Goal: Transaction & Acquisition: Purchase product/service

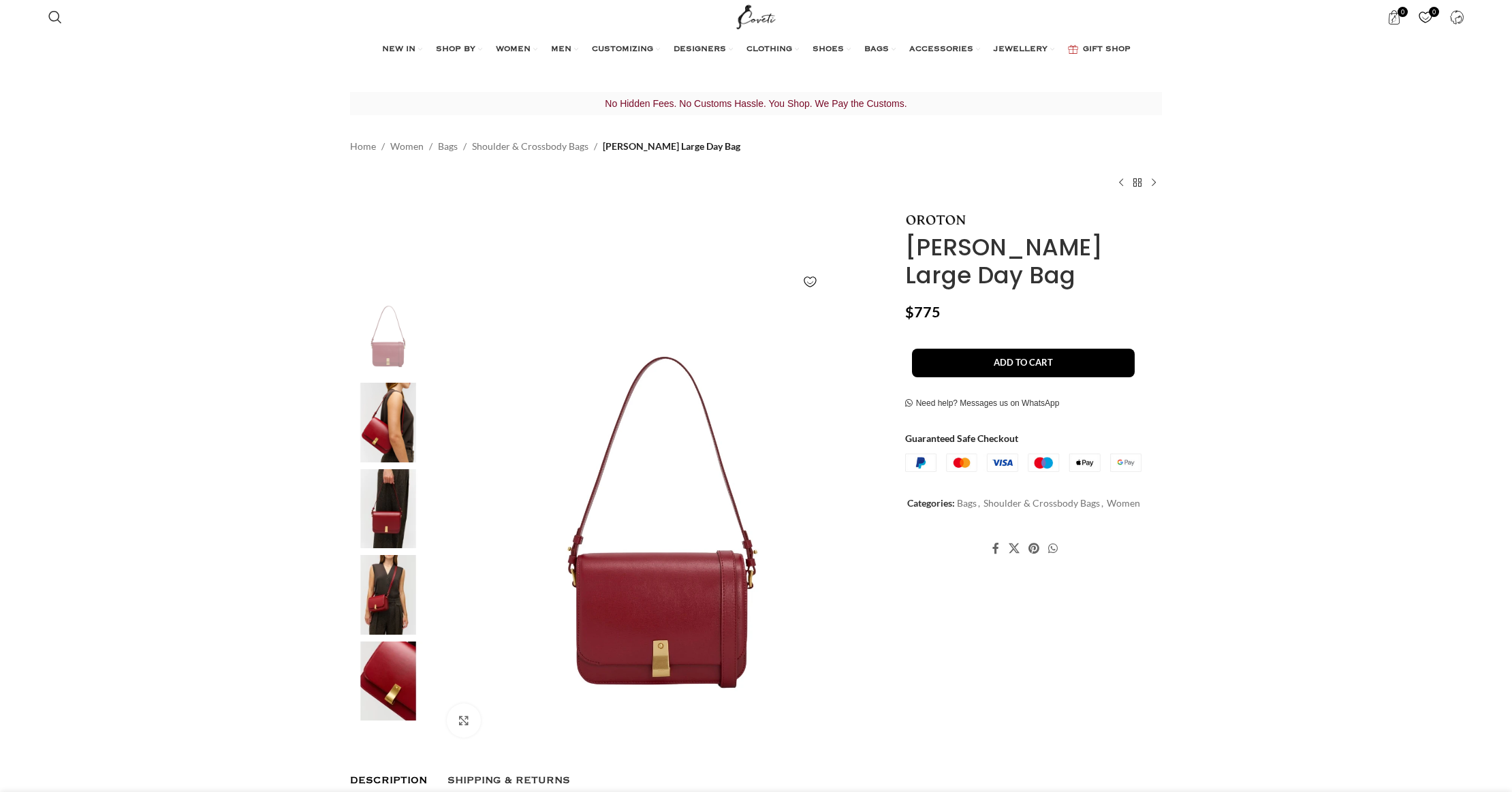
click at [381, 515] on img at bounding box center [388, 509] width 83 height 80
click at [391, 424] on img at bounding box center [388, 423] width 83 height 80
click at [883, 48] on span "BAGS" at bounding box center [876, 50] width 25 height 11
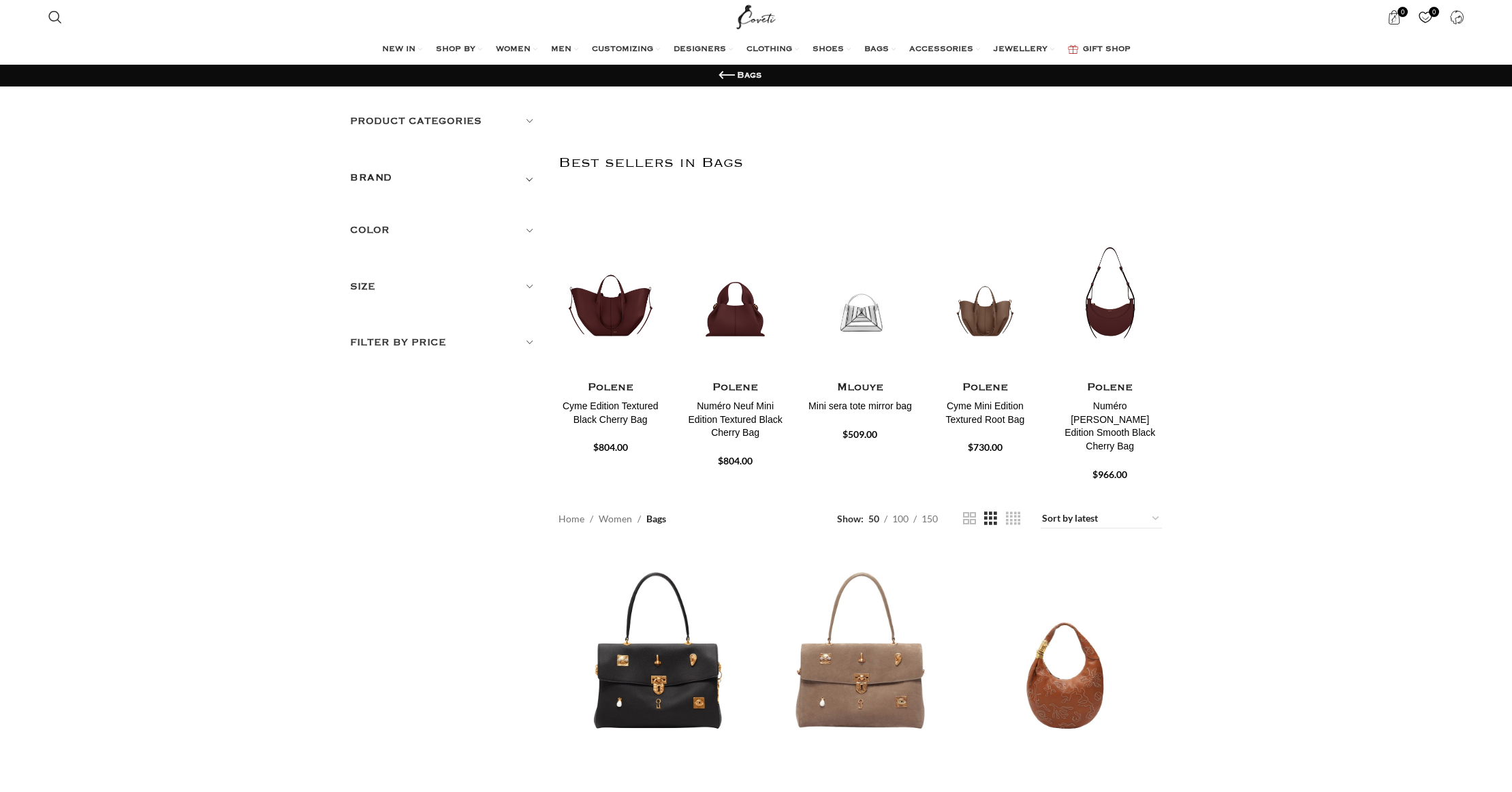
click at [387, 229] on h5 "Color" at bounding box center [444, 230] width 188 height 15
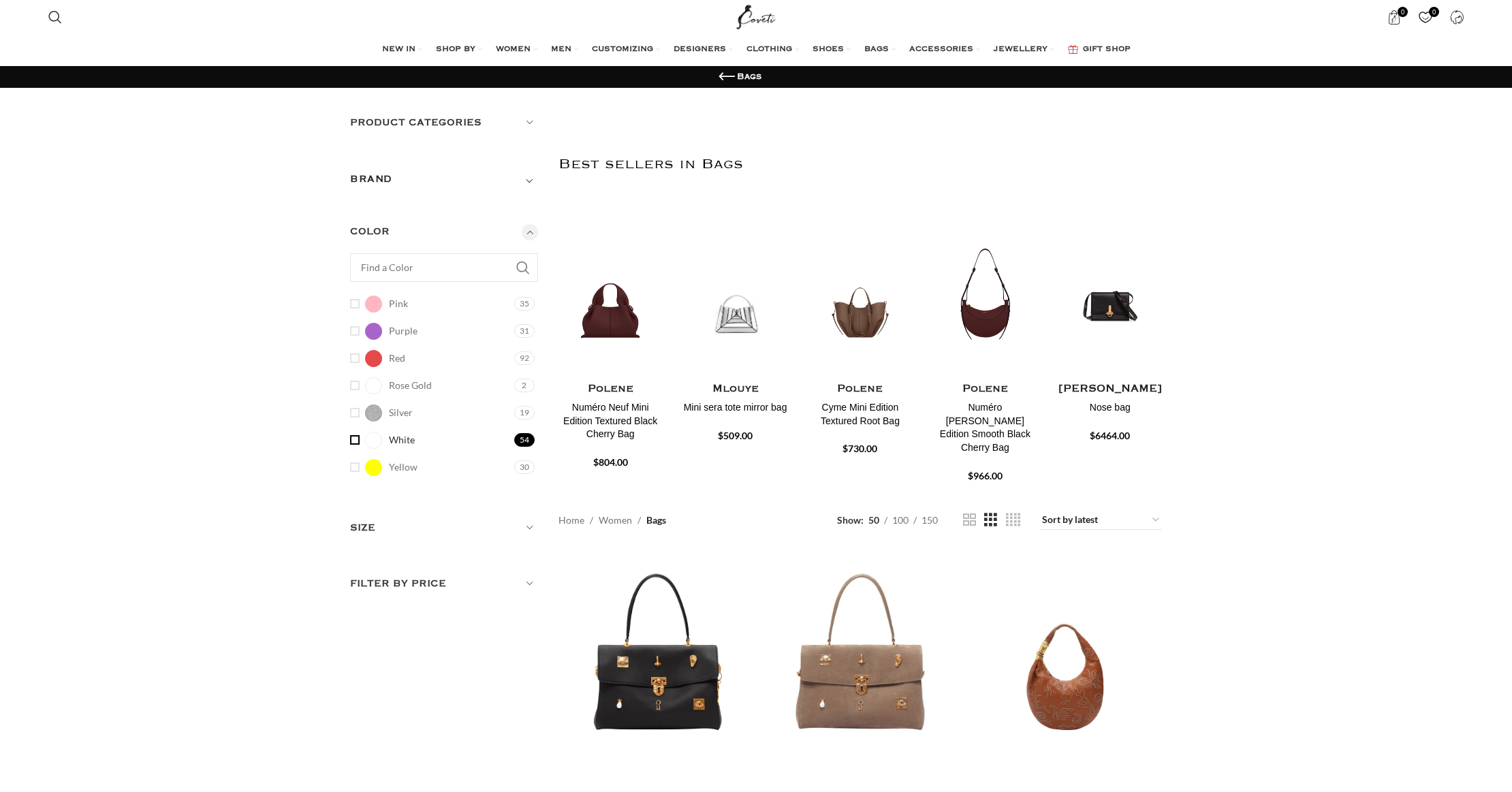
scroll to position [323, 0]
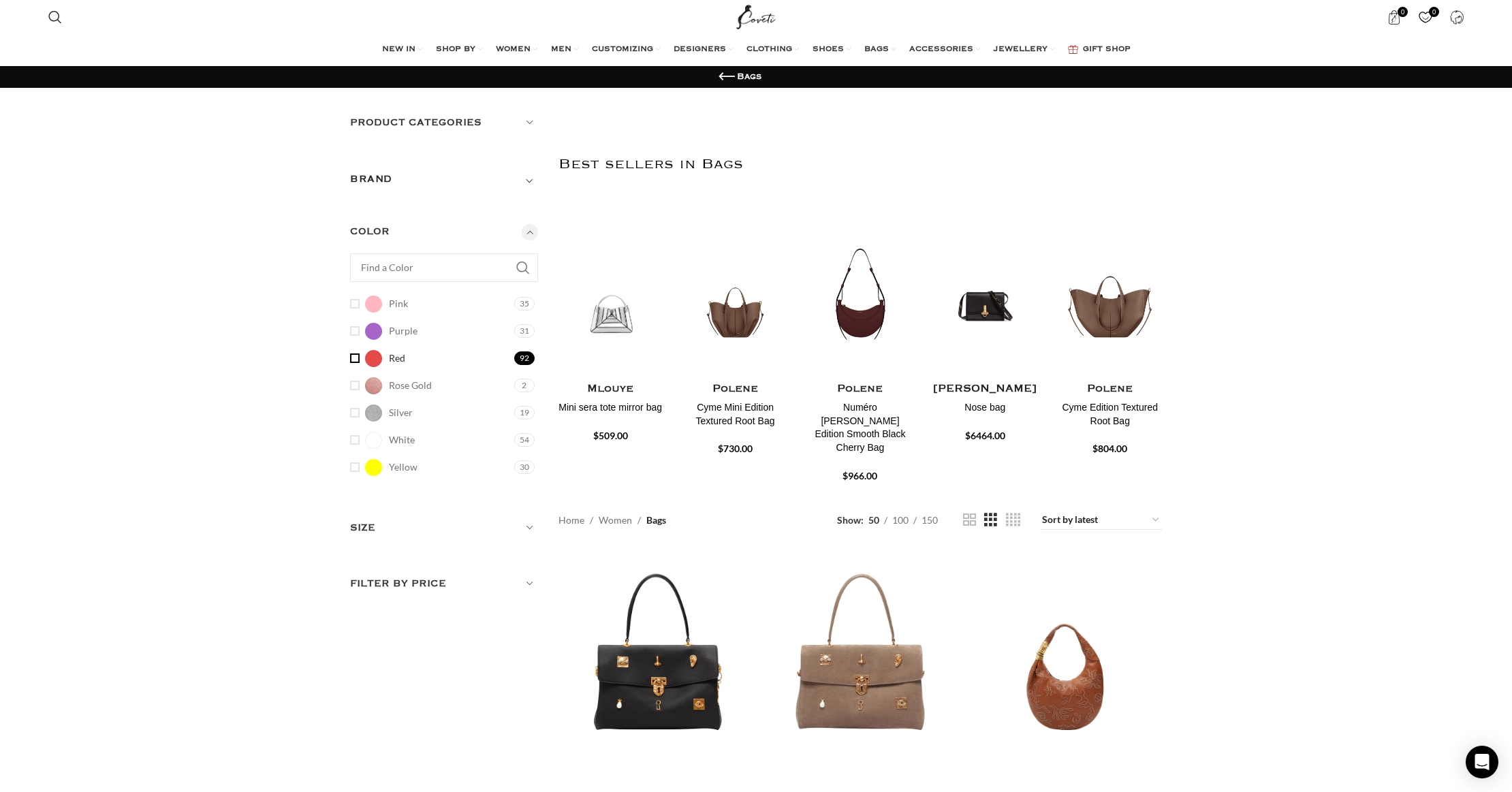
click at [352, 356] on link "Red Red" at bounding box center [430, 359] width 161 height 24
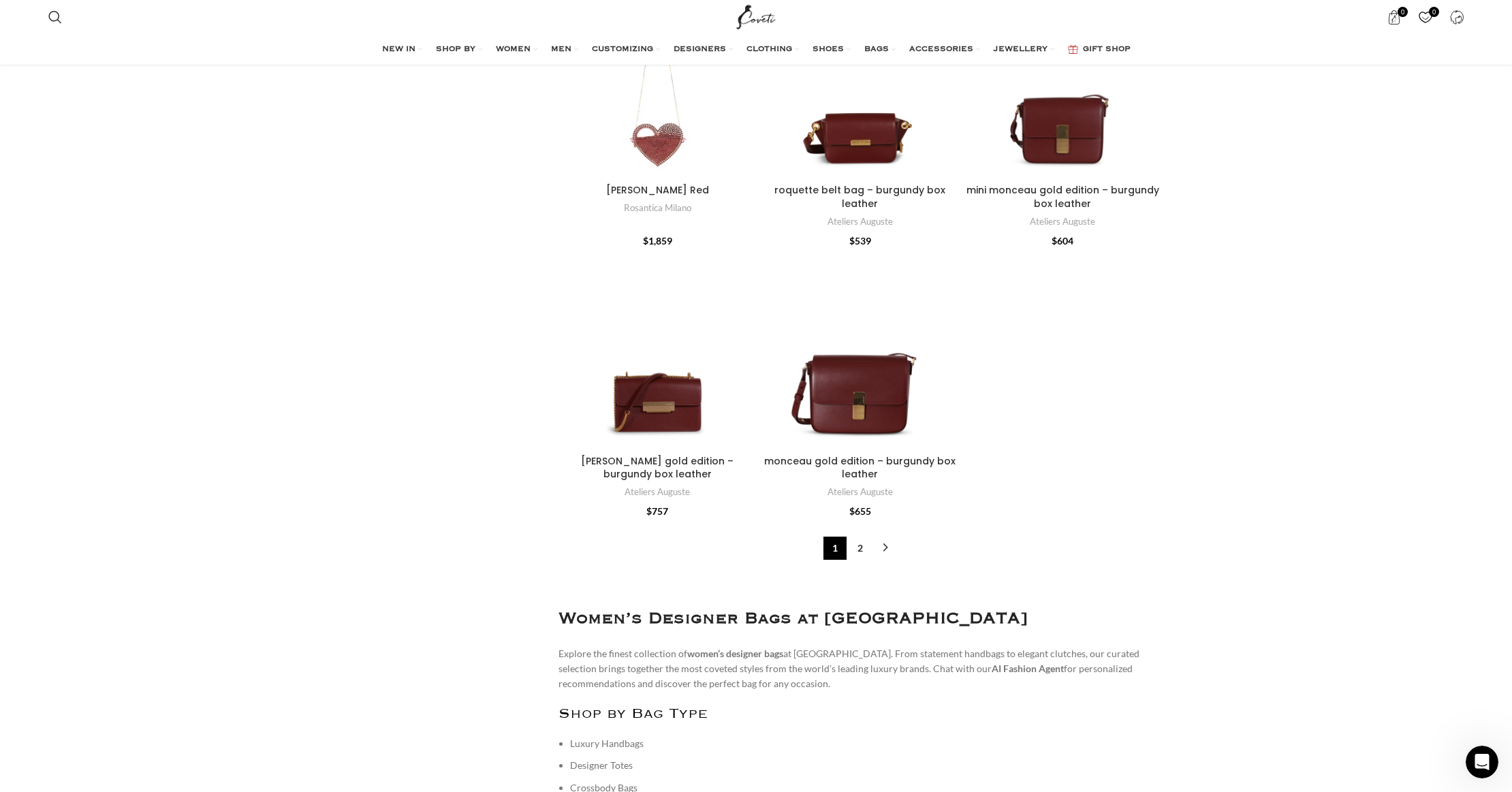
scroll to position [4552, 0]
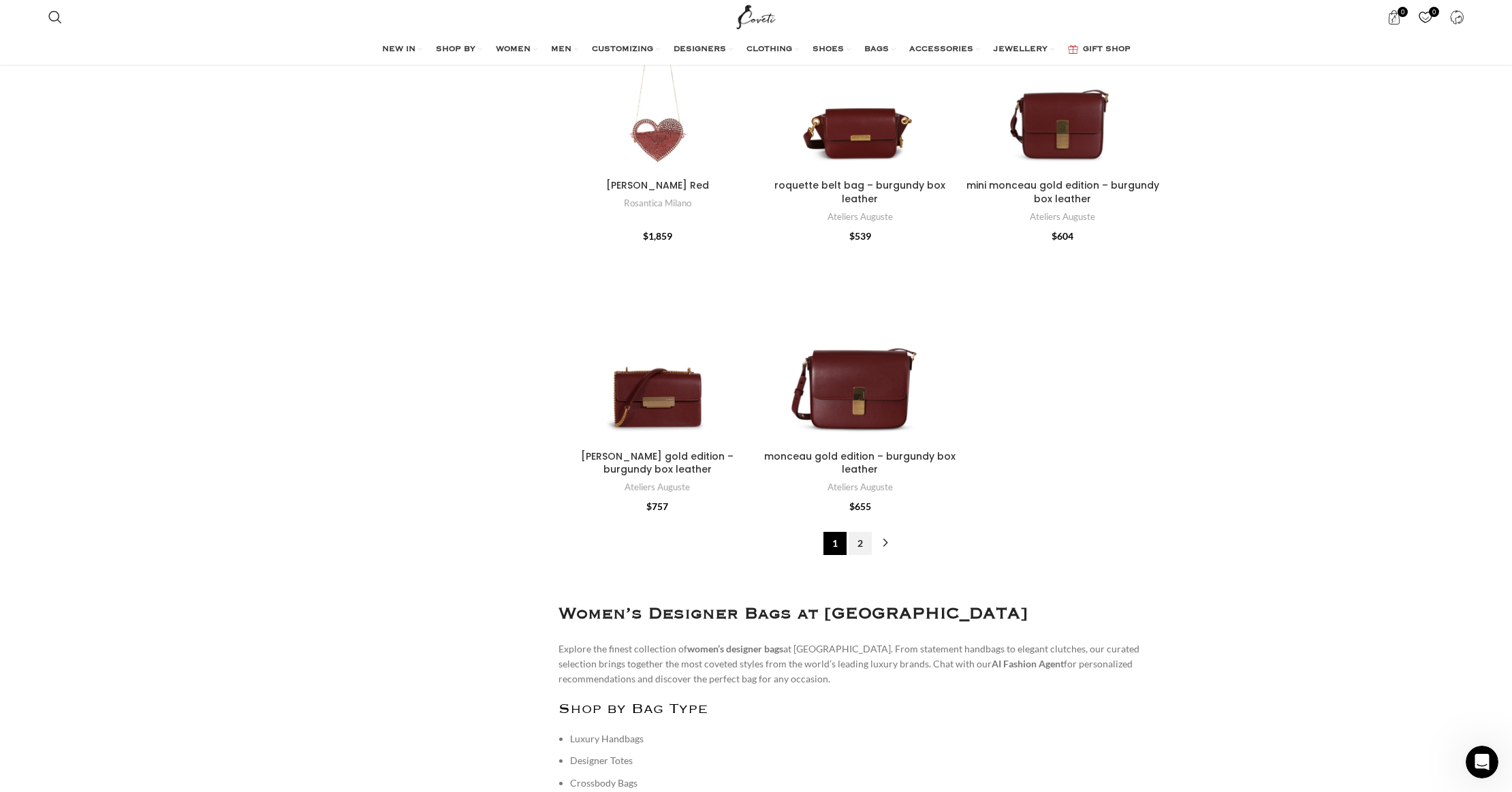
click at [859, 532] on link "2" at bounding box center [860, 543] width 23 height 23
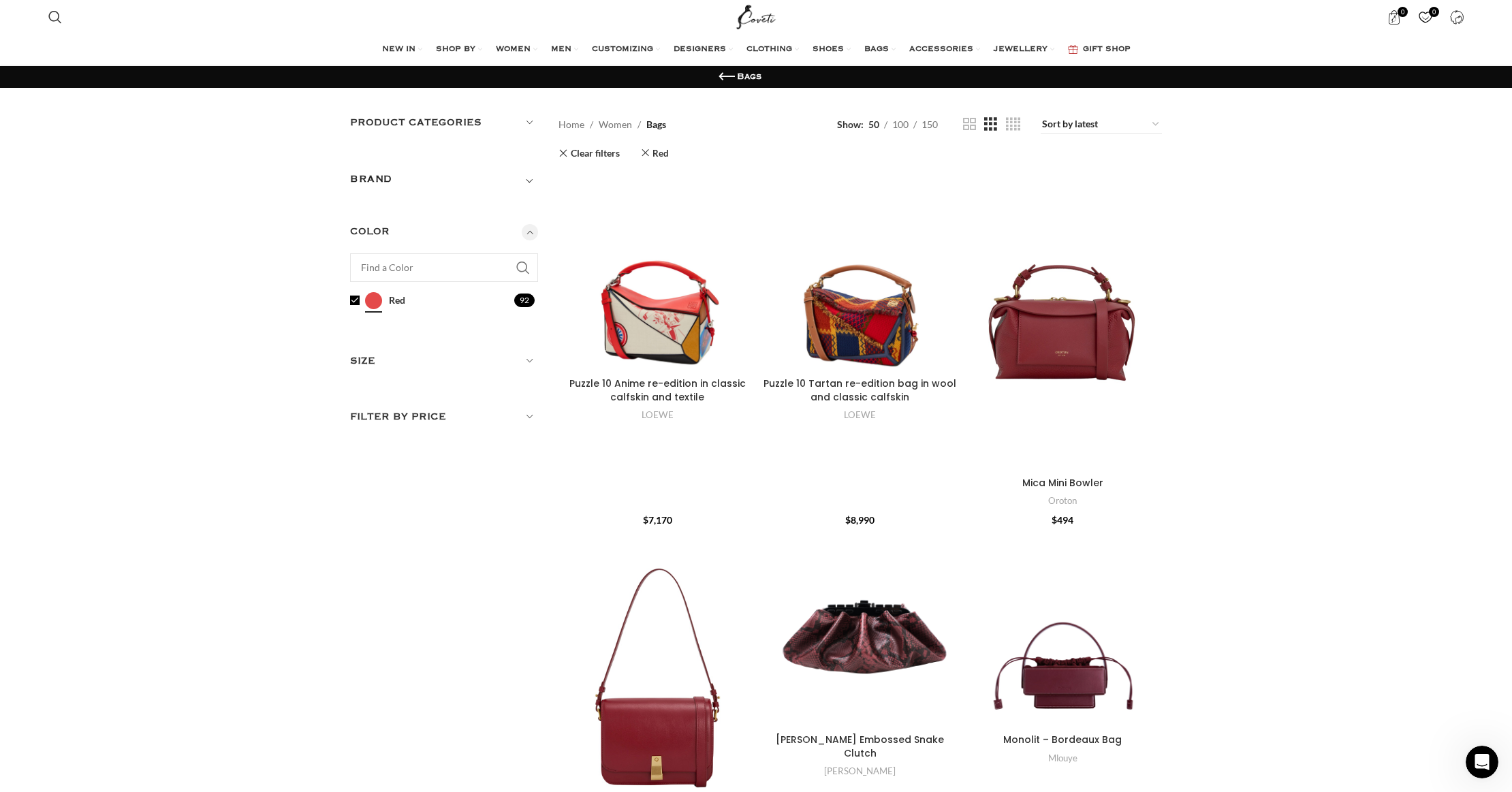
scroll to position [4552, 0]
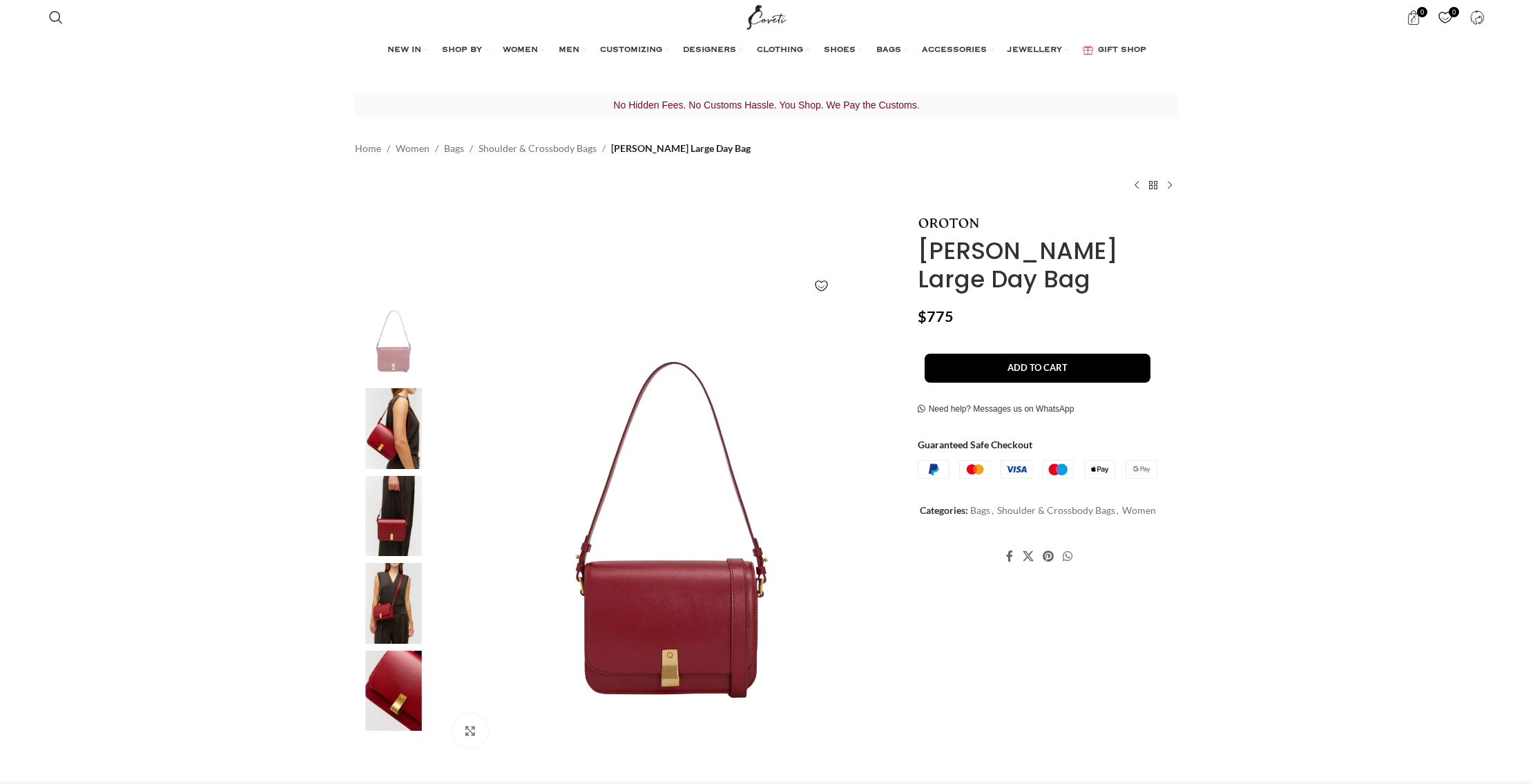
click at [397, 608] on img at bounding box center [394, 603] width 84 height 81
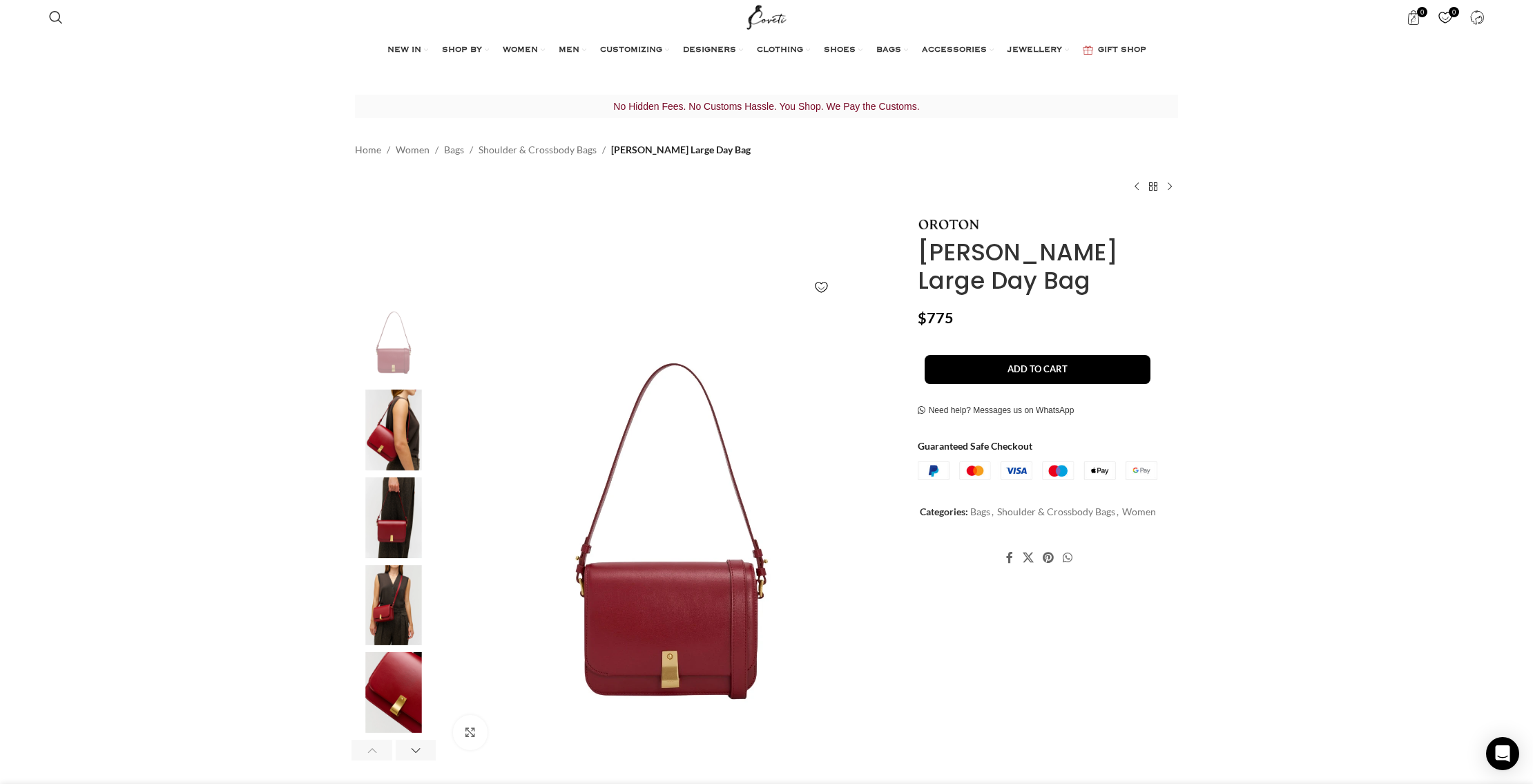
click at [407, 502] on img "3 / 7" at bounding box center [394, 518] width 84 height 81
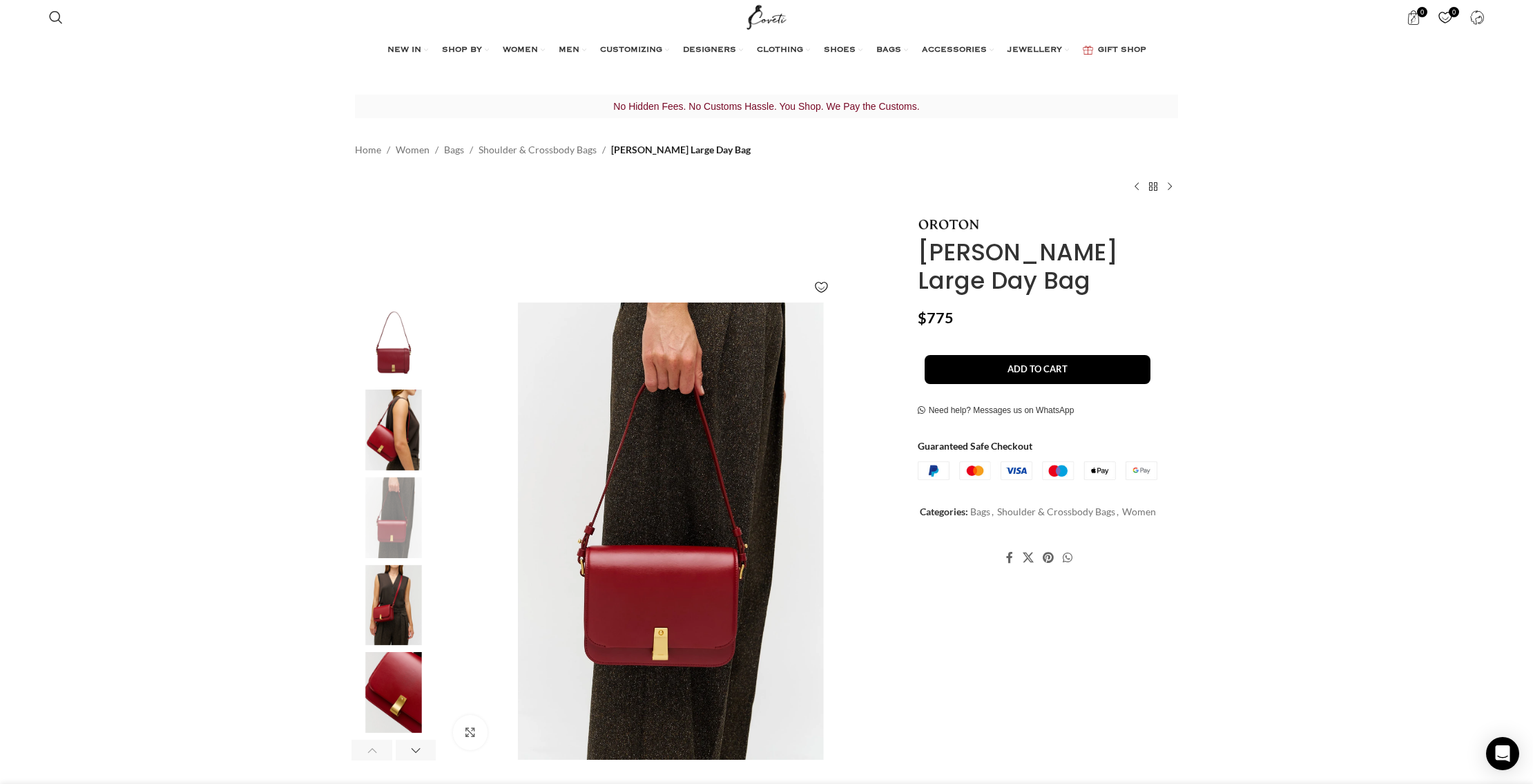
click at [403, 606] on img "4 / 7" at bounding box center [394, 606] width 84 height 81
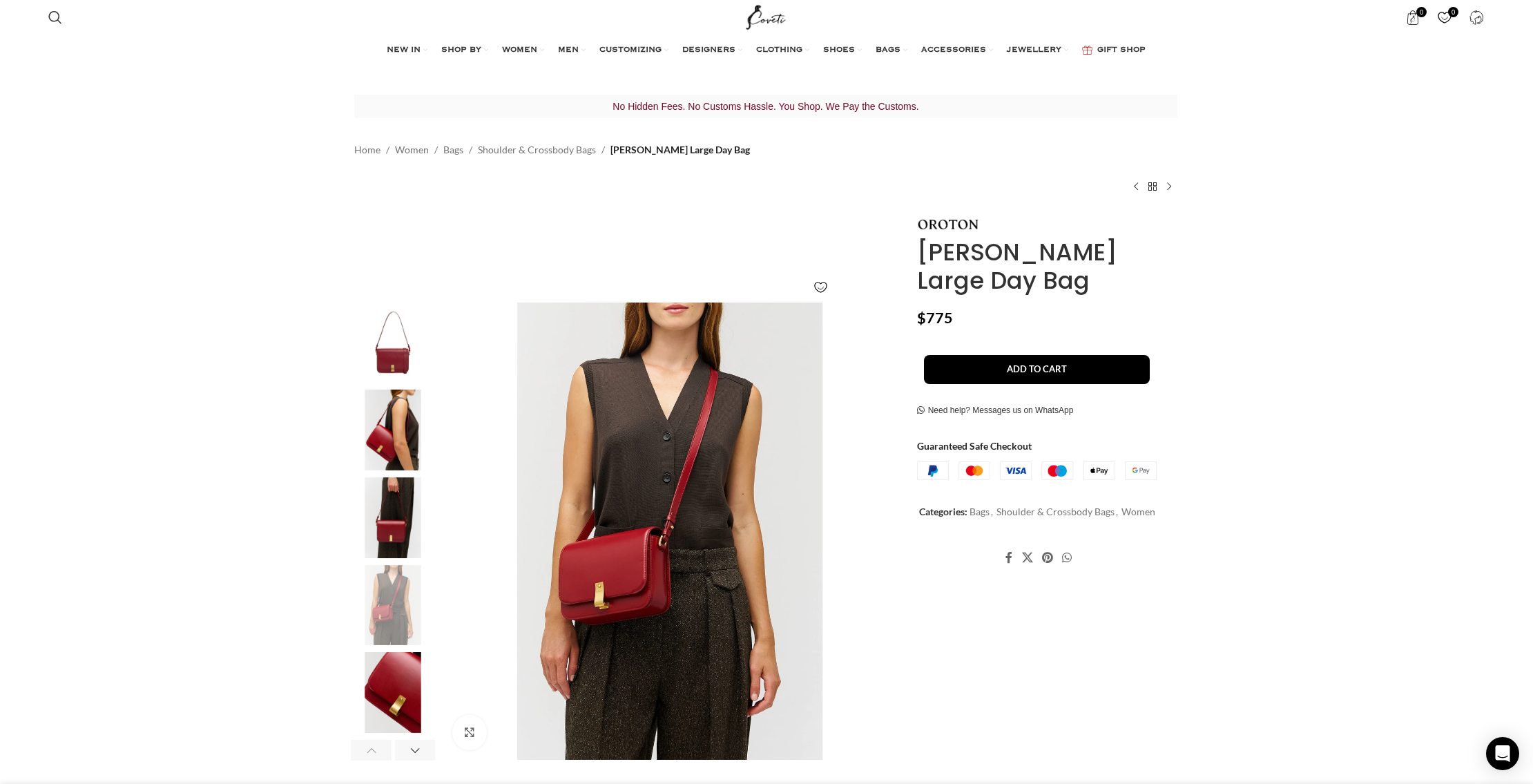
scroll to position [0, 5]
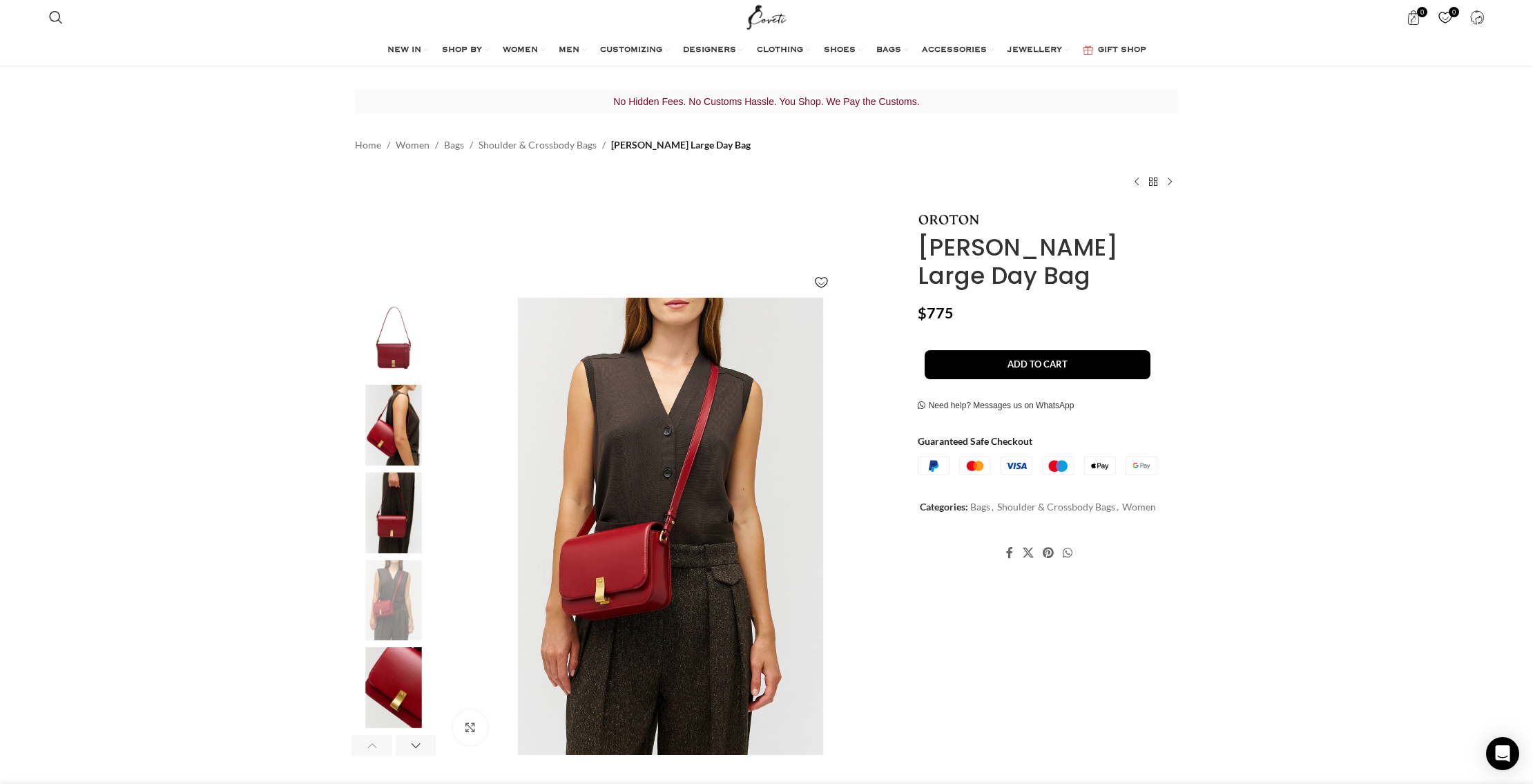
click at [419, 696] on img "5 / 7" at bounding box center [394, 687] width 84 height 81
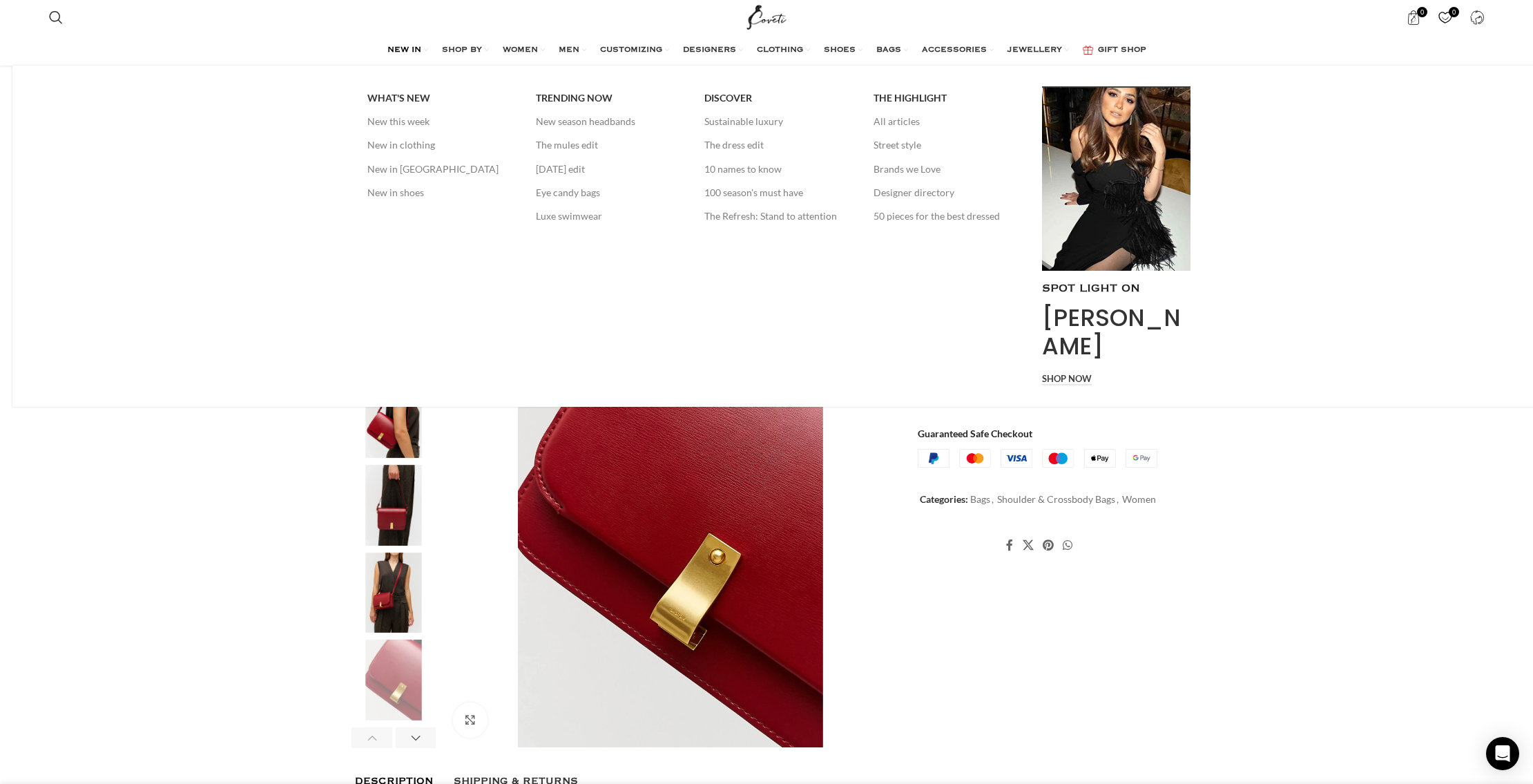
scroll to position [0, 728]
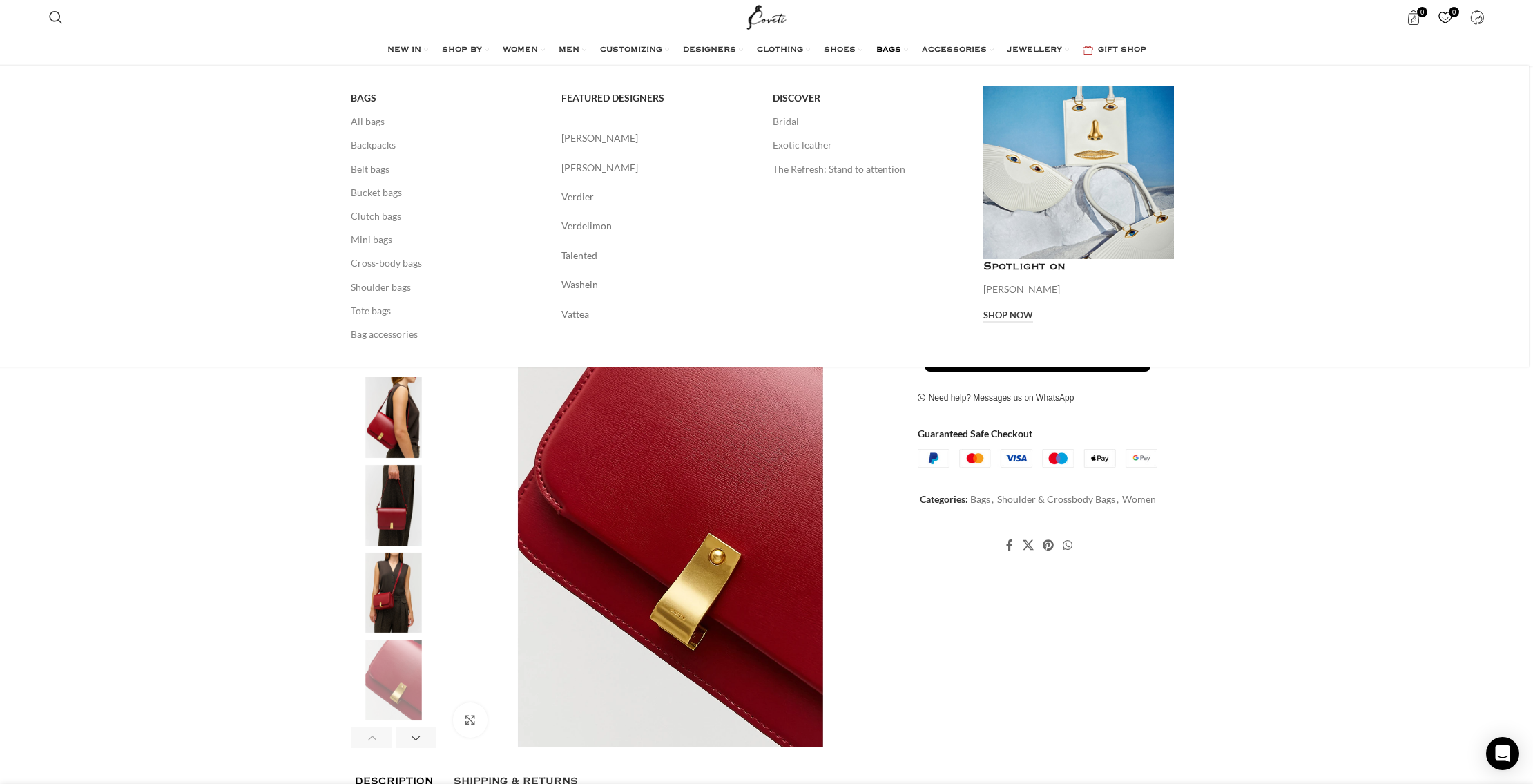
click at [894, 51] on span "BAGS" at bounding box center [889, 50] width 25 height 11
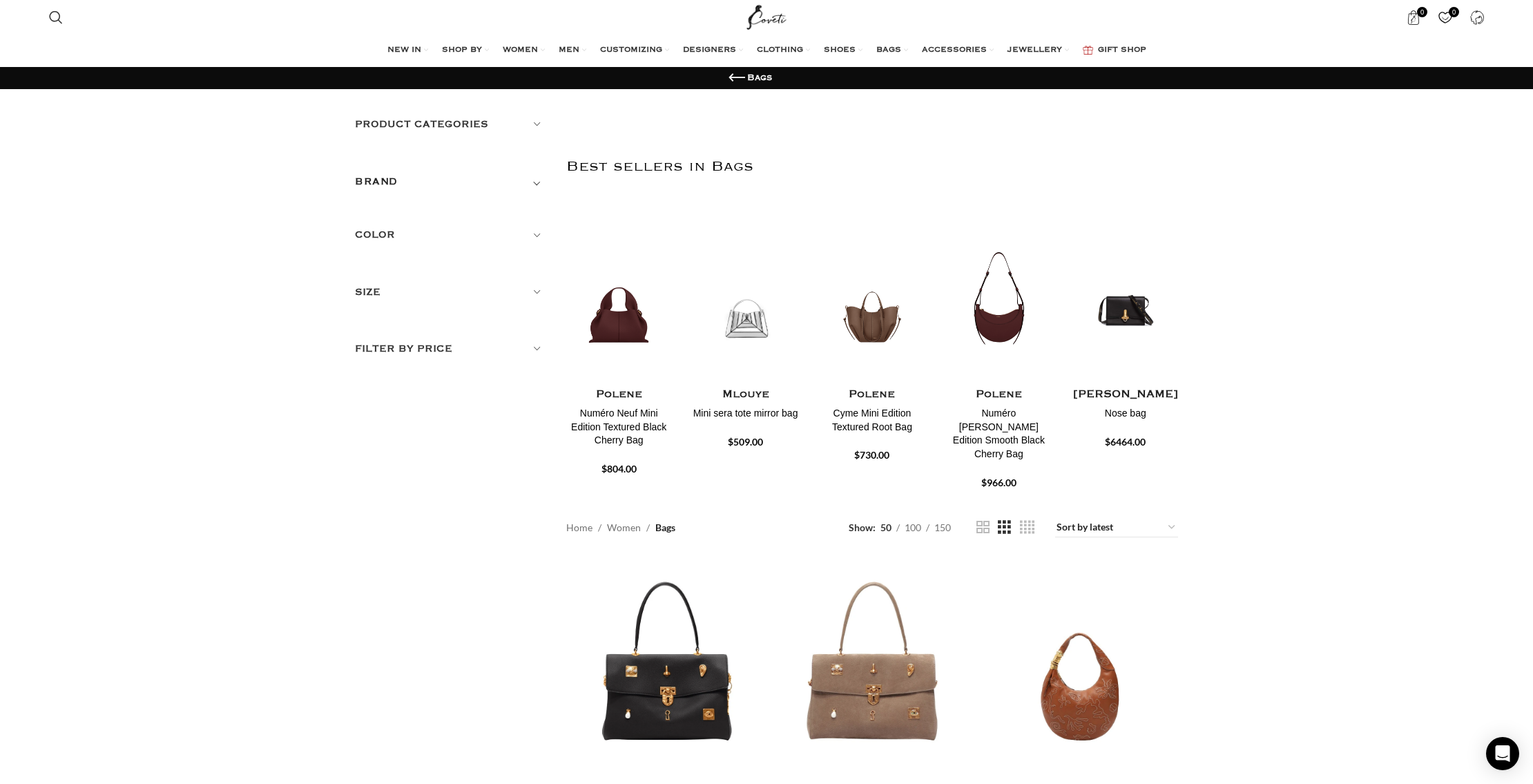
click at [491, 124] on h5 "Product categories" at bounding box center [450, 124] width 191 height 15
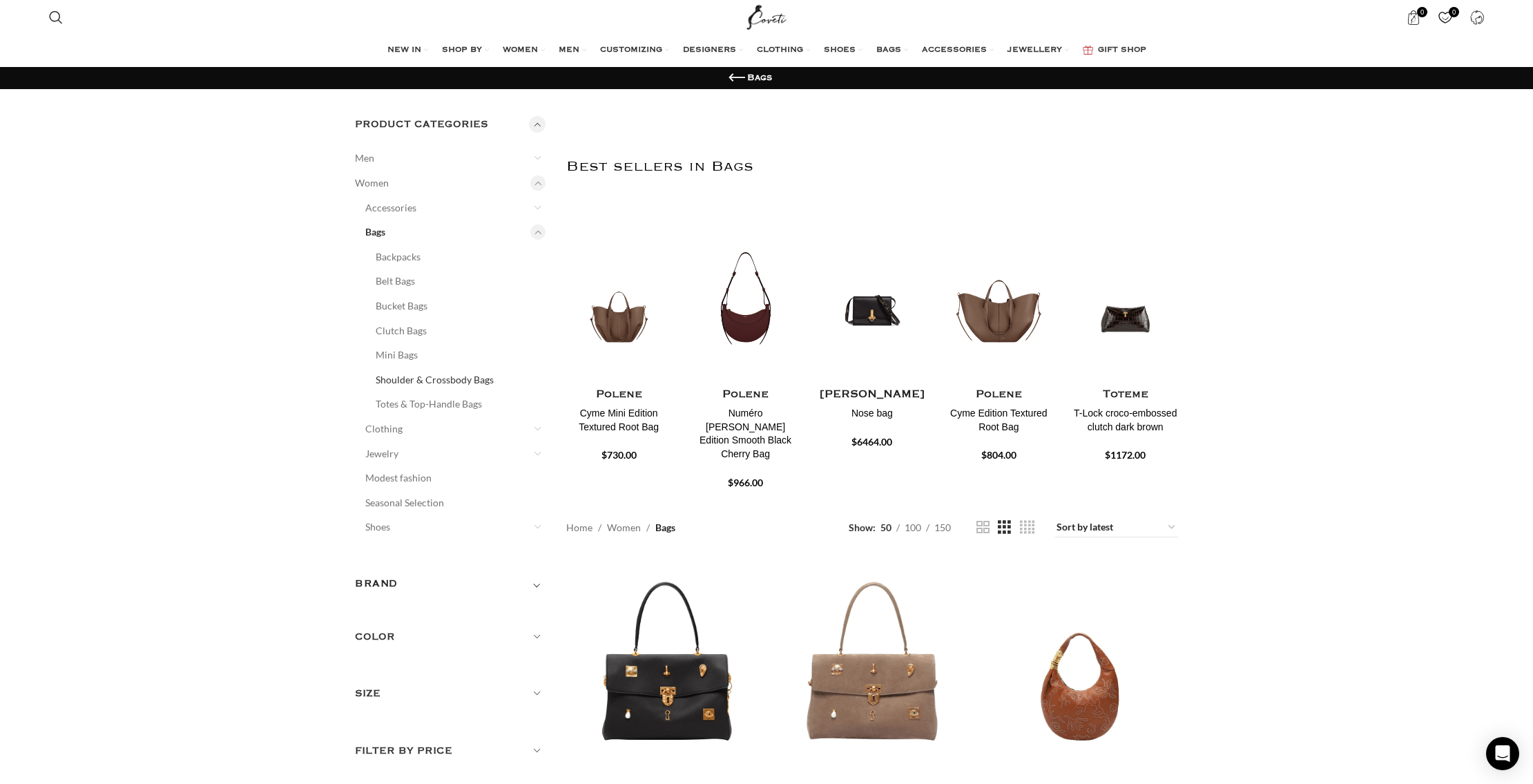
click at [420, 377] on link "Shoulder & Crossbody Bags" at bounding box center [452, 380] width 153 height 25
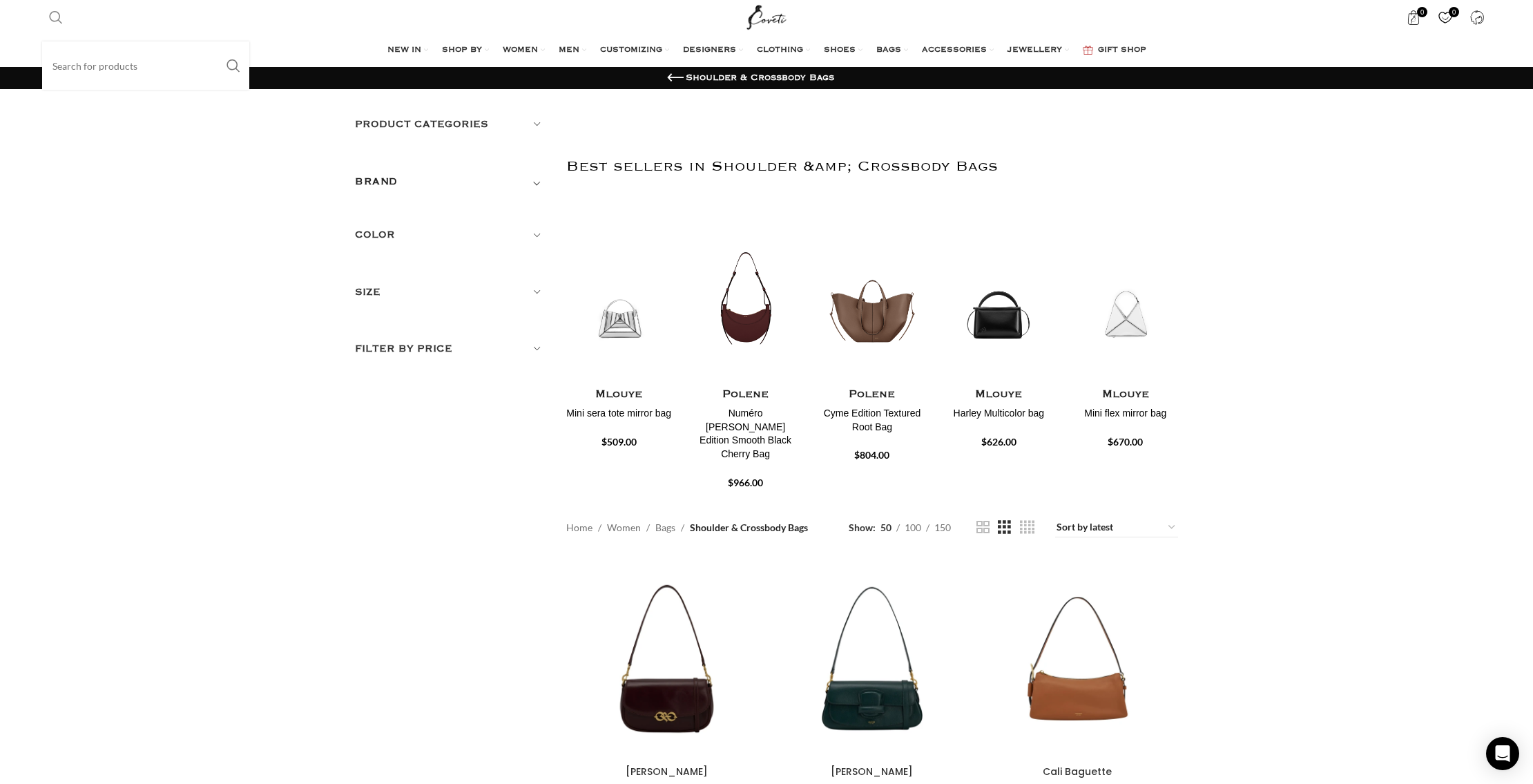
click at [53, 14] on span "Search" at bounding box center [56, 18] width 14 height 14
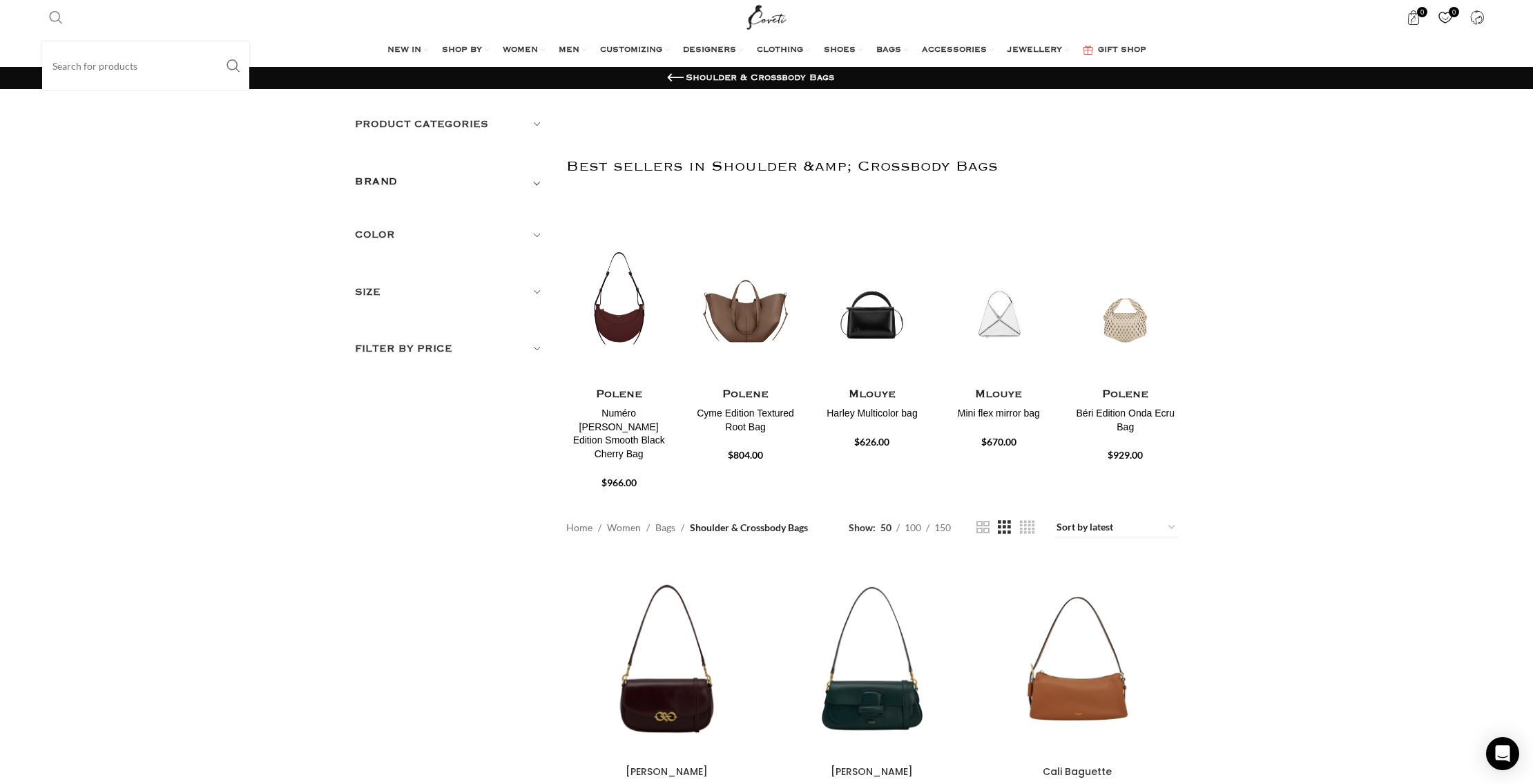
click at [69, 72] on input "Search" at bounding box center [146, 65] width 207 height 48
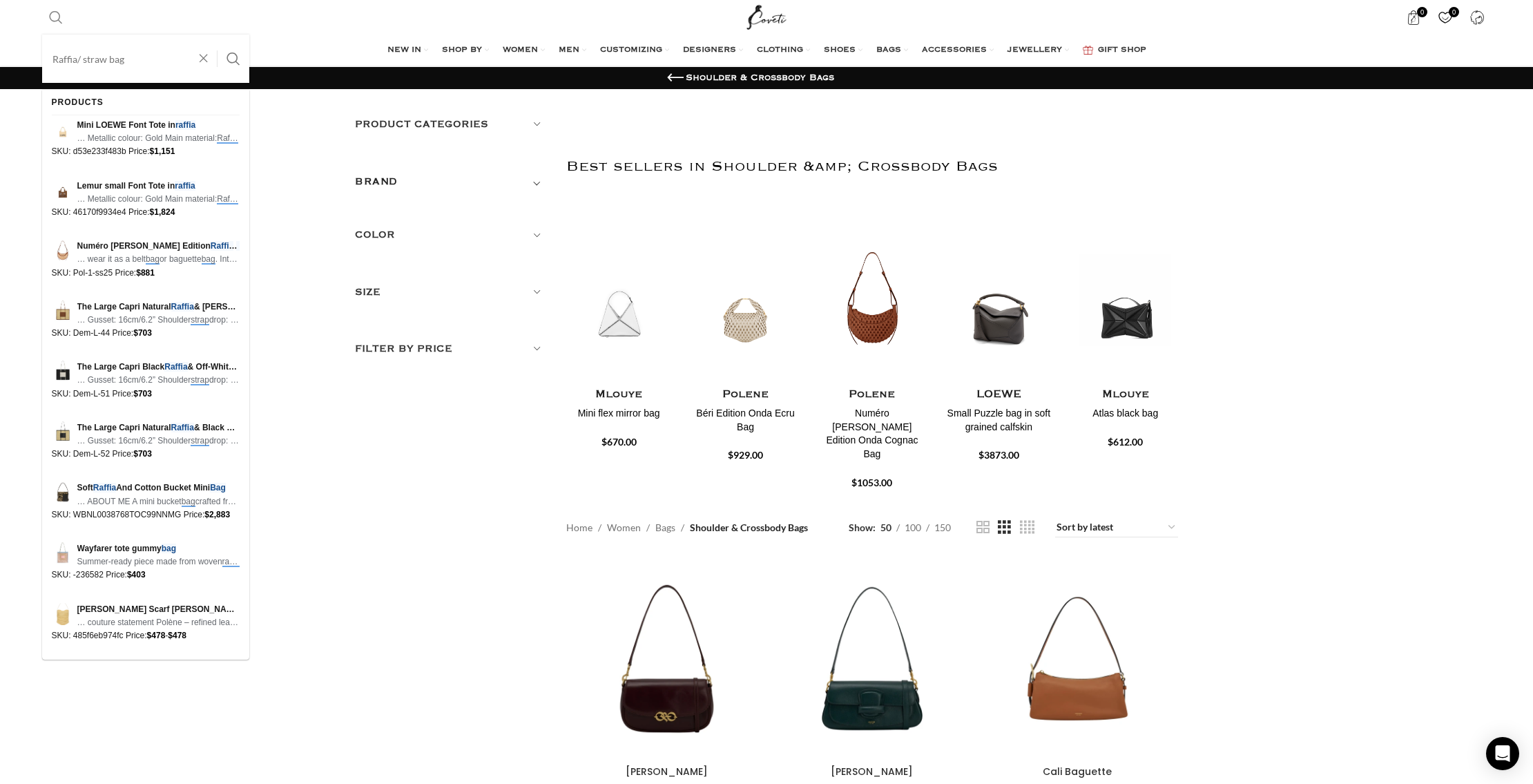
scroll to position [1, 0]
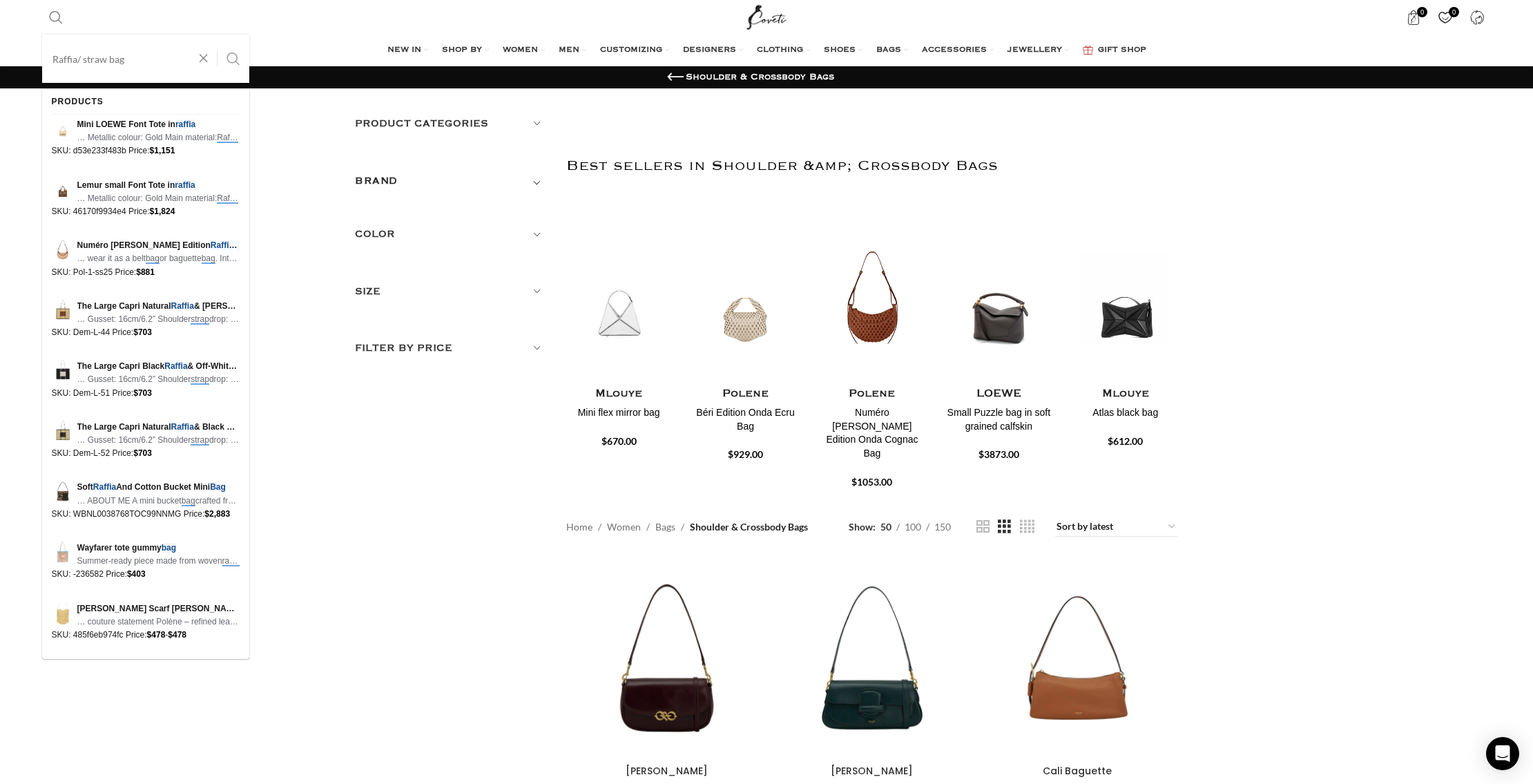
type input "Raffia/ straw bag"
click at [234, 53] on button "Search" at bounding box center [233, 58] width 32 height 48
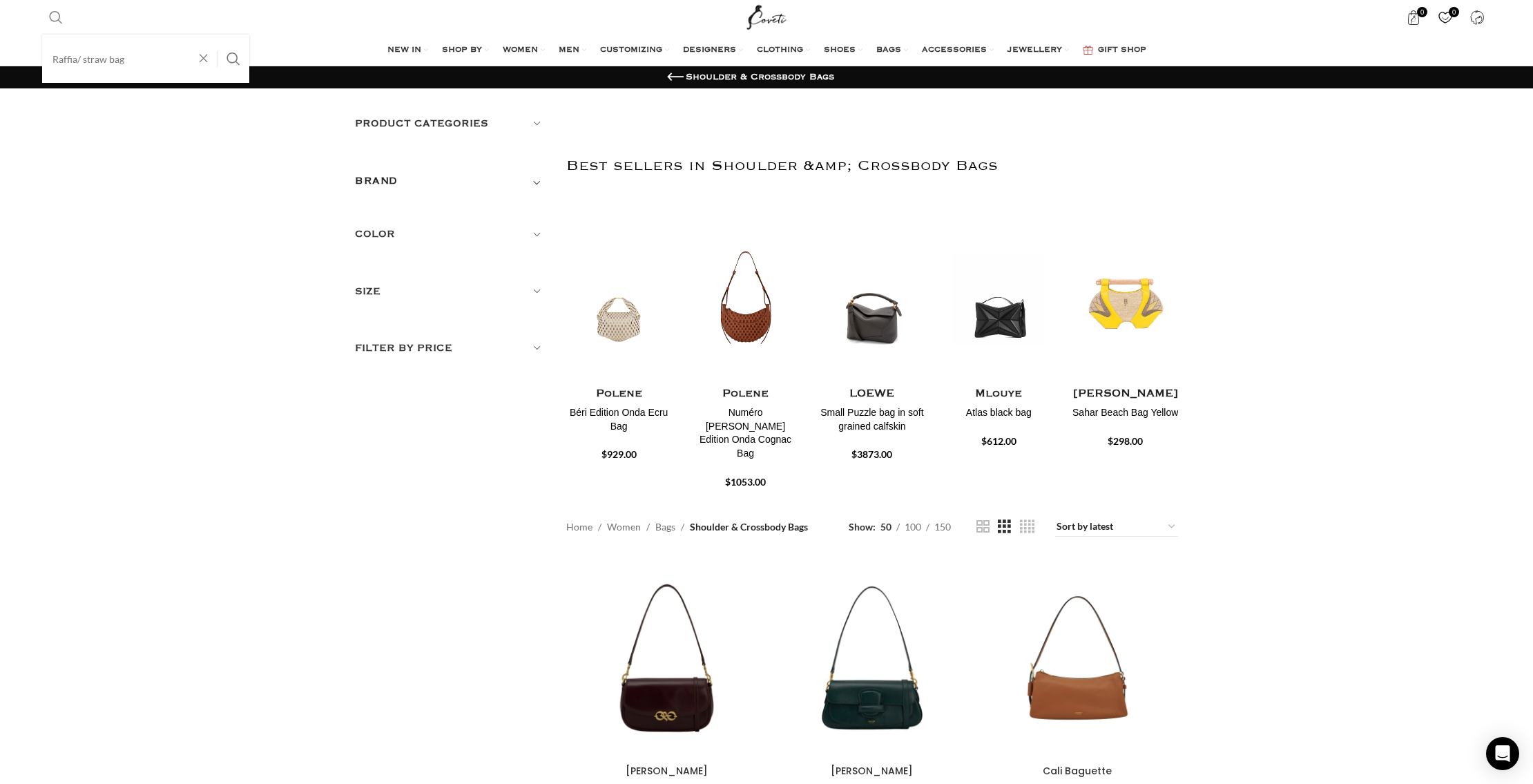
click at [109, 63] on input "Raffia/ straw bag" at bounding box center [146, 58] width 207 height 48
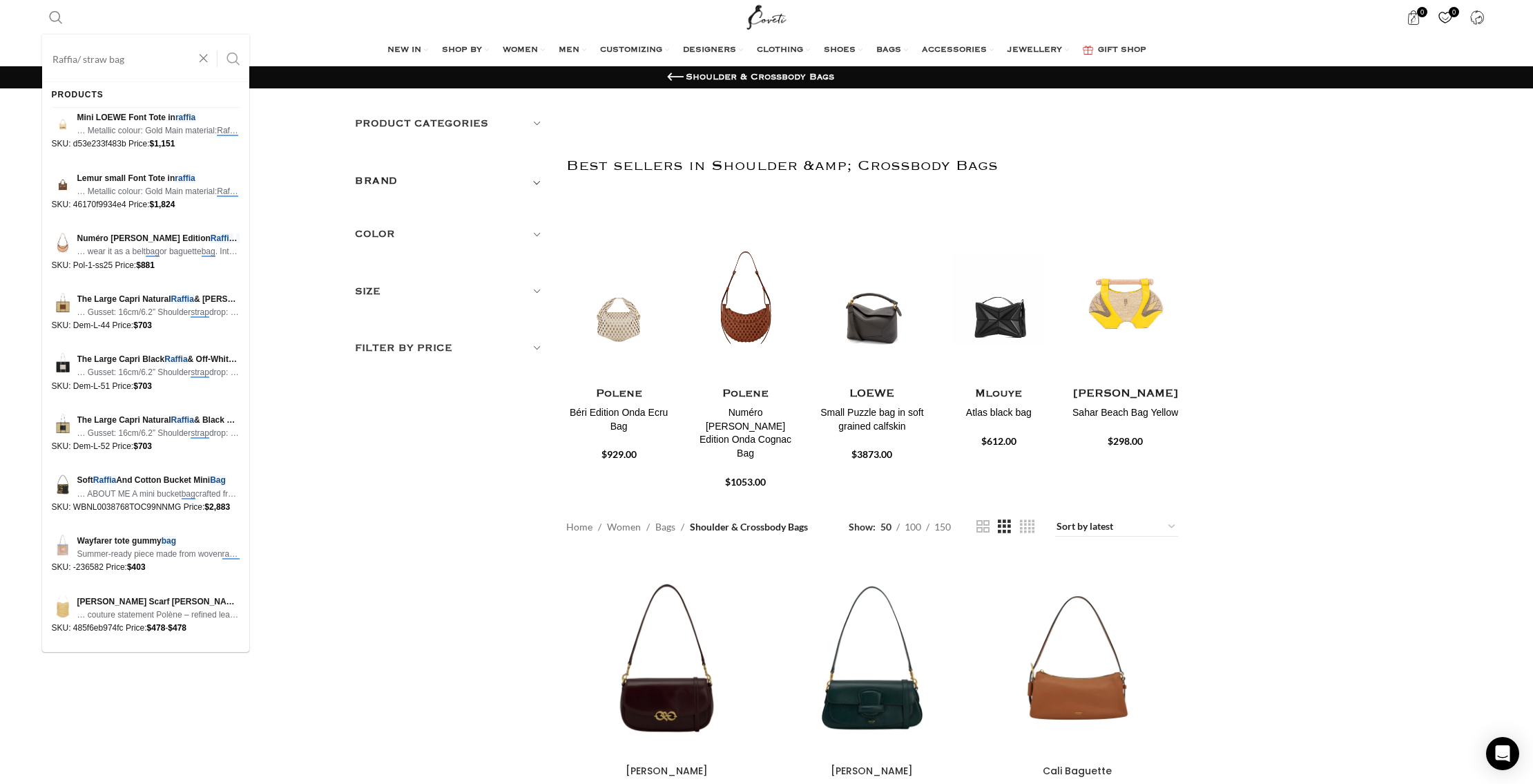
click at [227, 57] on button "Search" at bounding box center [233, 58] width 32 height 48
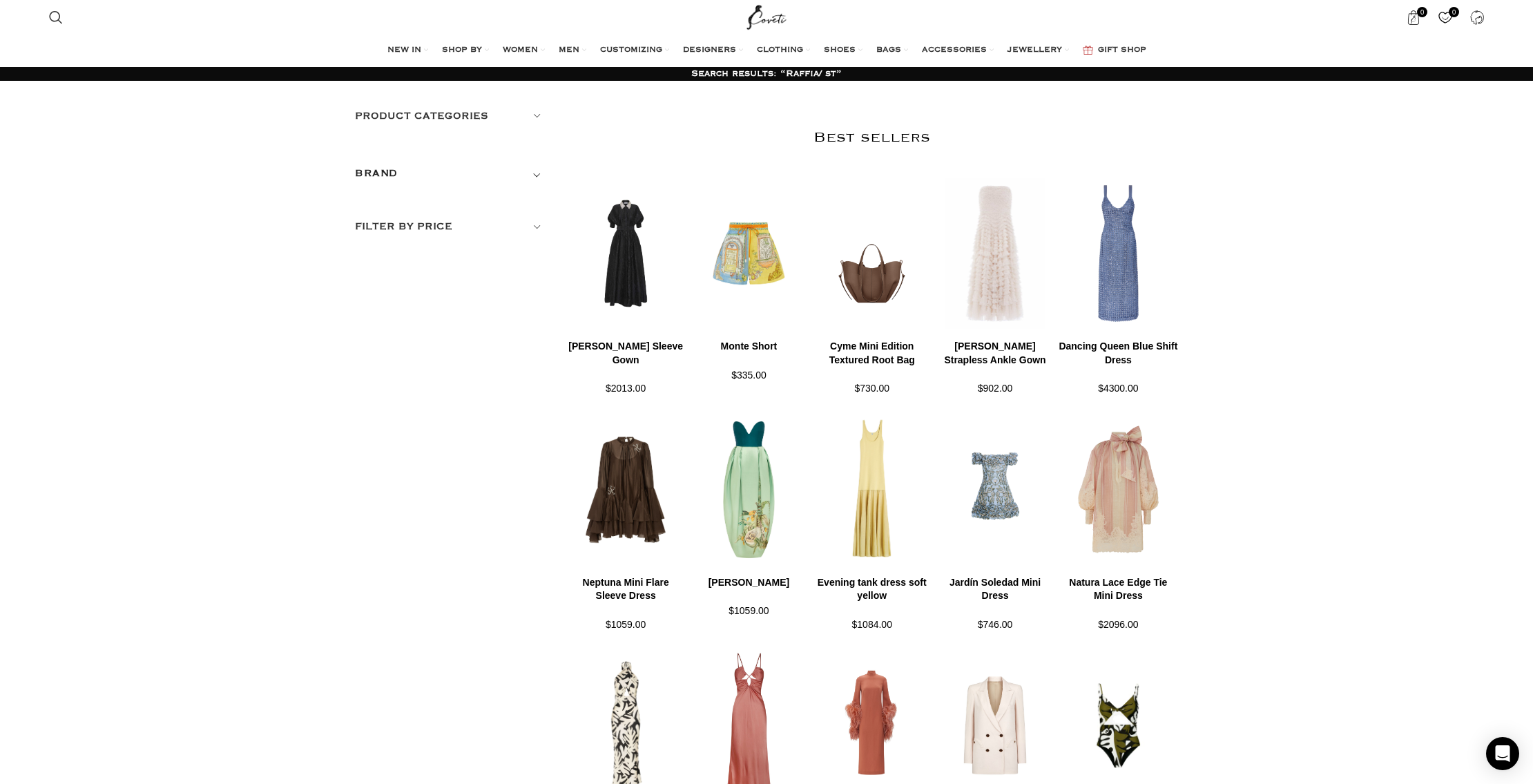
click at [432, 114] on h5 "Product categories" at bounding box center [450, 116] width 191 height 15
click at [388, 173] on link "Women" at bounding box center [441, 175] width 173 height 25
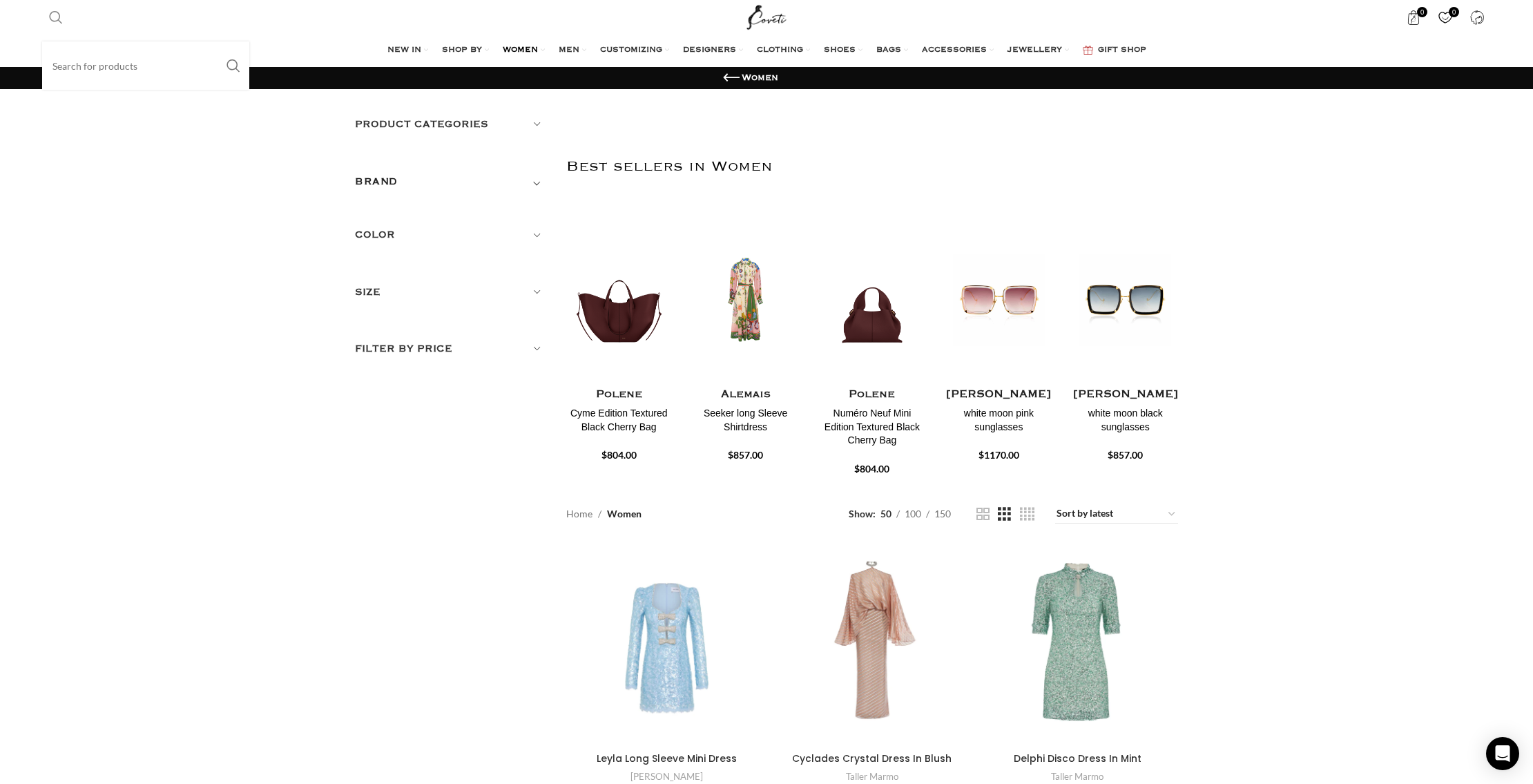
click at [61, 65] on input "Search" at bounding box center [146, 65] width 207 height 48
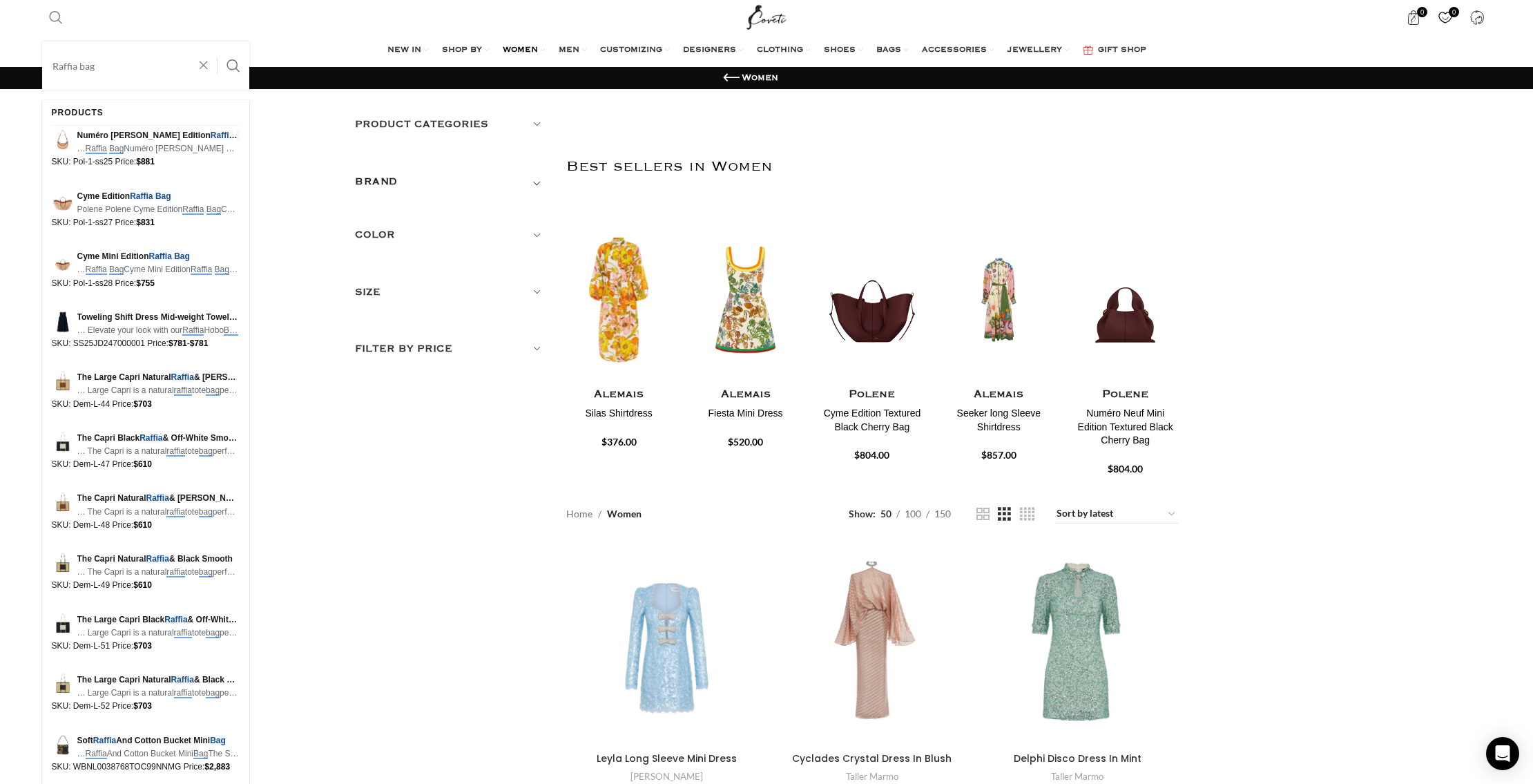
type input "Raffia bag"
click at [58, 13] on span "Search" at bounding box center [56, 18] width 14 height 14
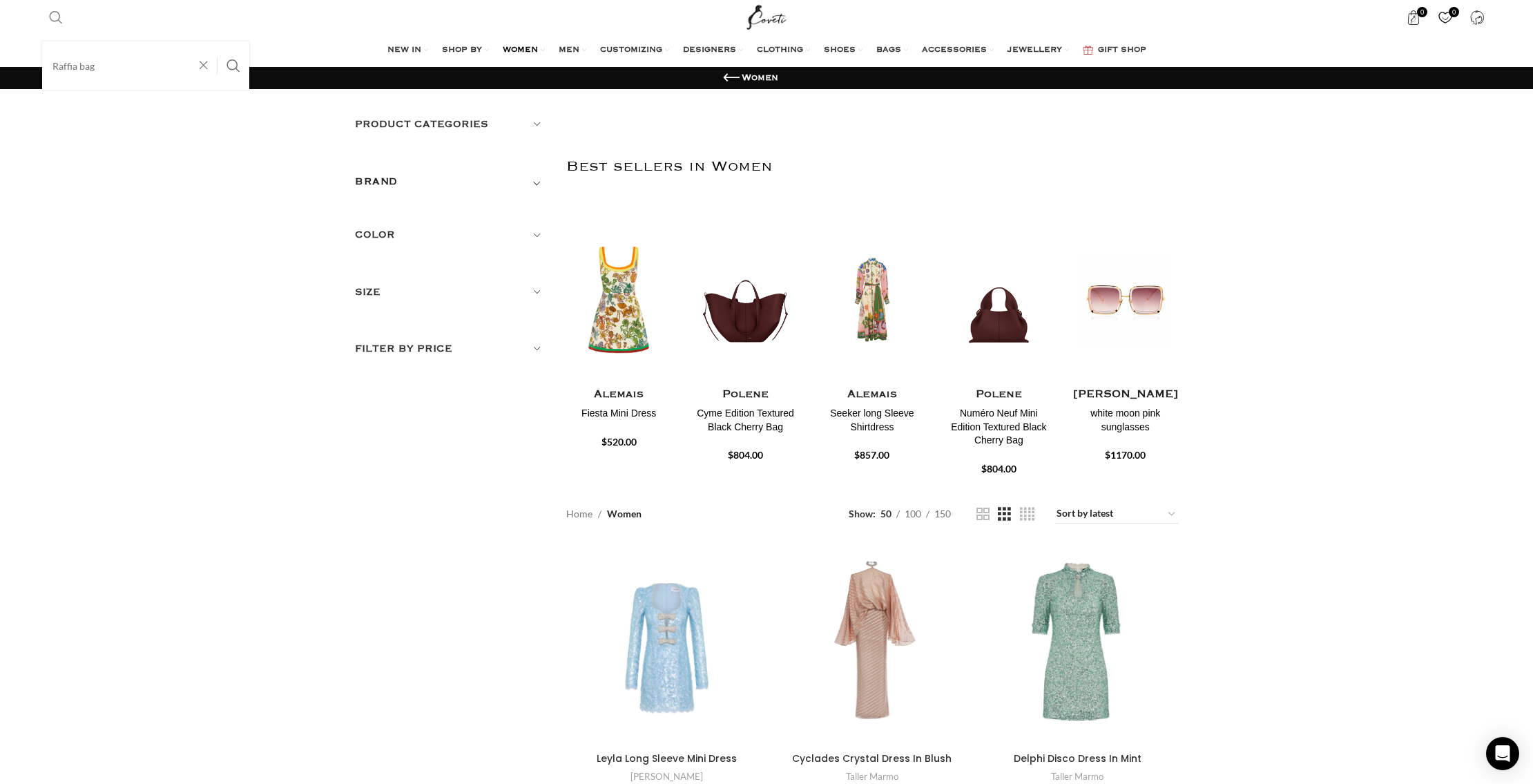
click at [58, 13] on span "Search" at bounding box center [56, 18] width 14 height 14
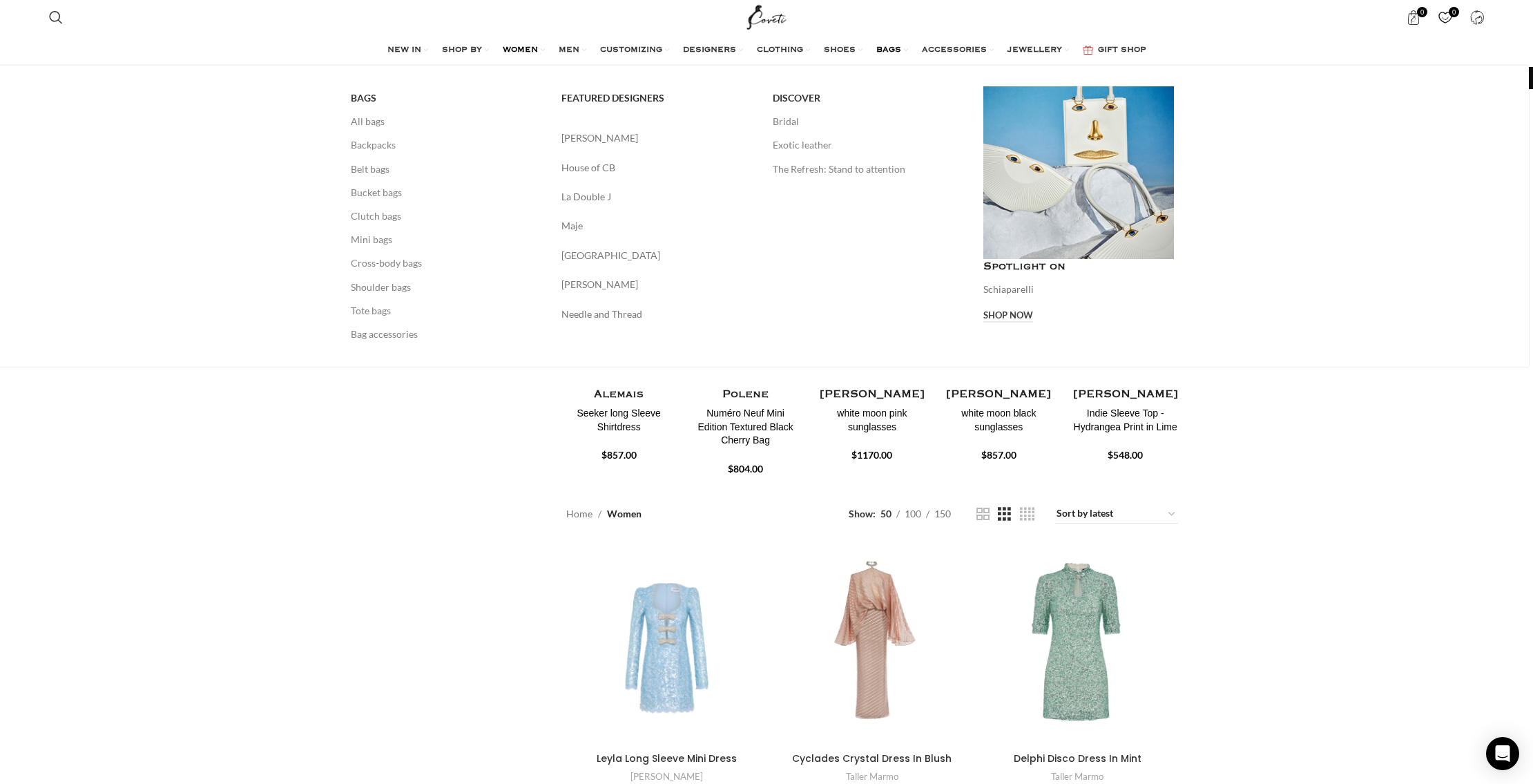
click at [895, 66] on div "BAGS All bags Backpacks Belt bags Bucket bags Clutch bags Mini bags Cross-body …" at bounding box center [763, 216] width 1533 height 301
click at [895, 46] on span "BAGS" at bounding box center [889, 50] width 25 height 11
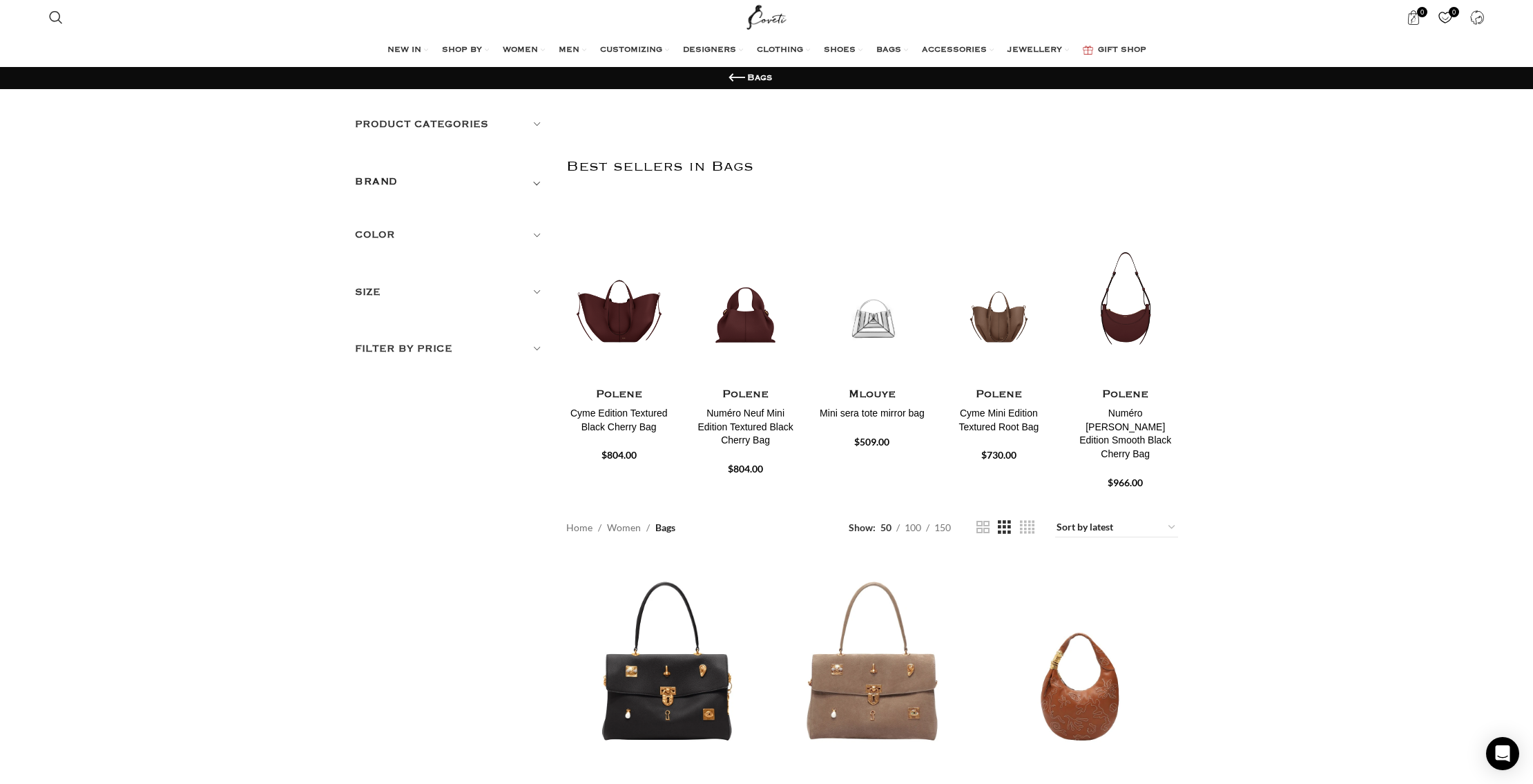
click at [396, 117] on h5 "Product categories" at bounding box center [450, 124] width 191 height 15
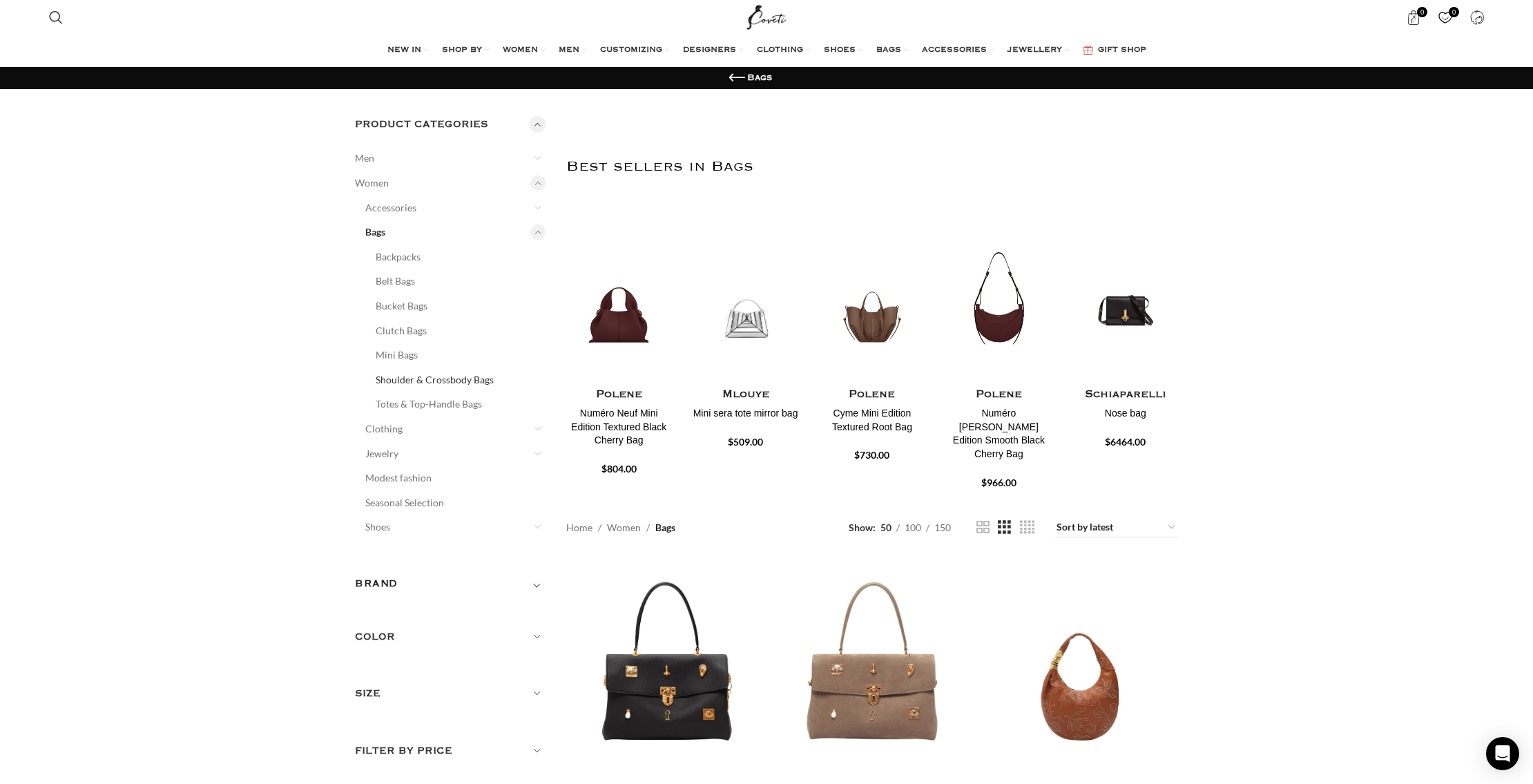
click at [429, 374] on link "Shoulder & Crossbody Bags" at bounding box center [452, 380] width 153 height 25
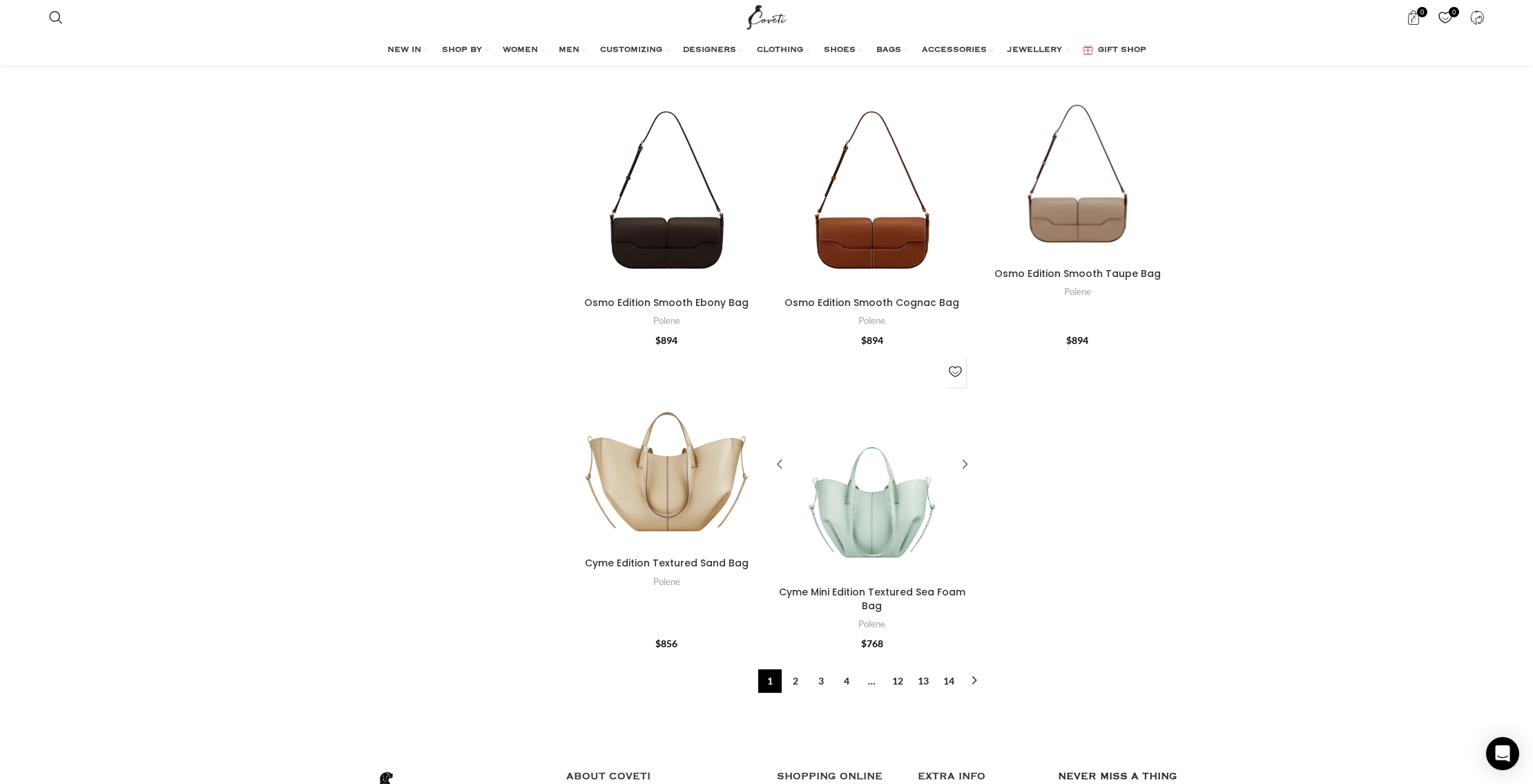
scroll to position [4904, 0]
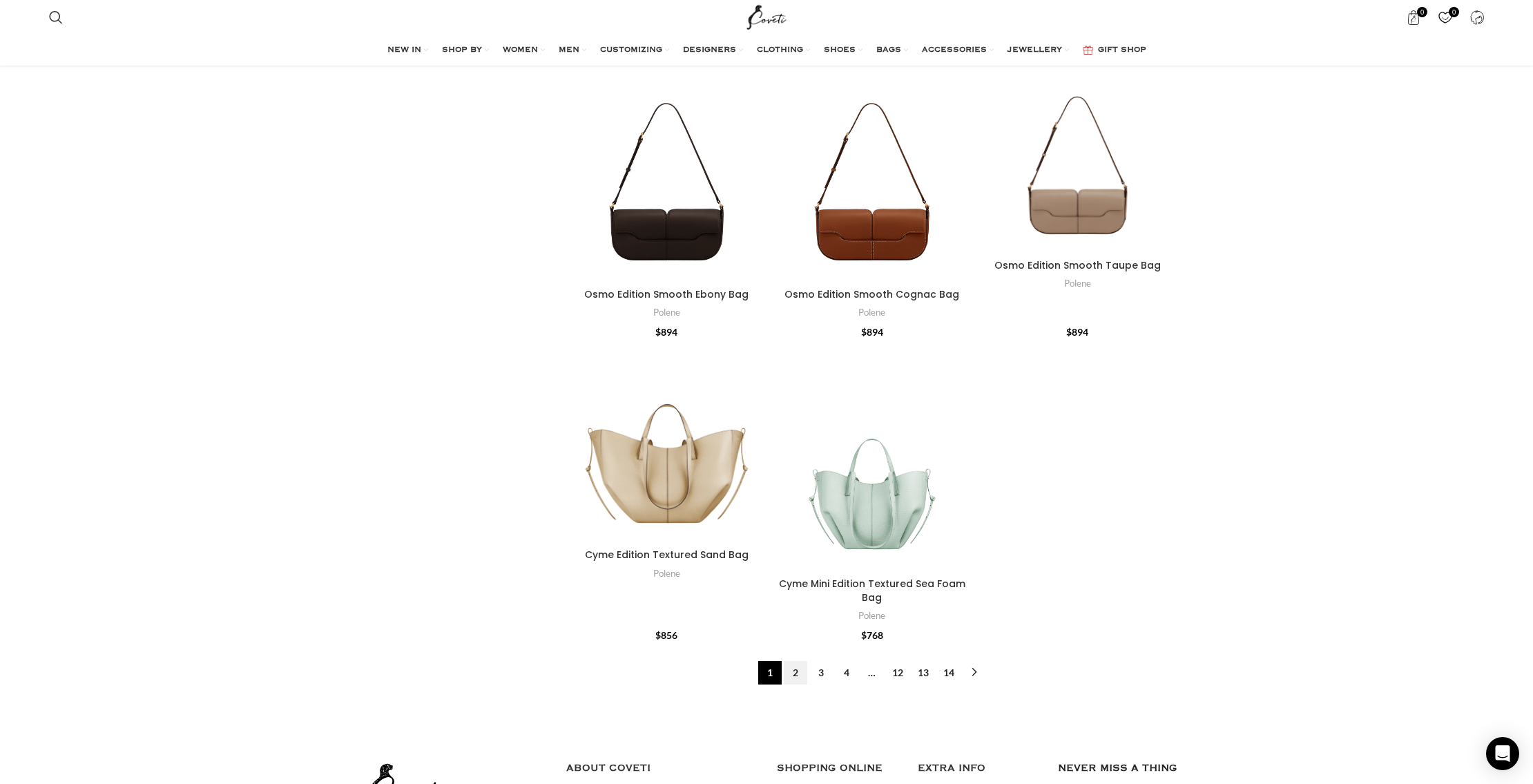
click at [796, 661] on link "2" at bounding box center [795, 673] width 24 height 24
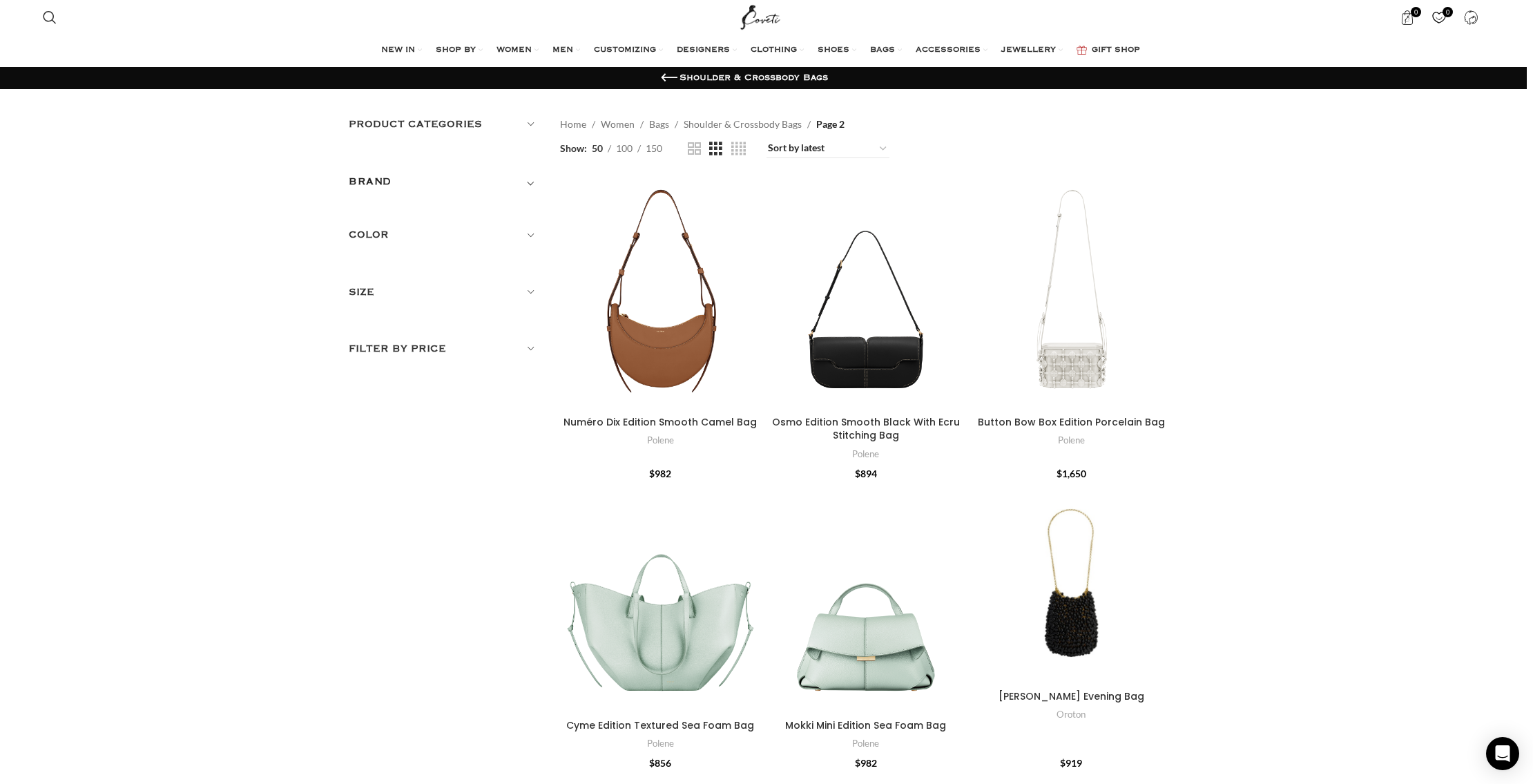
scroll to position [0, 8]
select select "price-desc"
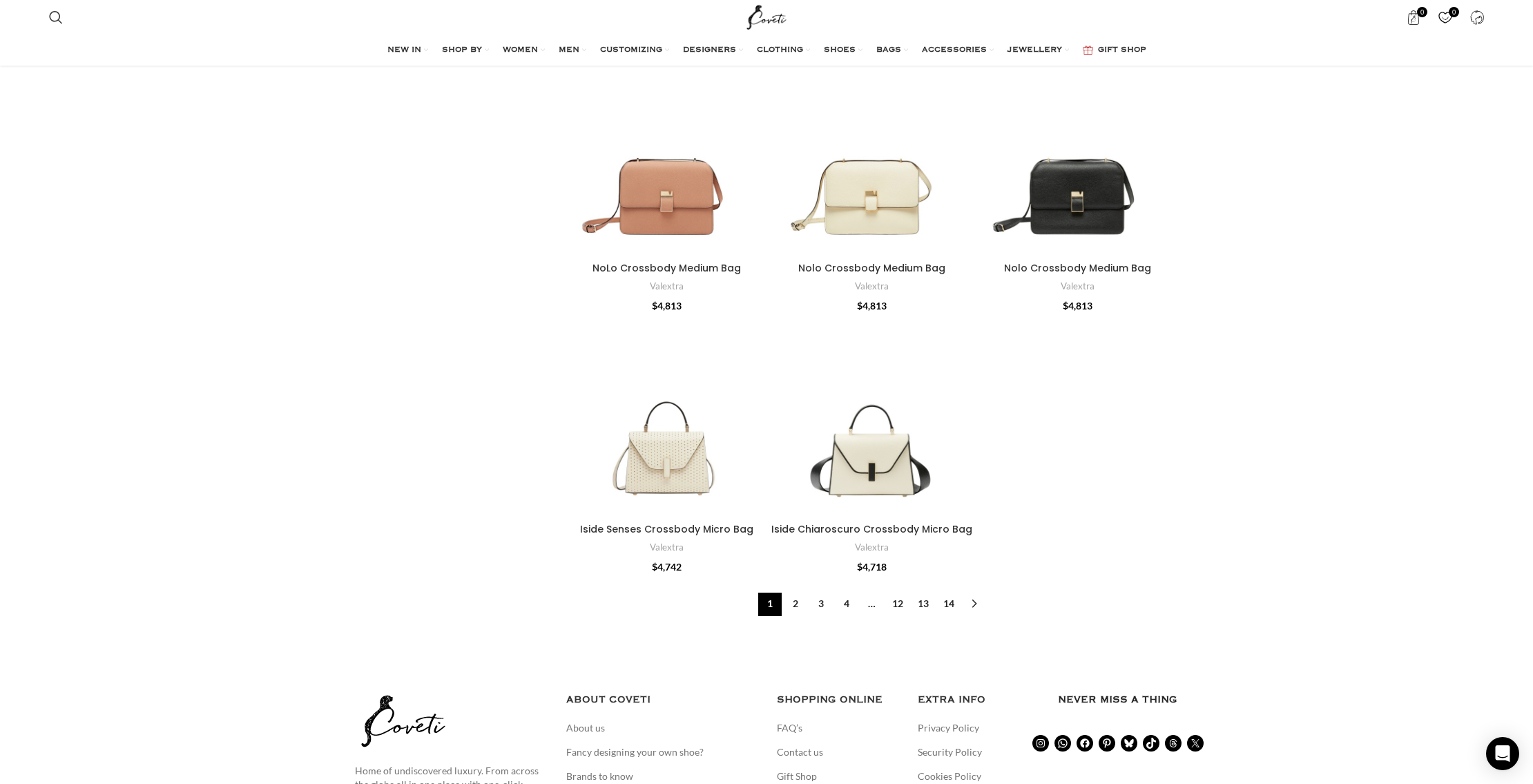
scroll to position [4272, 0]
click at [798, 590] on link "2" at bounding box center [795, 602] width 24 height 24
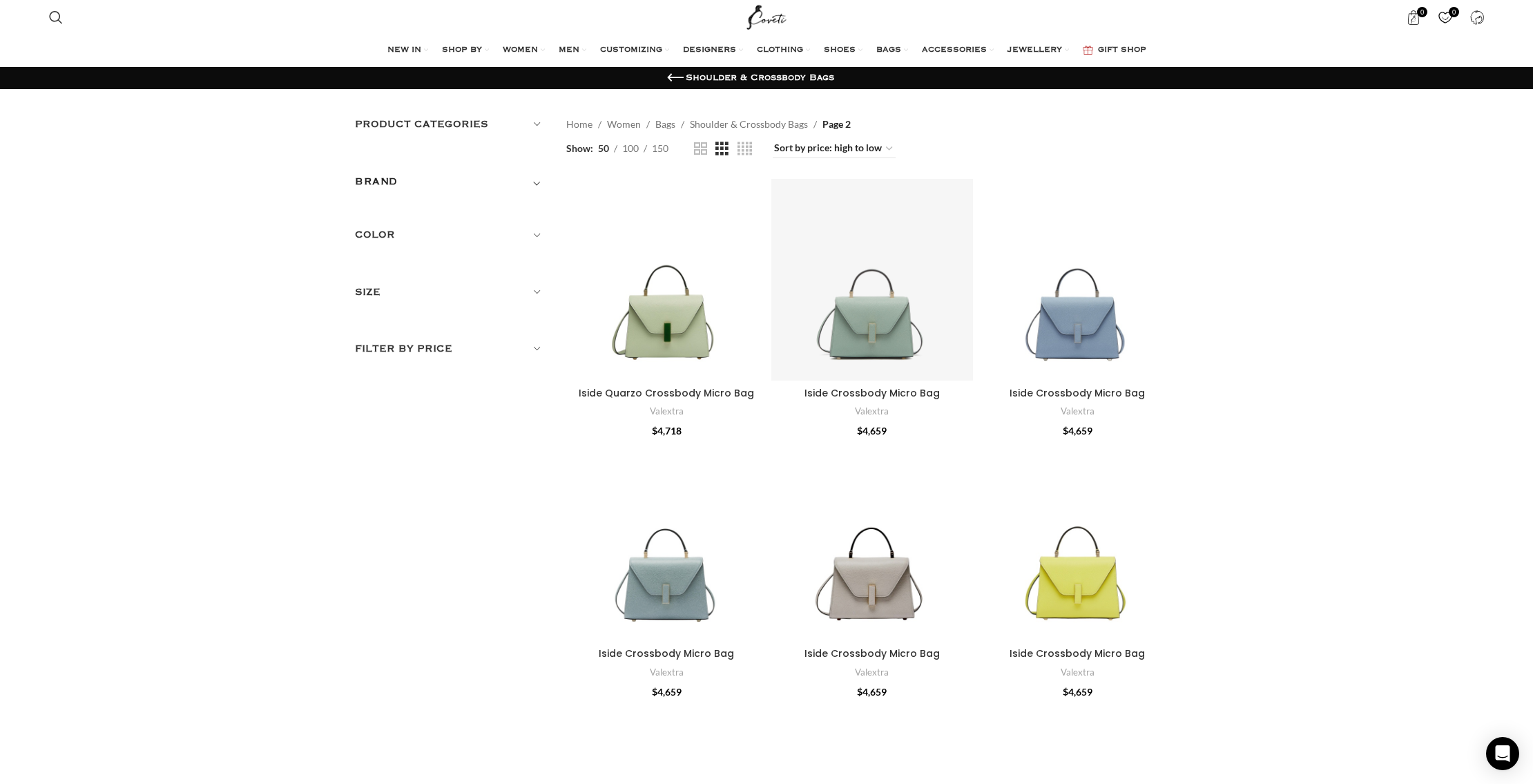
scroll to position [0, 1]
click at [665, 149] on span "150" at bounding box center [660, 148] width 17 height 11
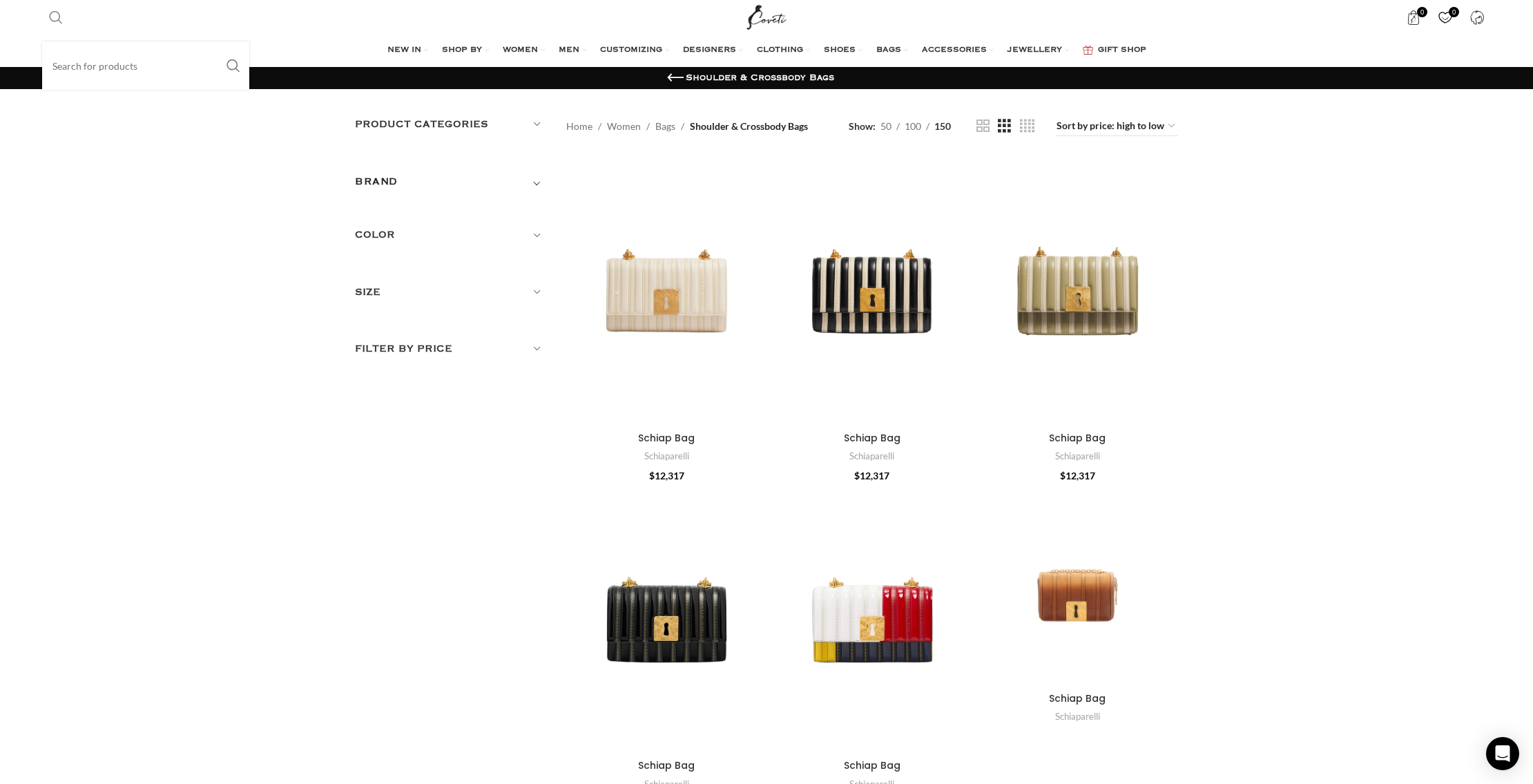
click at [68, 71] on input "Search" at bounding box center [146, 65] width 207 height 48
type input "Raffia"
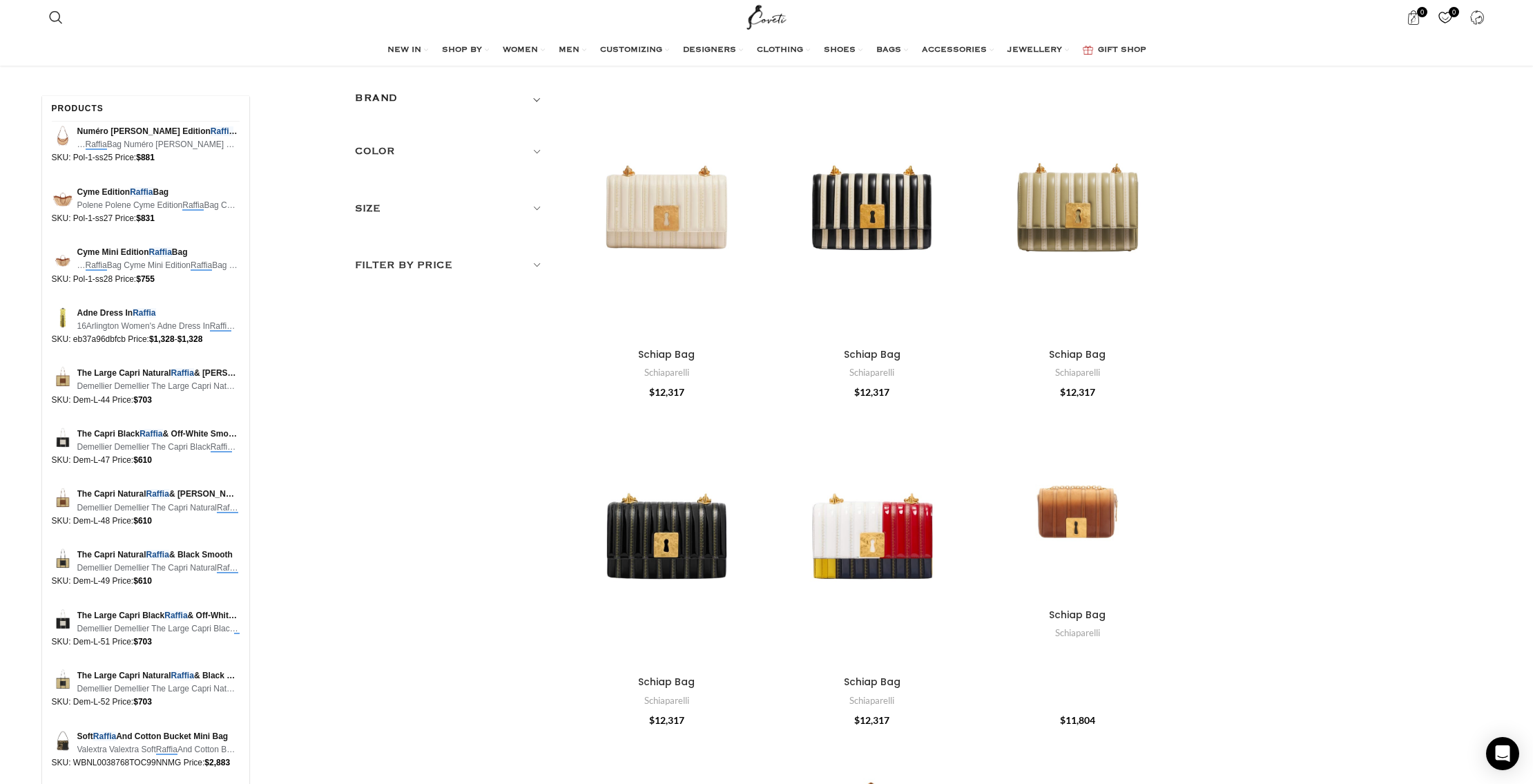
scroll to position [86, 0]
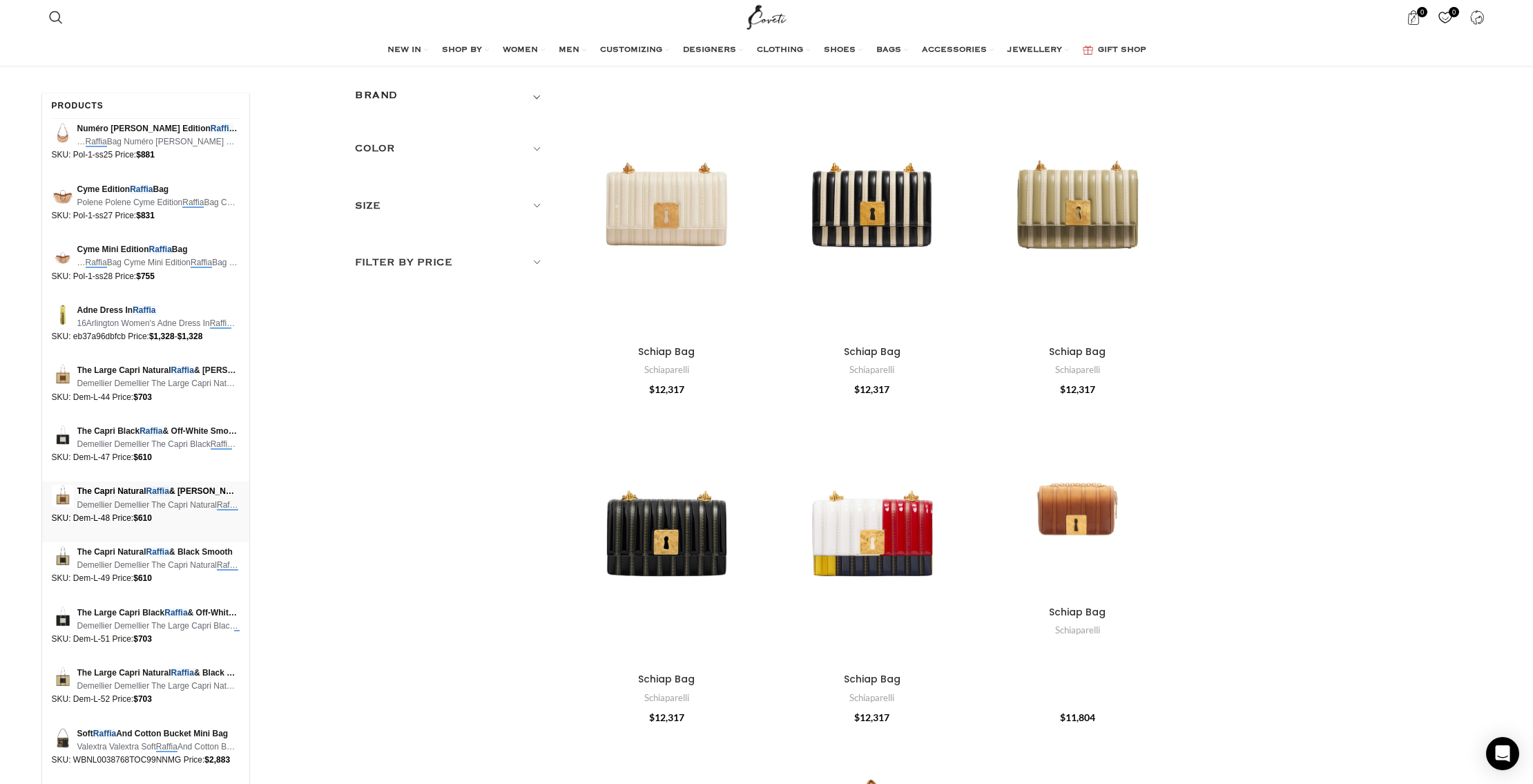
click at [181, 485] on span "The Capri Natural Raffia & Tan Smooth" at bounding box center [158, 491] width 162 height 13
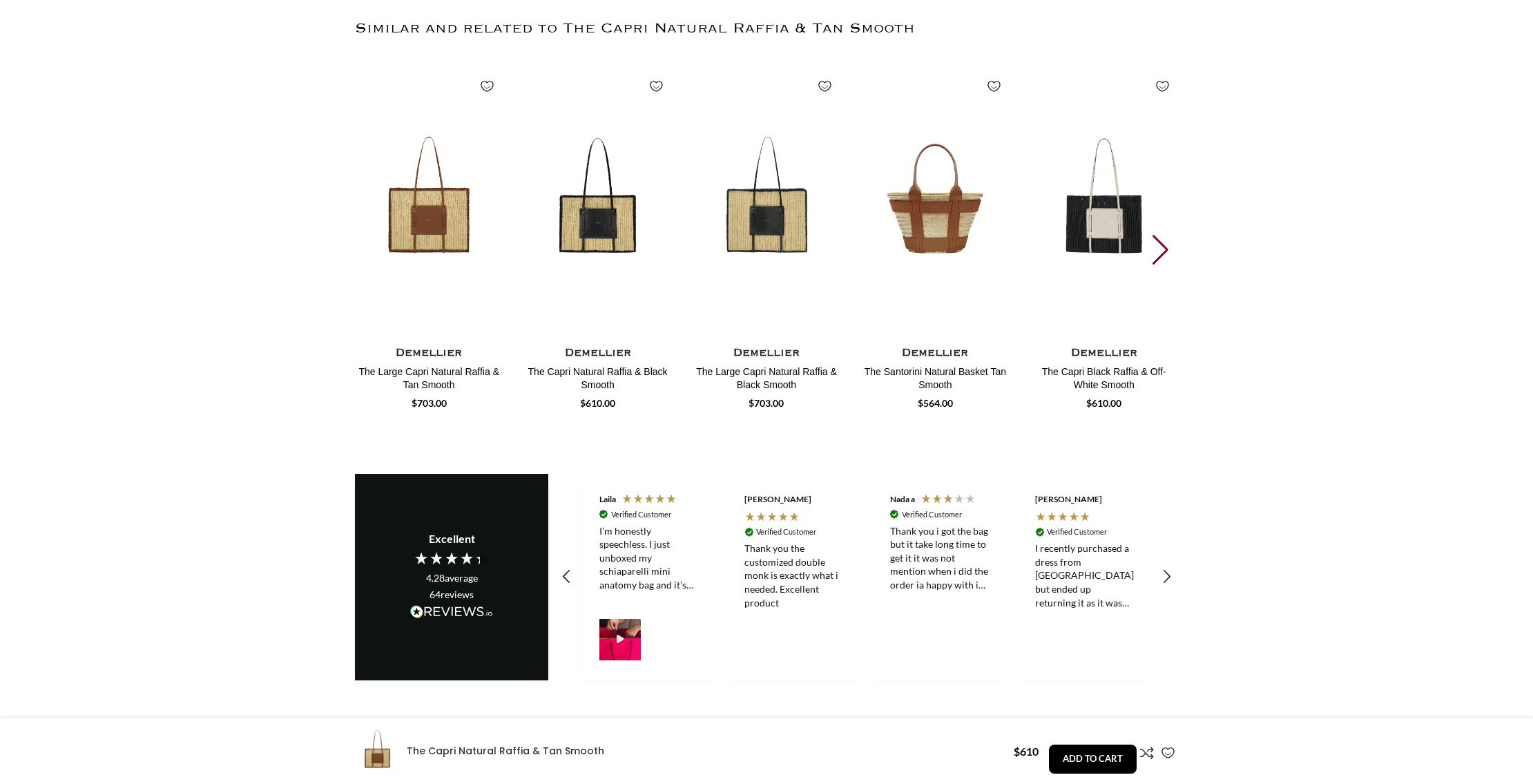
scroll to position [0, 291]
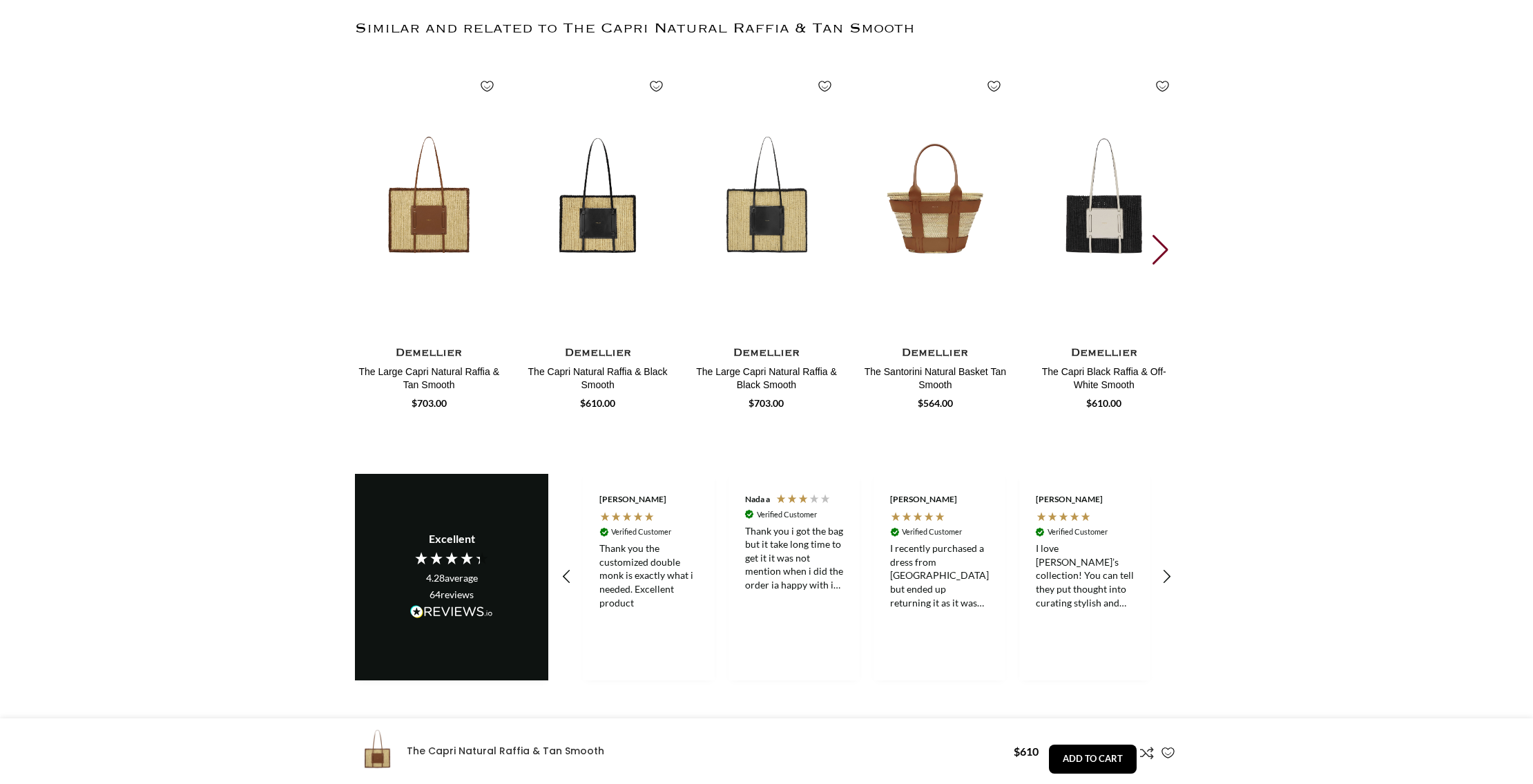
click at [1163, 235] on div "Next slide" at bounding box center [1162, 250] width 18 height 31
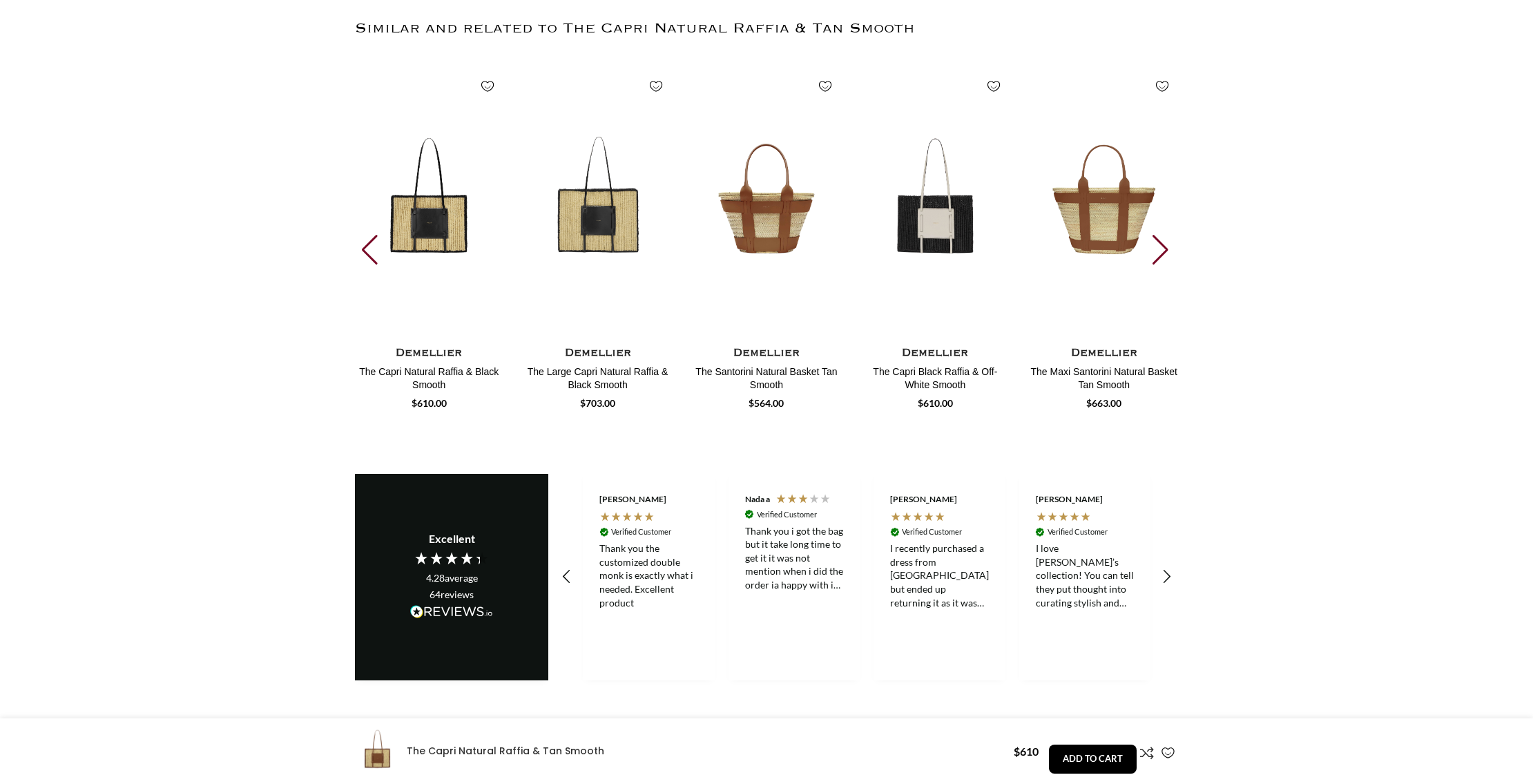
click at [1163, 235] on div "Next slide" at bounding box center [1162, 250] width 18 height 31
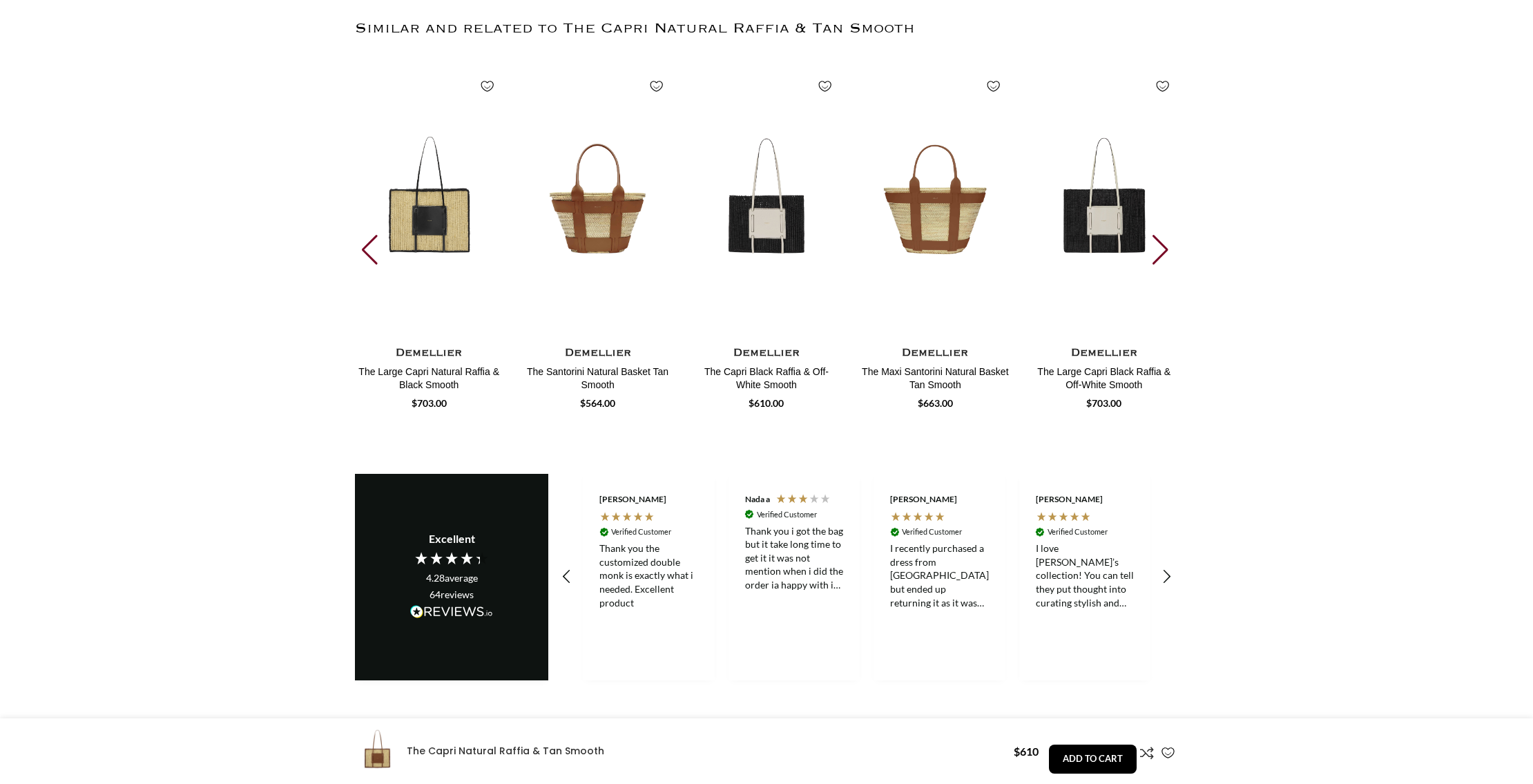
click at [1163, 235] on div "Next slide" at bounding box center [1162, 250] width 18 height 31
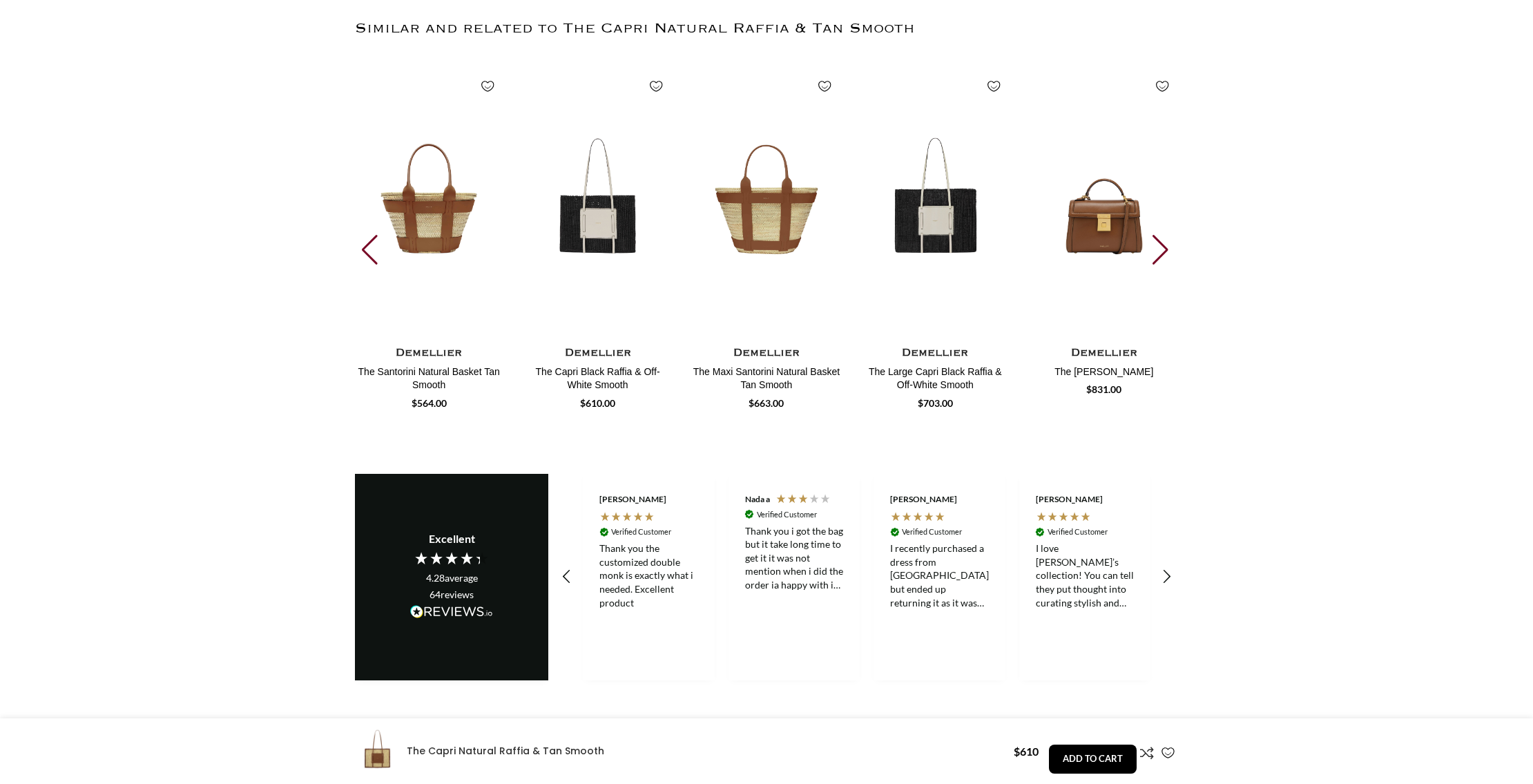
click at [1163, 235] on div "Next slide" at bounding box center [1162, 250] width 18 height 31
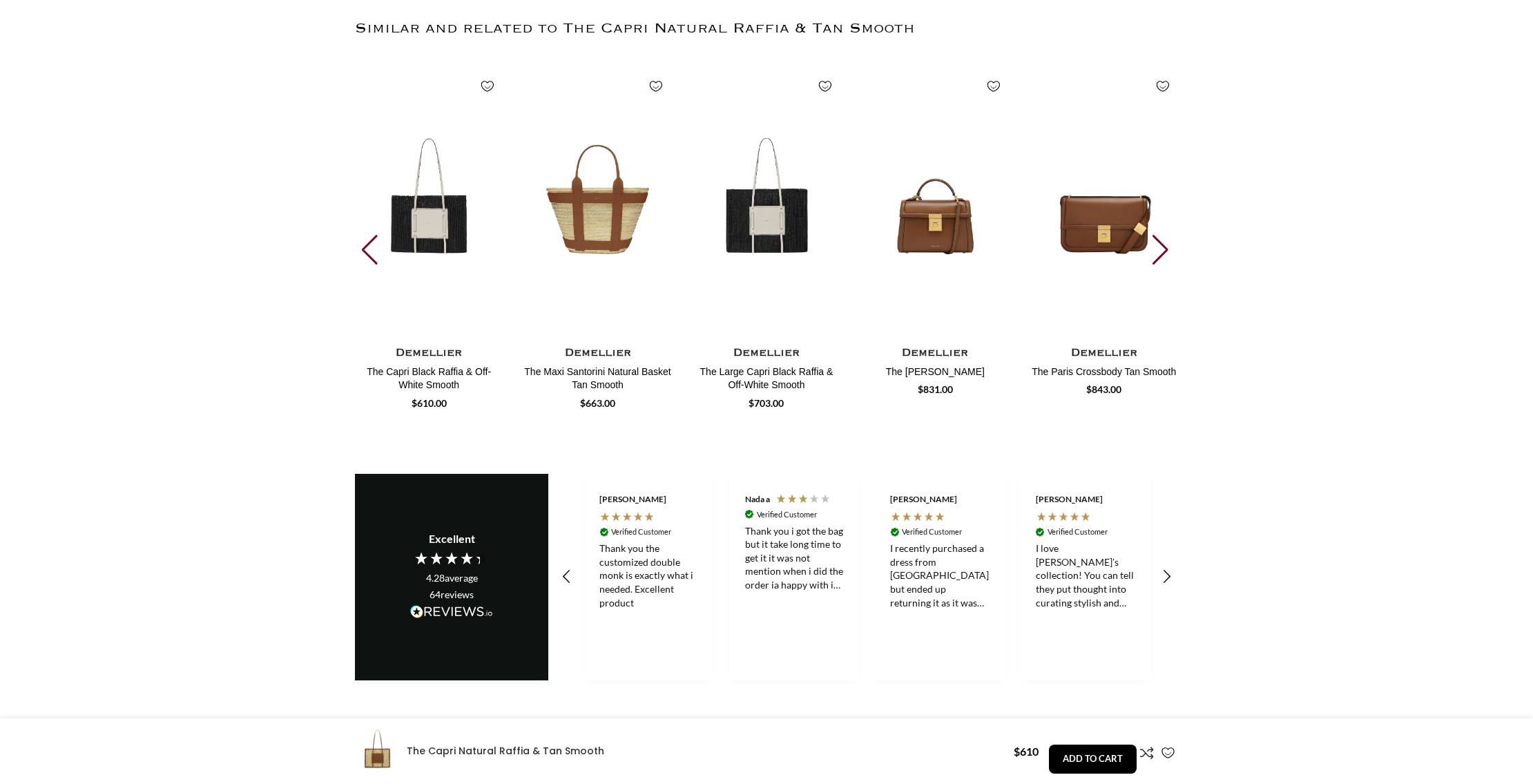
click at [1163, 235] on div "Next slide" at bounding box center [1162, 250] width 18 height 31
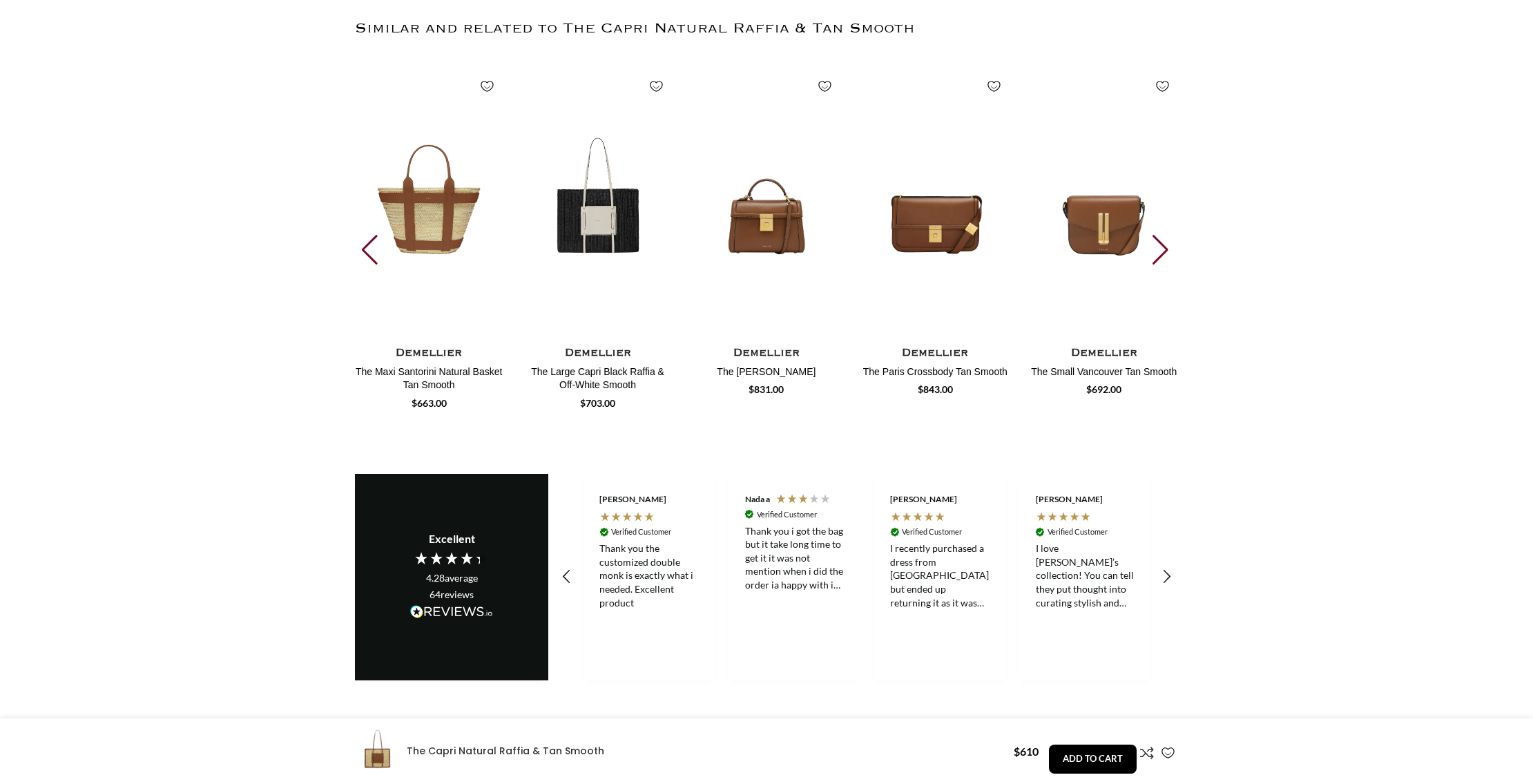
click at [1163, 235] on div "Next slide" at bounding box center [1162, 250] width 18 height 31
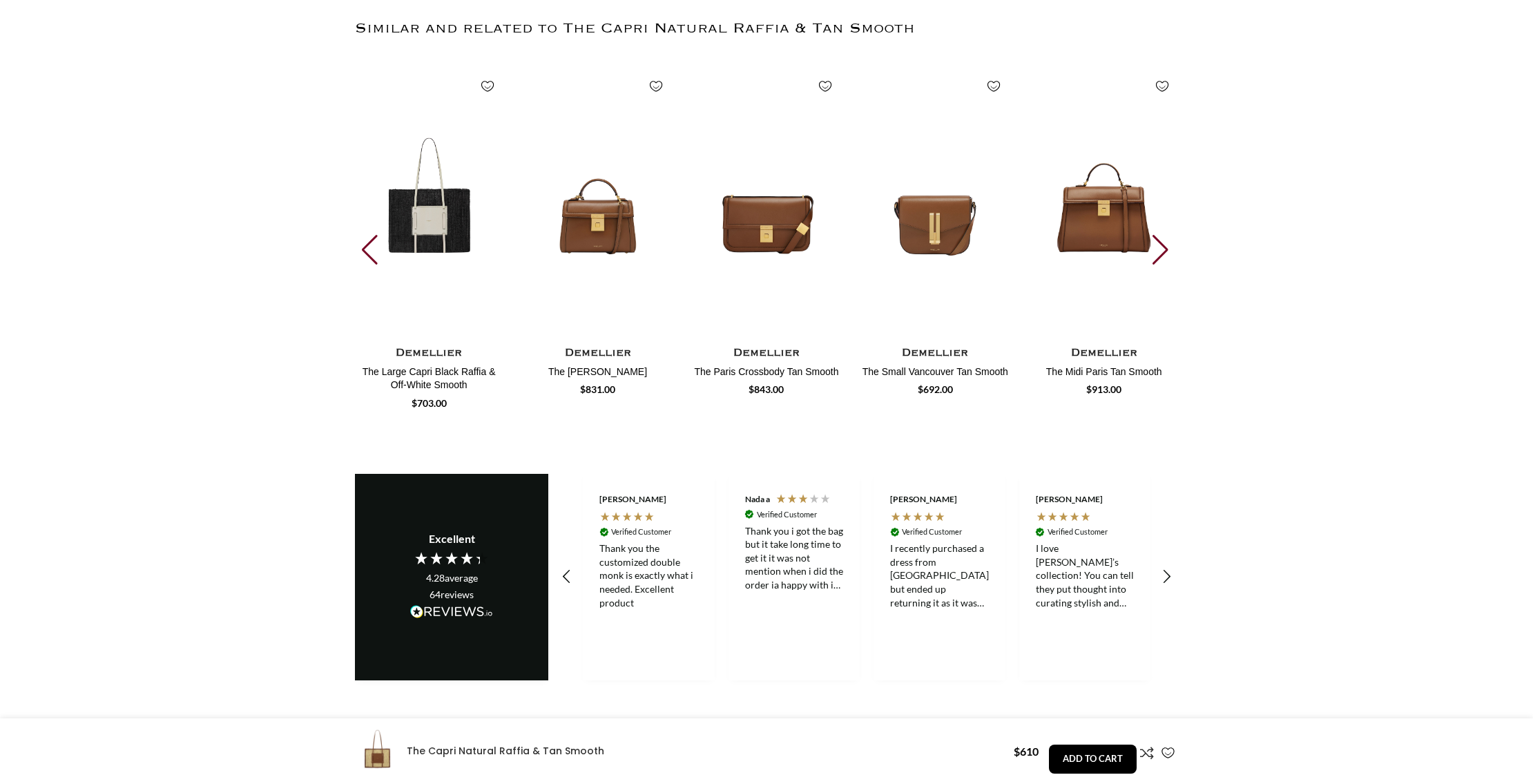
click at [1163, 235] on div "Next slide" at bounding box center [1162, 250] width 18 height 31
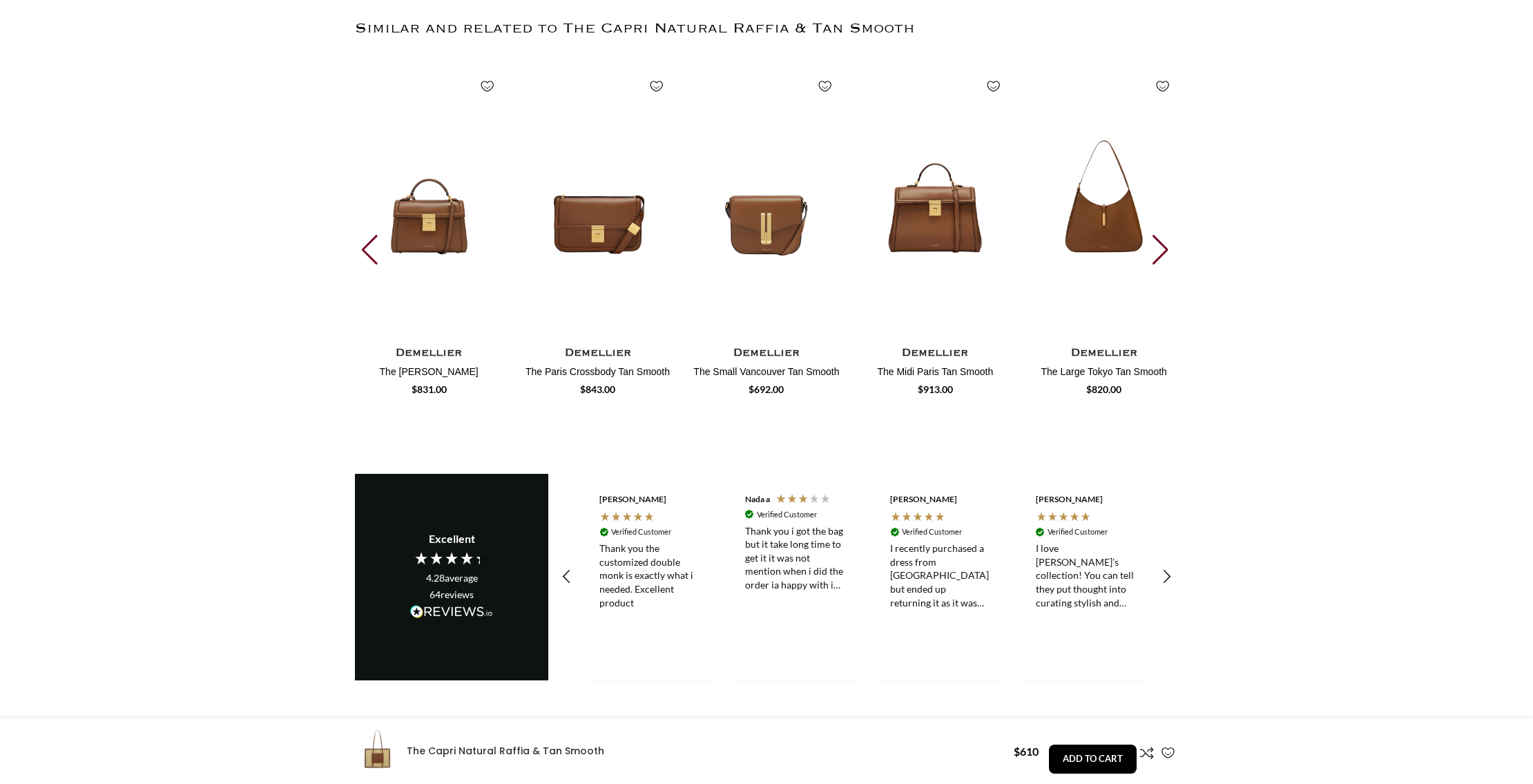
click at [1163, 235] on div "Next slide" at bounding box center [1162, 250] width 18 height 31
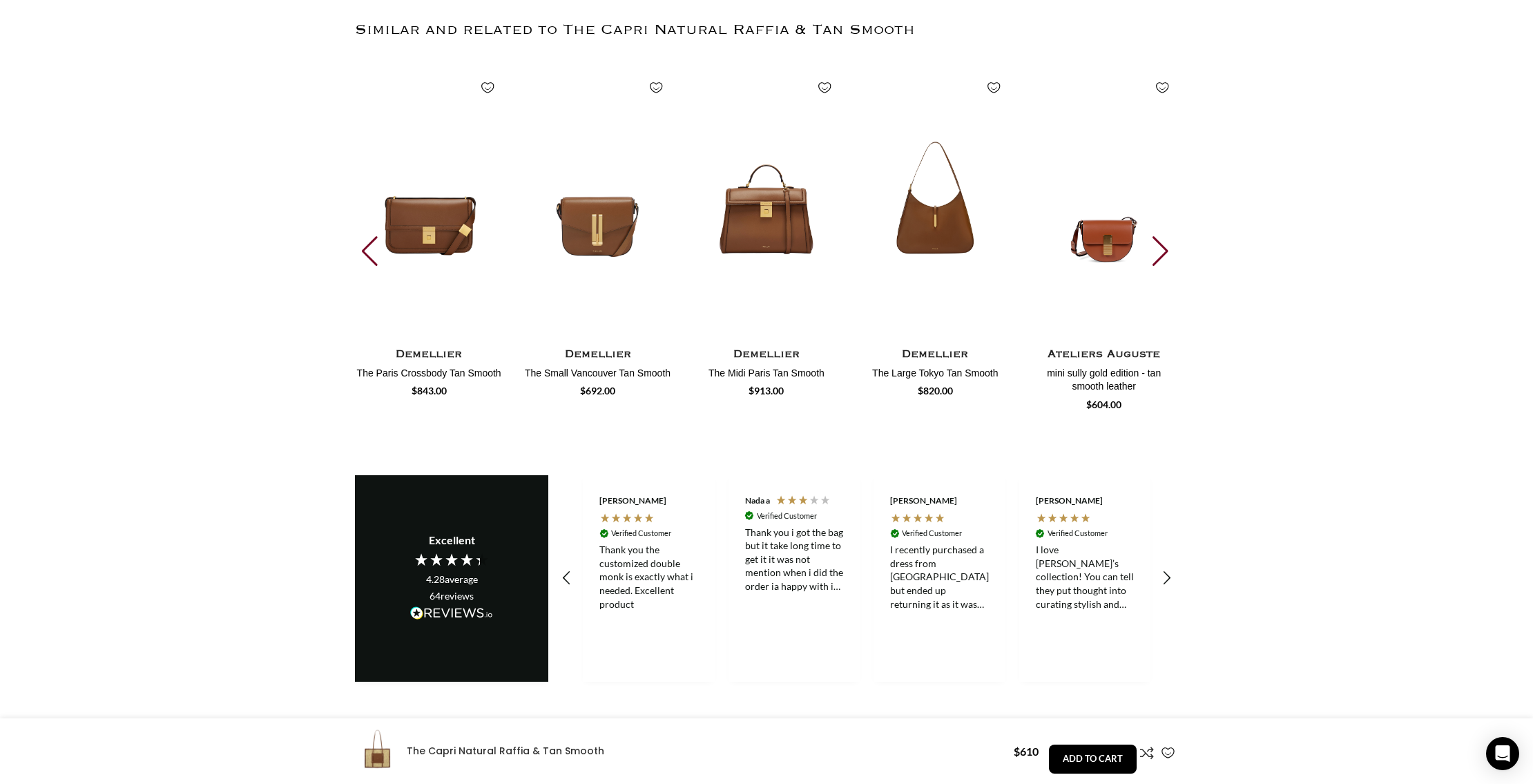
click at [1163, 236] on div "Next slide" at bounding box center [1162, 252] width 18 height 31
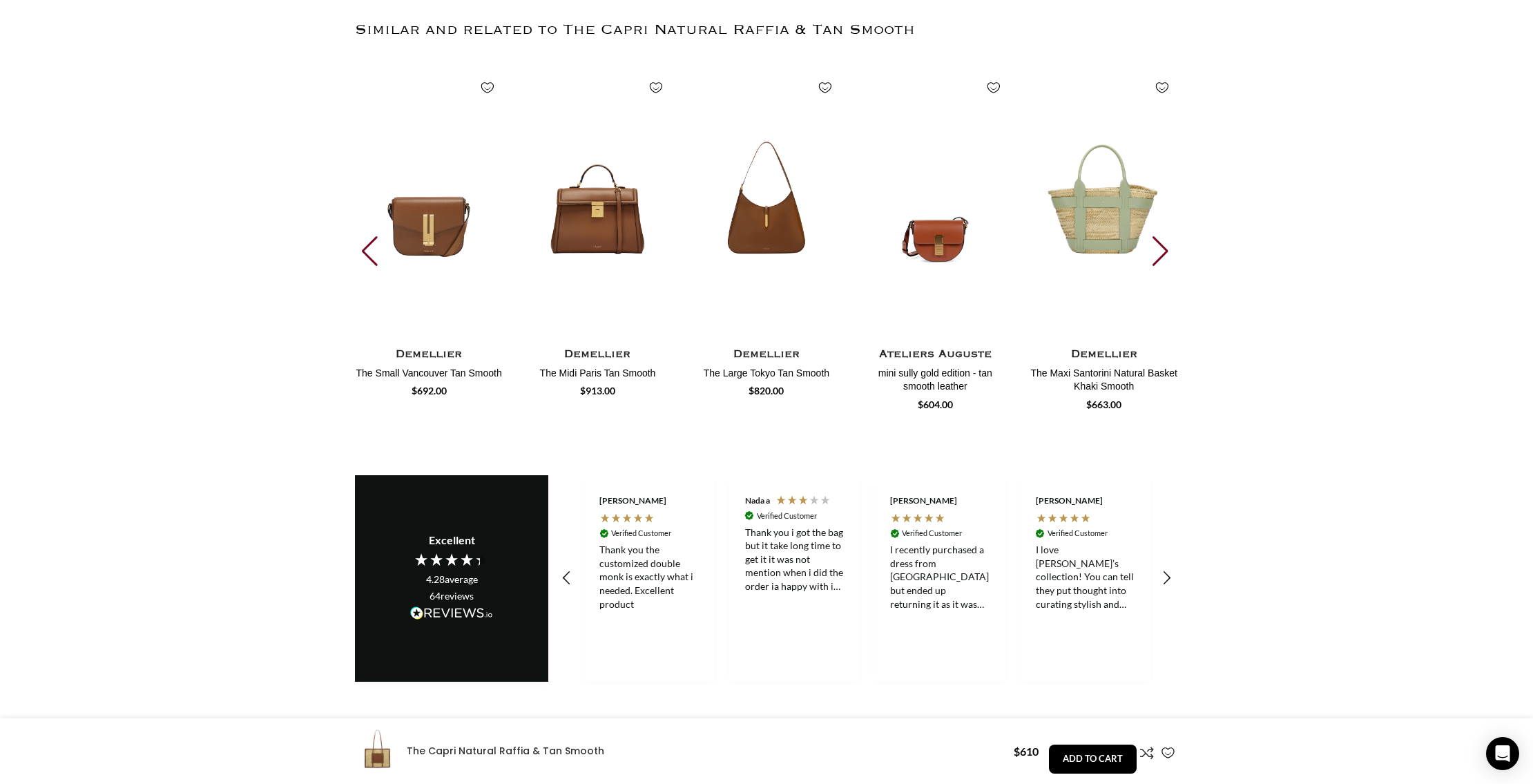
click at [1163, 236] on div "Next slide" at bounding box center [1162, 252] width 18 height 31
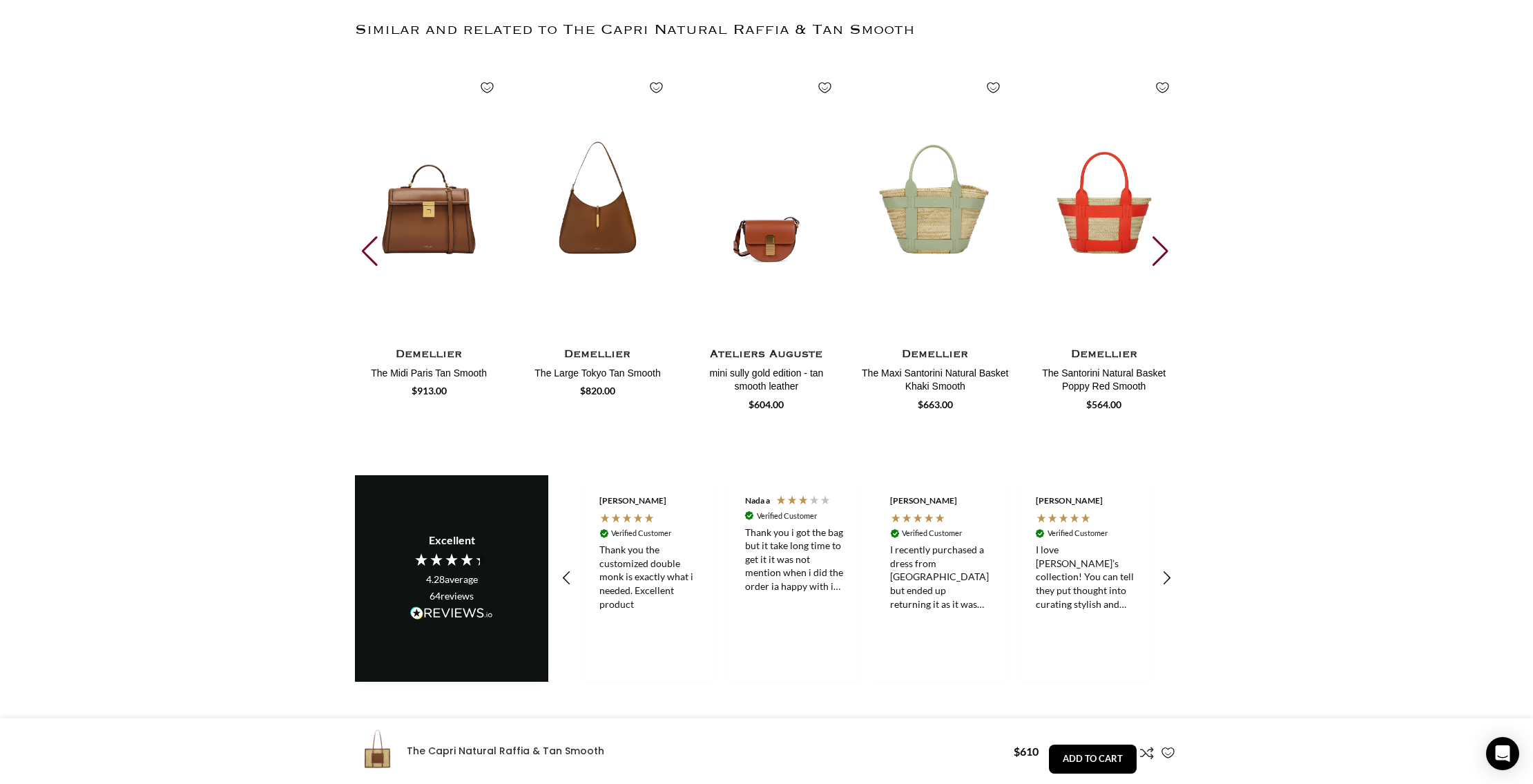
click at [1163, 236] on div "Next slide" at bounding box center [1162, 252] width 18 height 31
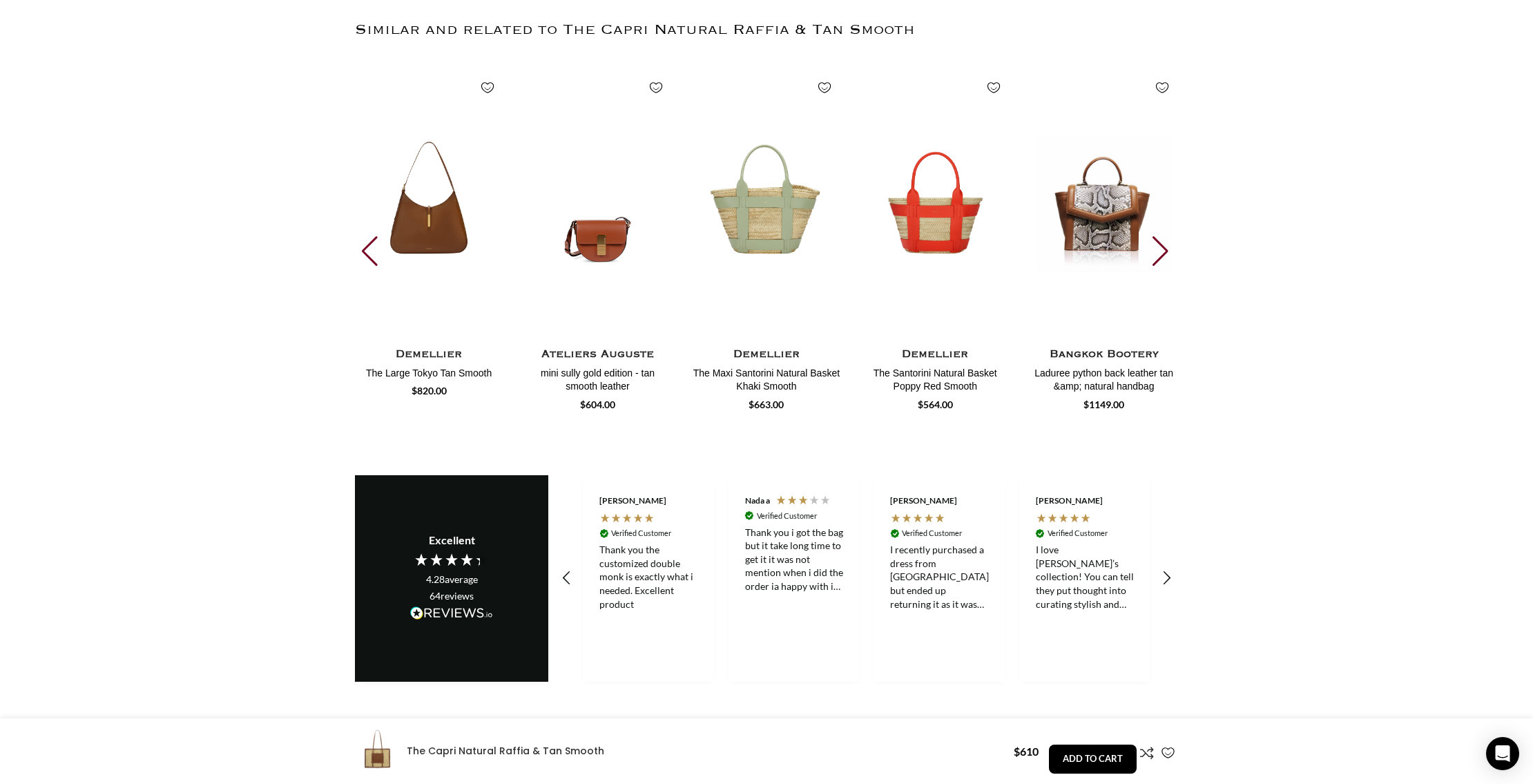
scroll to position [0, 436]
click at [1163, 236] on div "Next slide" at bounding box center [1162, 252] width 18 height 31
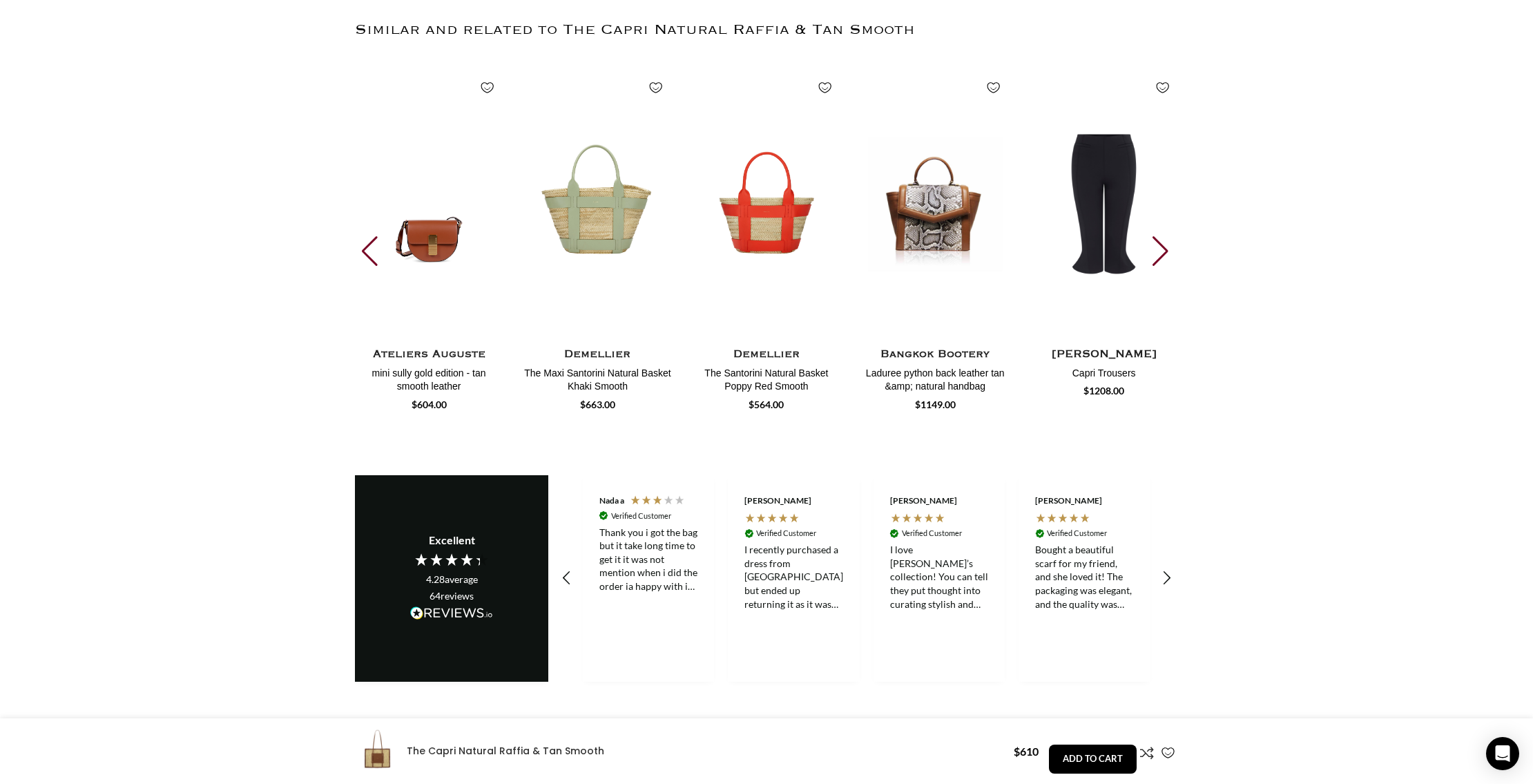
click at [1163, 236] on div "Next slide" at bounding box center [1162, 252] width 18 height 31
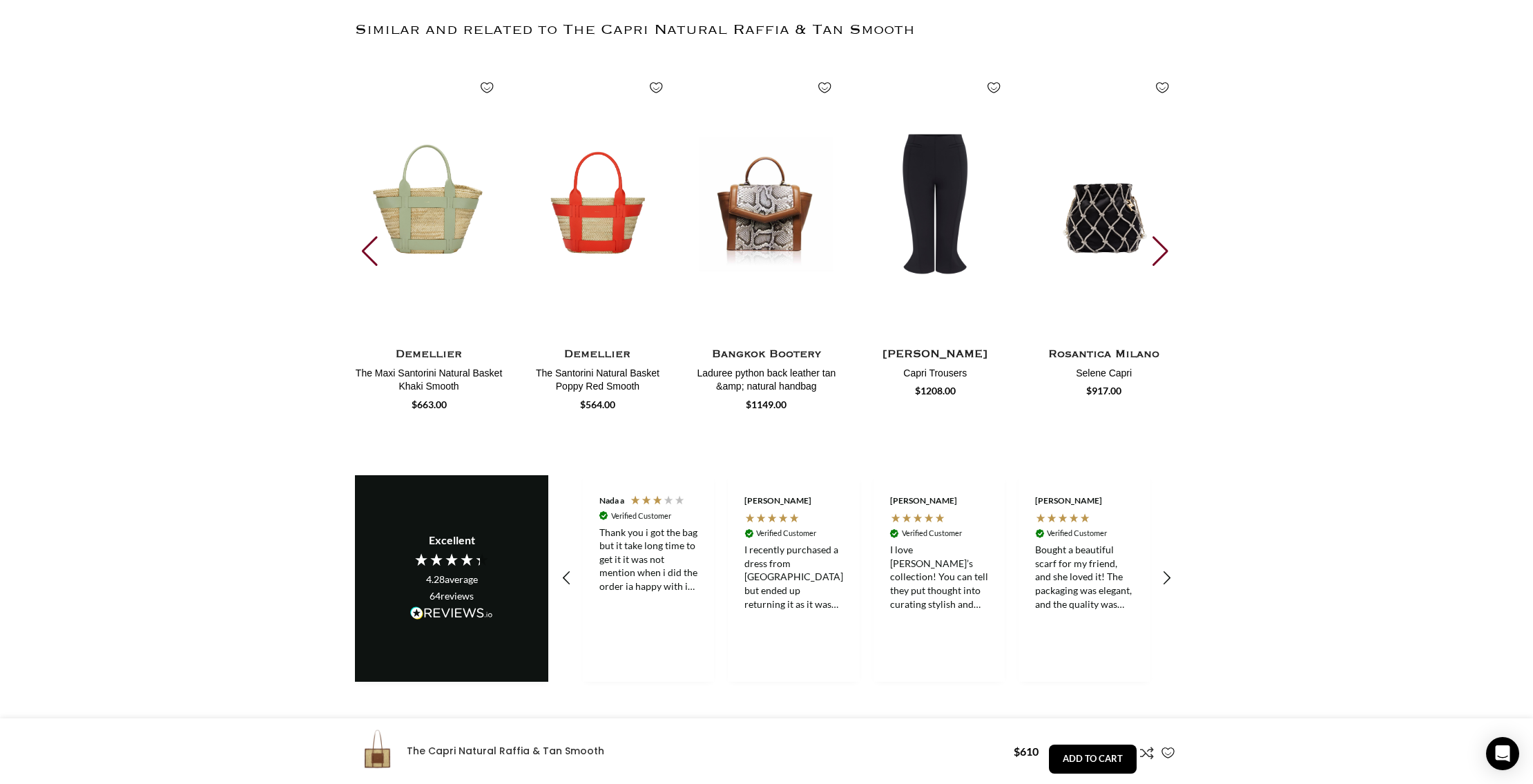
click at [1163, 236] on div "Next slide" at bounding box center [1162, 252] width 18 height 31
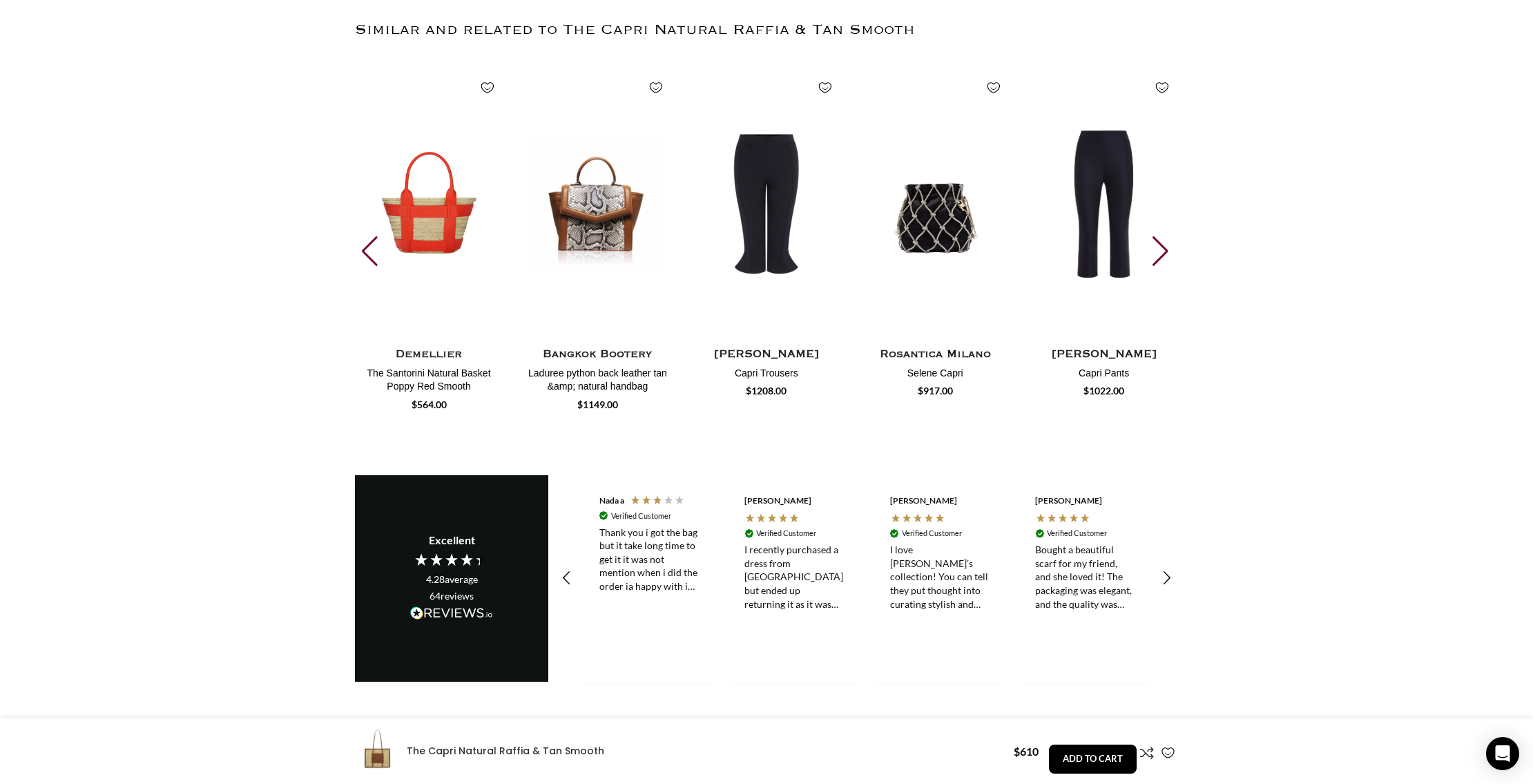
click at [1163, 236] on div "Next slide" at bounding box center [1162, 252] width 18 height 31
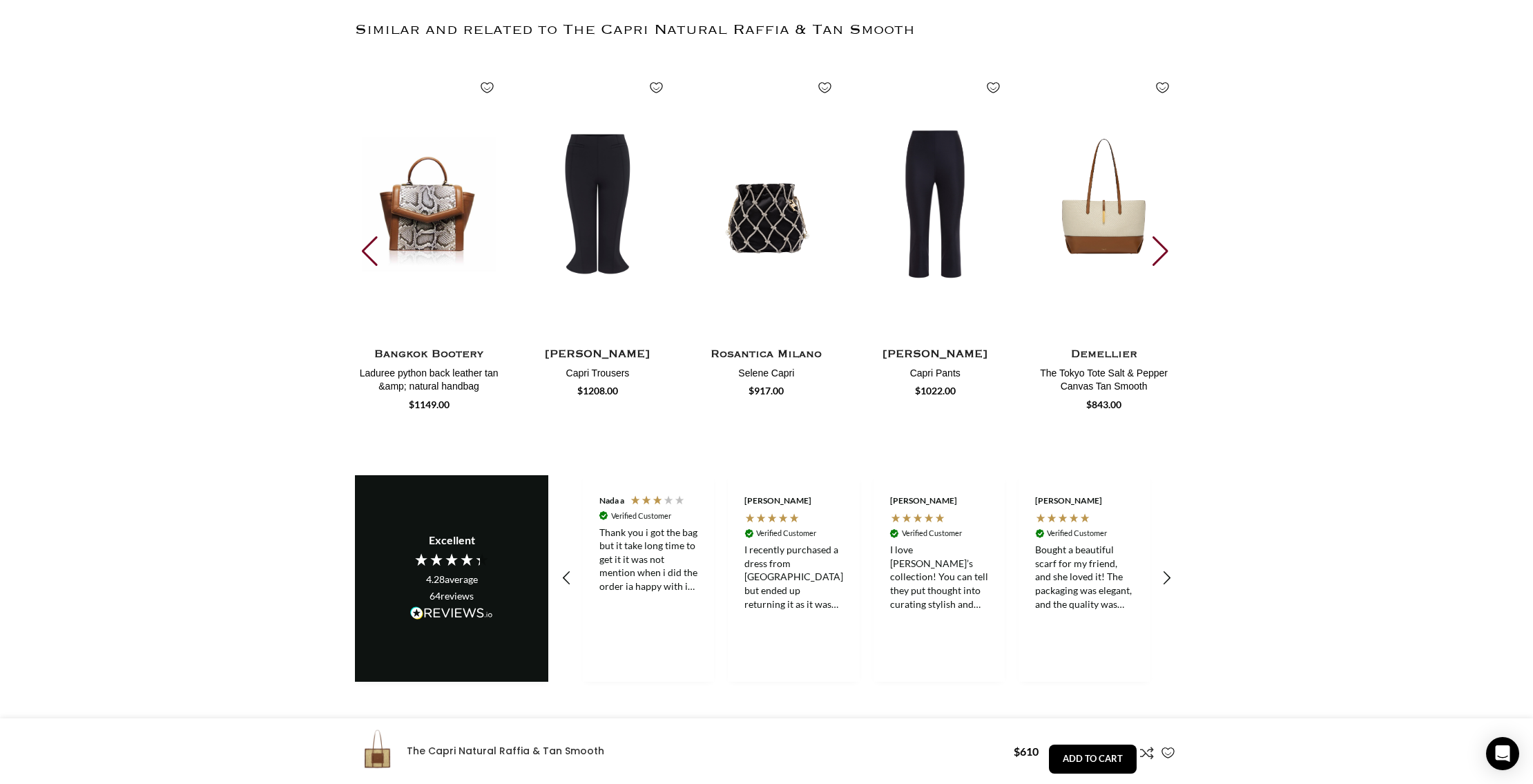
click at [1163, 236] on div "Next slide" at bounding box center [1162, 252] width 18 height 31
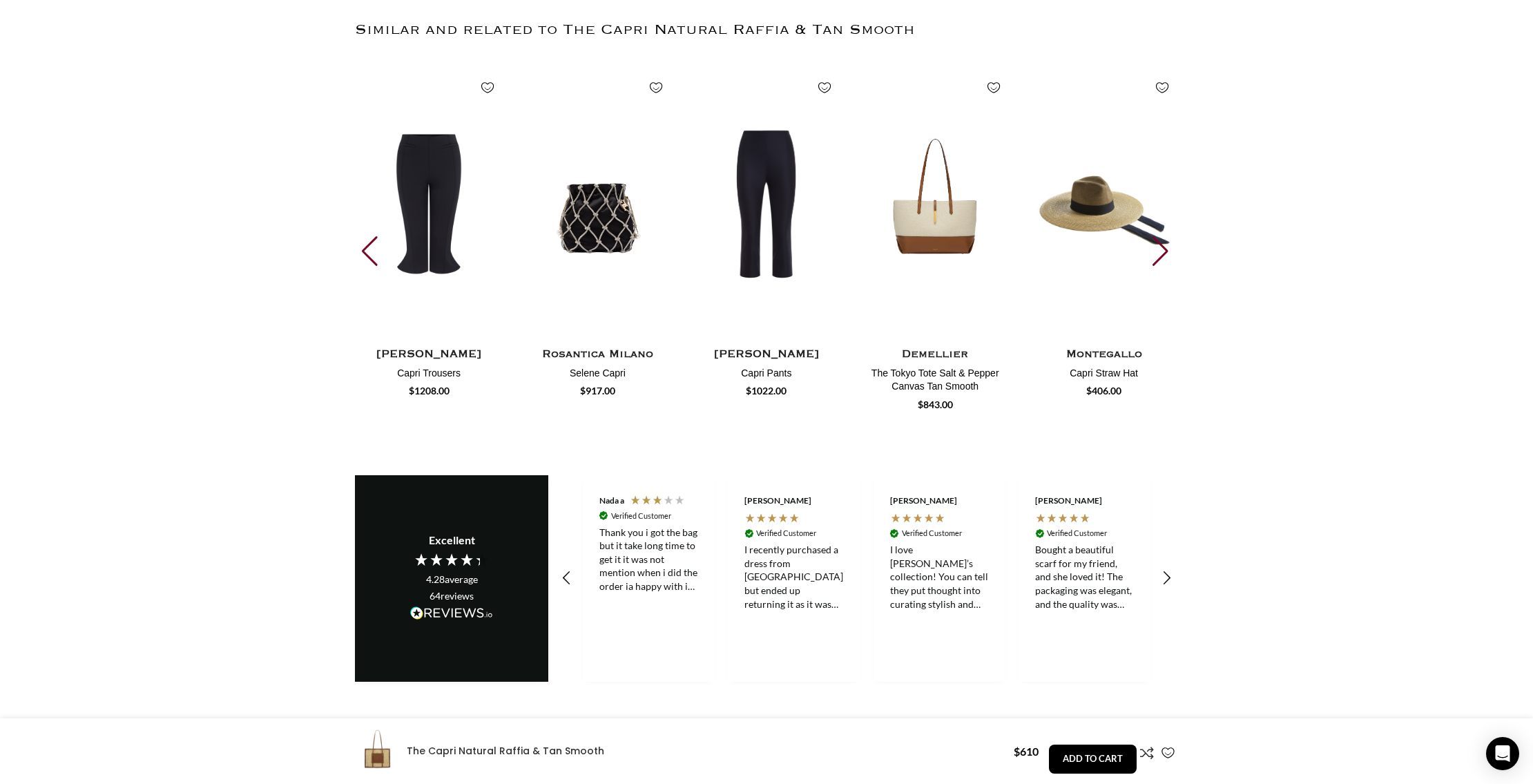
click at [1163, 236] on div "Next slide" at bounding box center [1162, 252] width 18 height 31
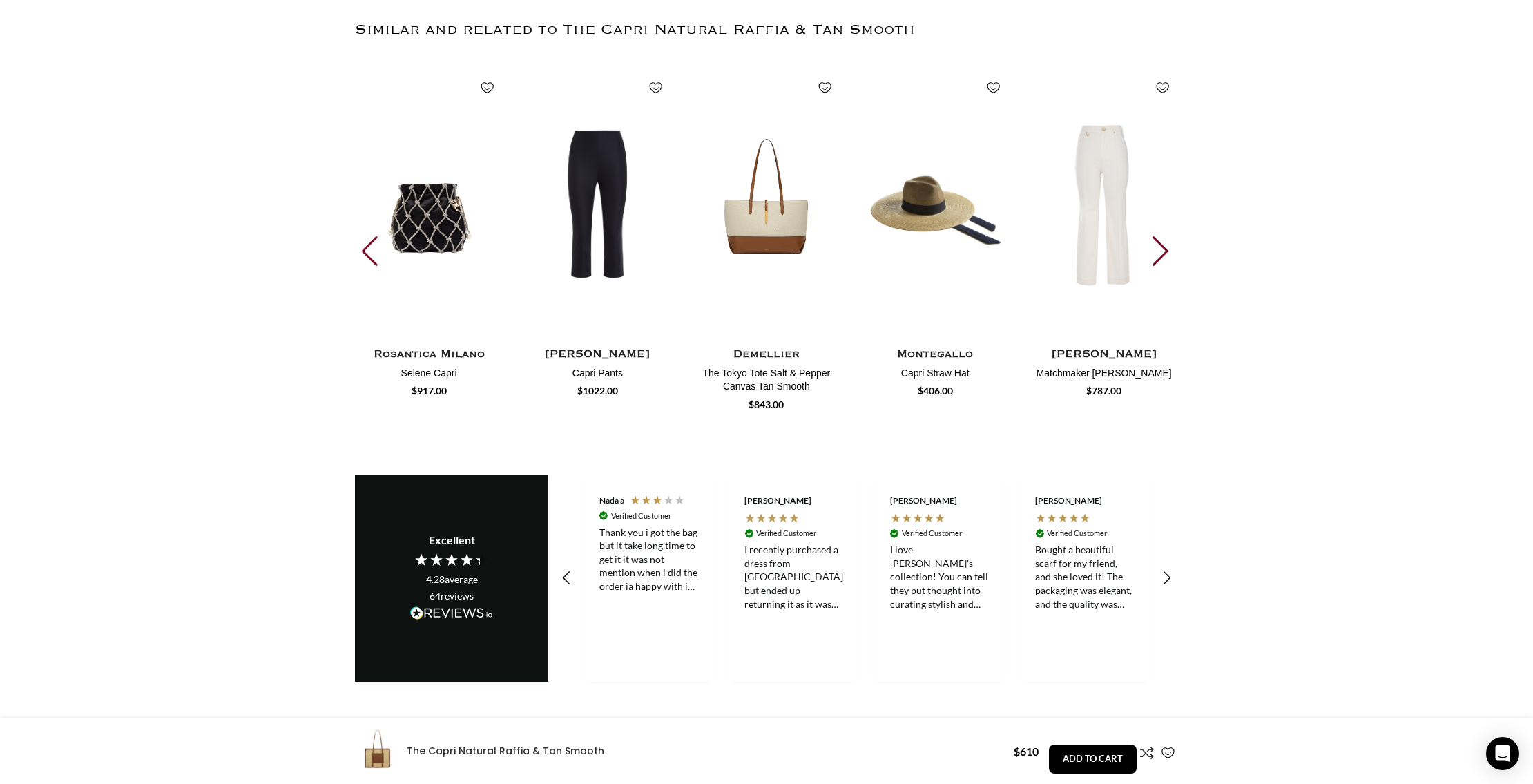
click at [1163, 236] on div "Next slide" at bounding box center [1162, 252] width 18 height 31
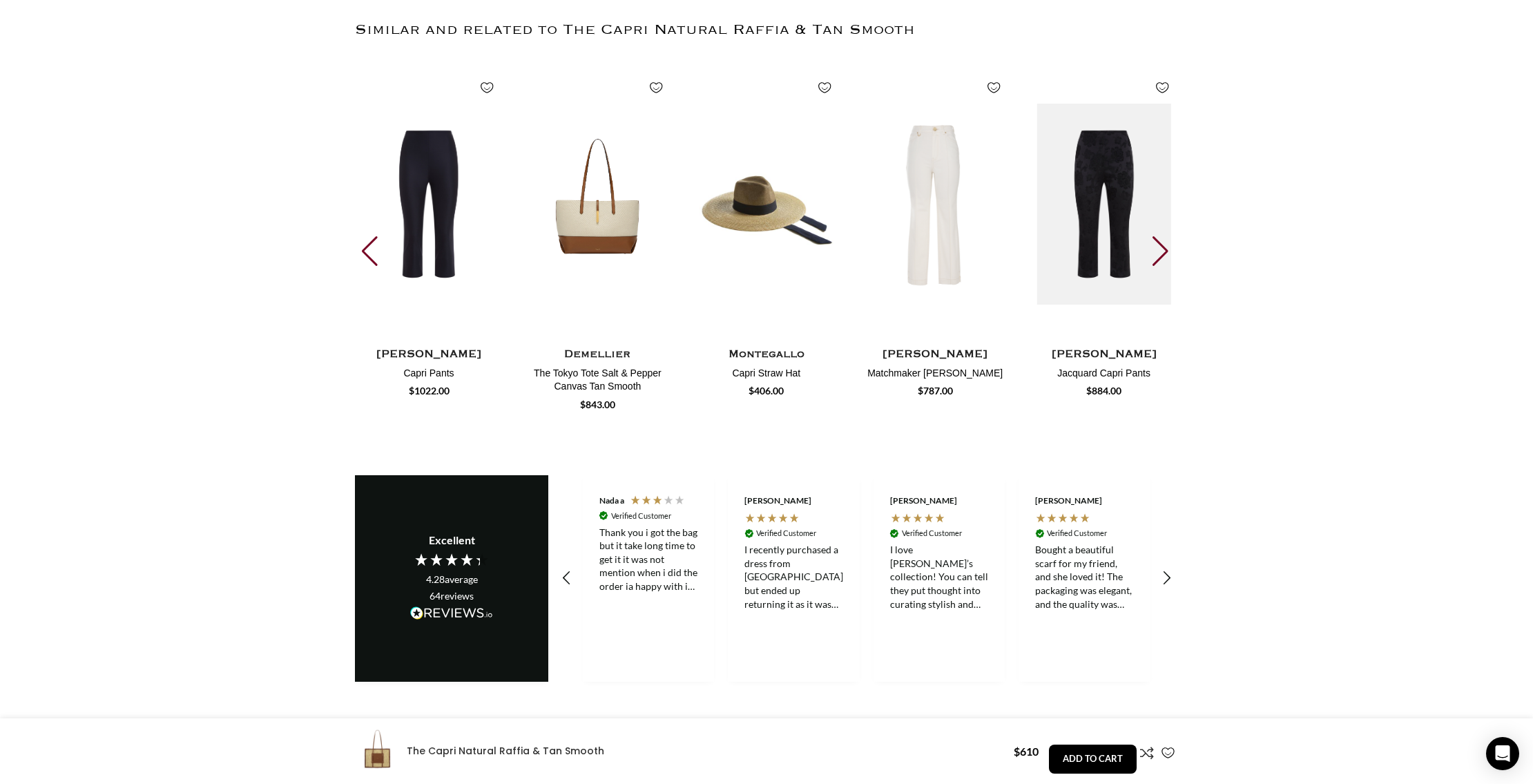
click at [1163, 236] on div "Next slide" at bounding box center [1162, 252] width 18 height 31
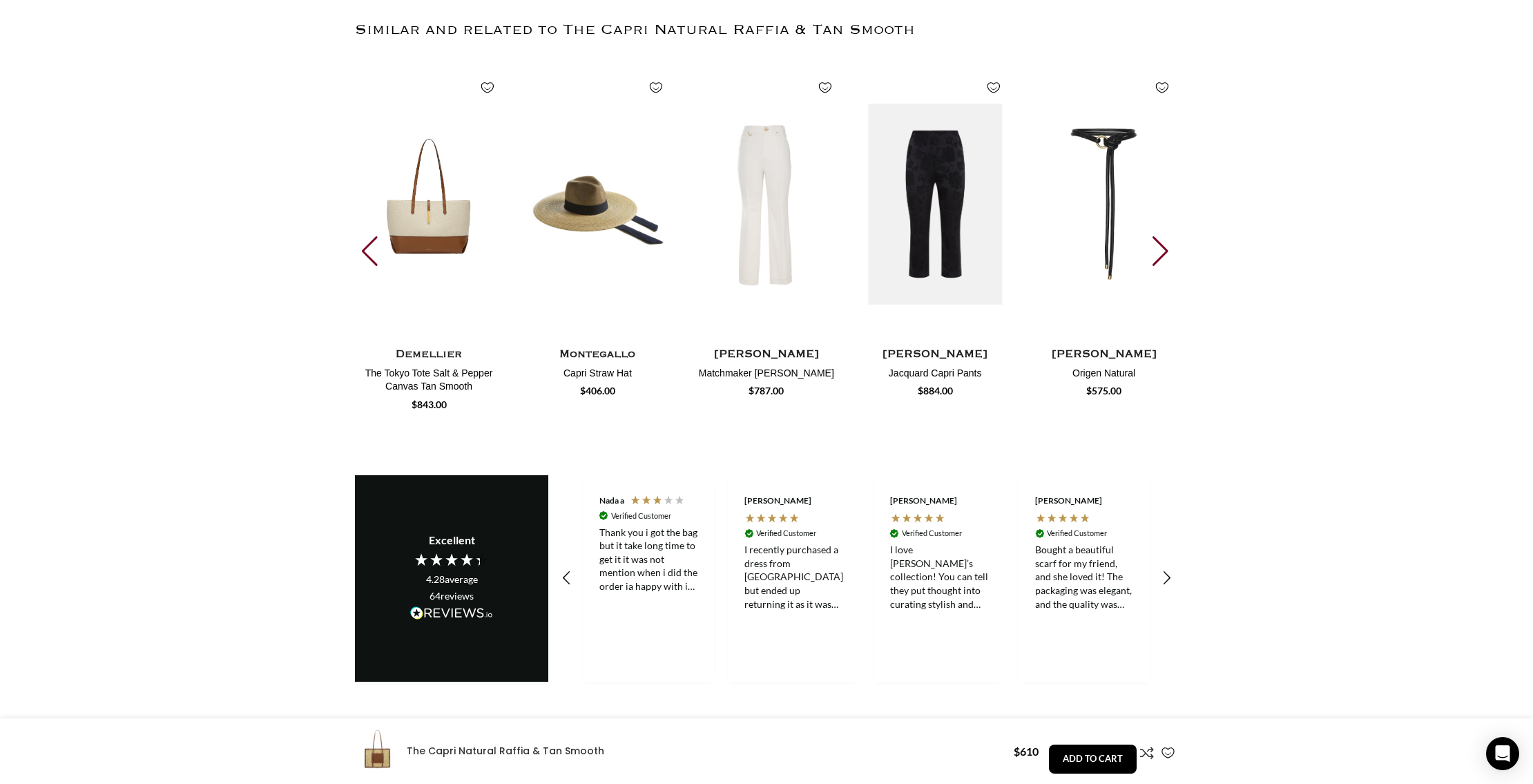
click at [1163, 236] on div "Next slide" at bounding box center [1162, 252] width 18 height 31
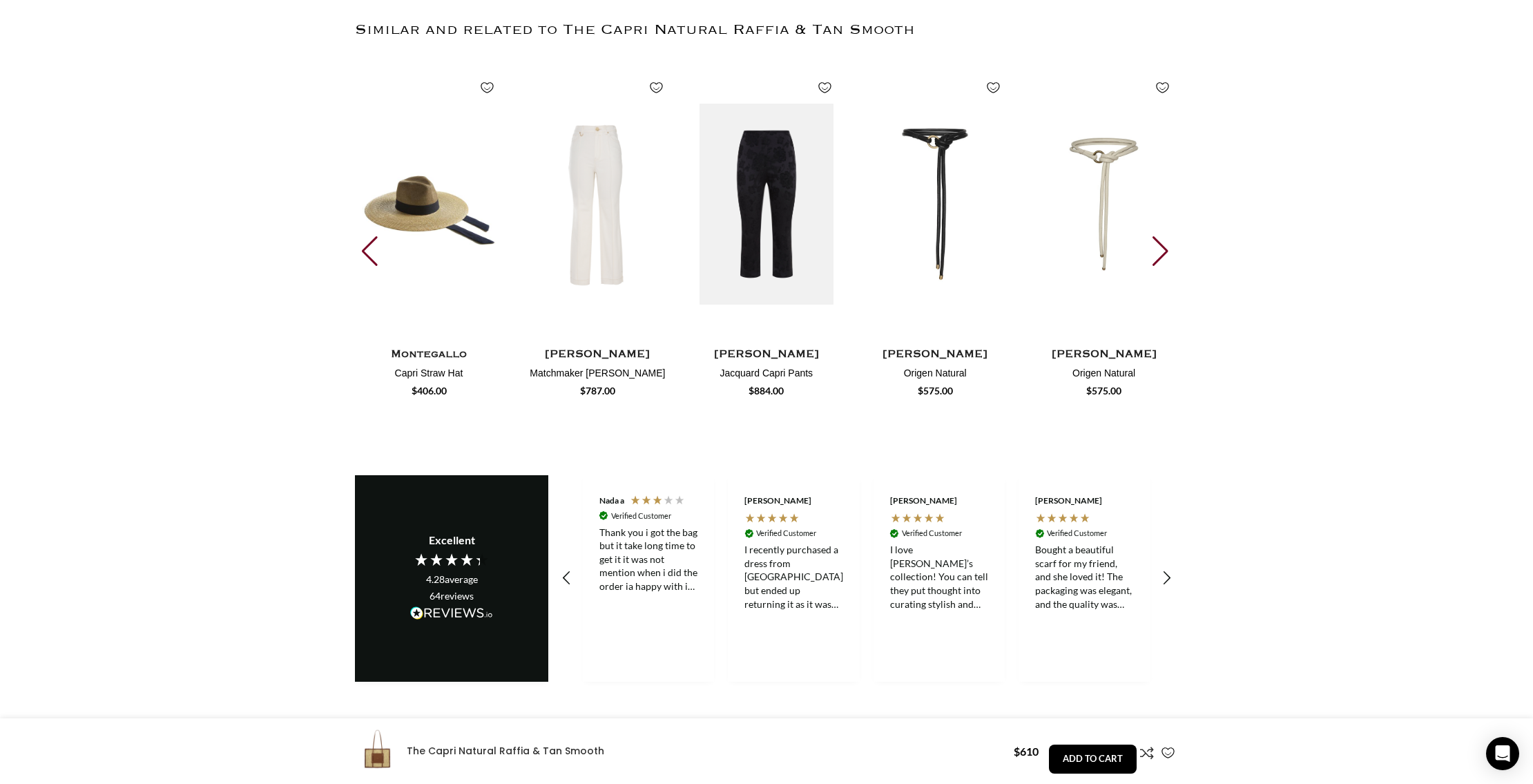
click at [1163, 236] on div "Next slide" at bounding box center [1162, 252] width 18 height 31
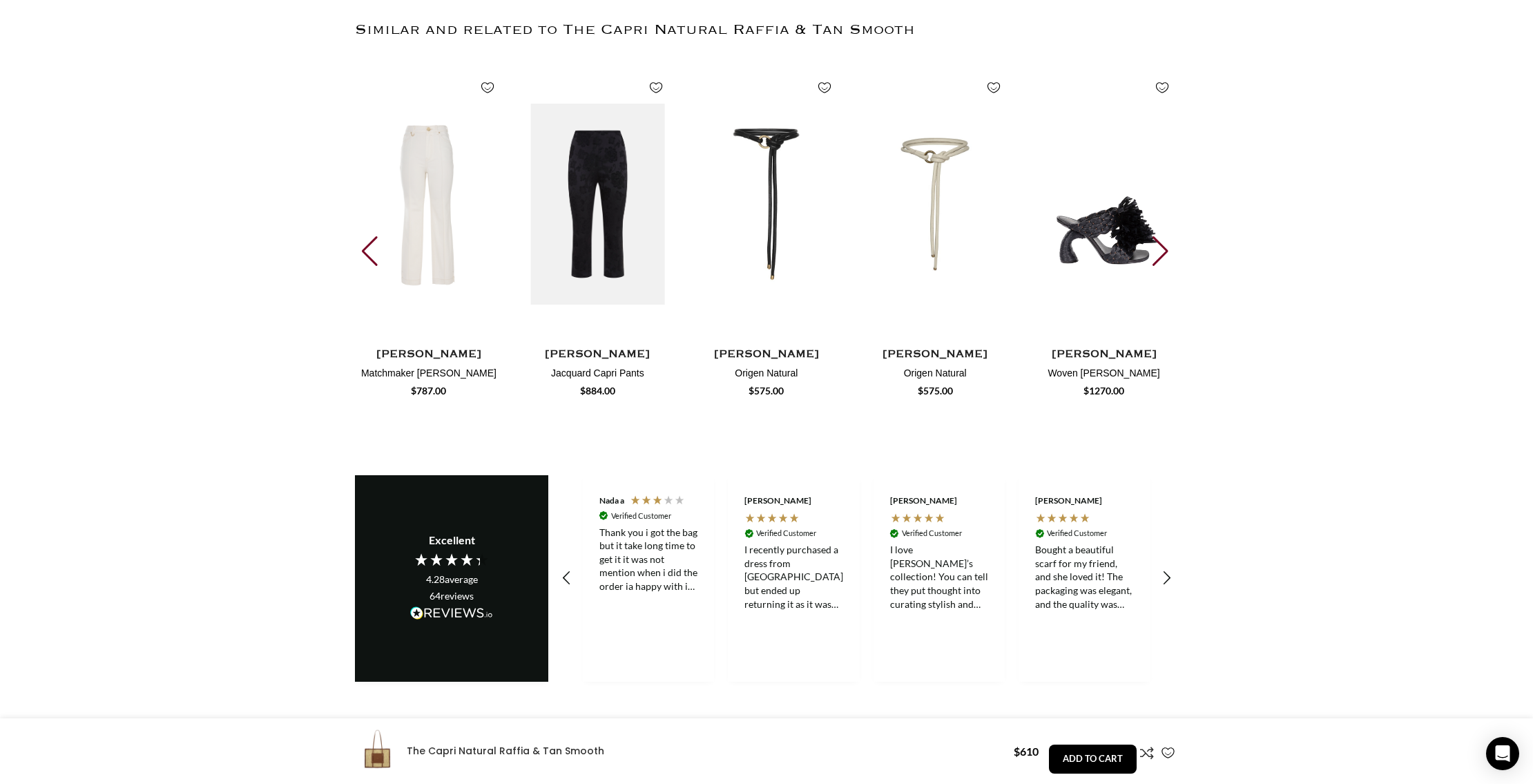
click at [1163, 236] on div "Next slide" at bounding box center [1162, 252] width 18 height 31
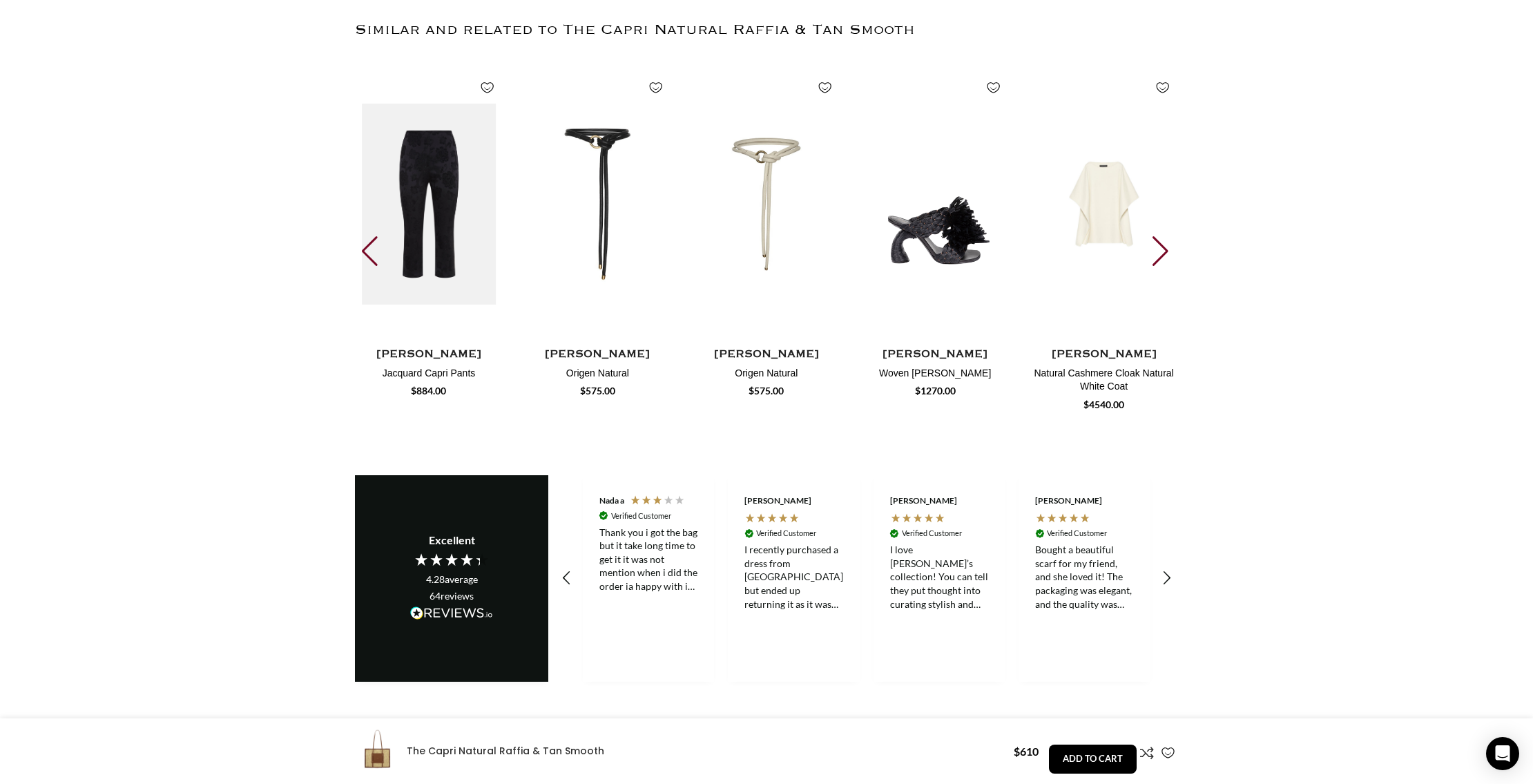
click at [1163, 236] on div "Next slide" at bounding box center [1162, 252] width 18 height 31
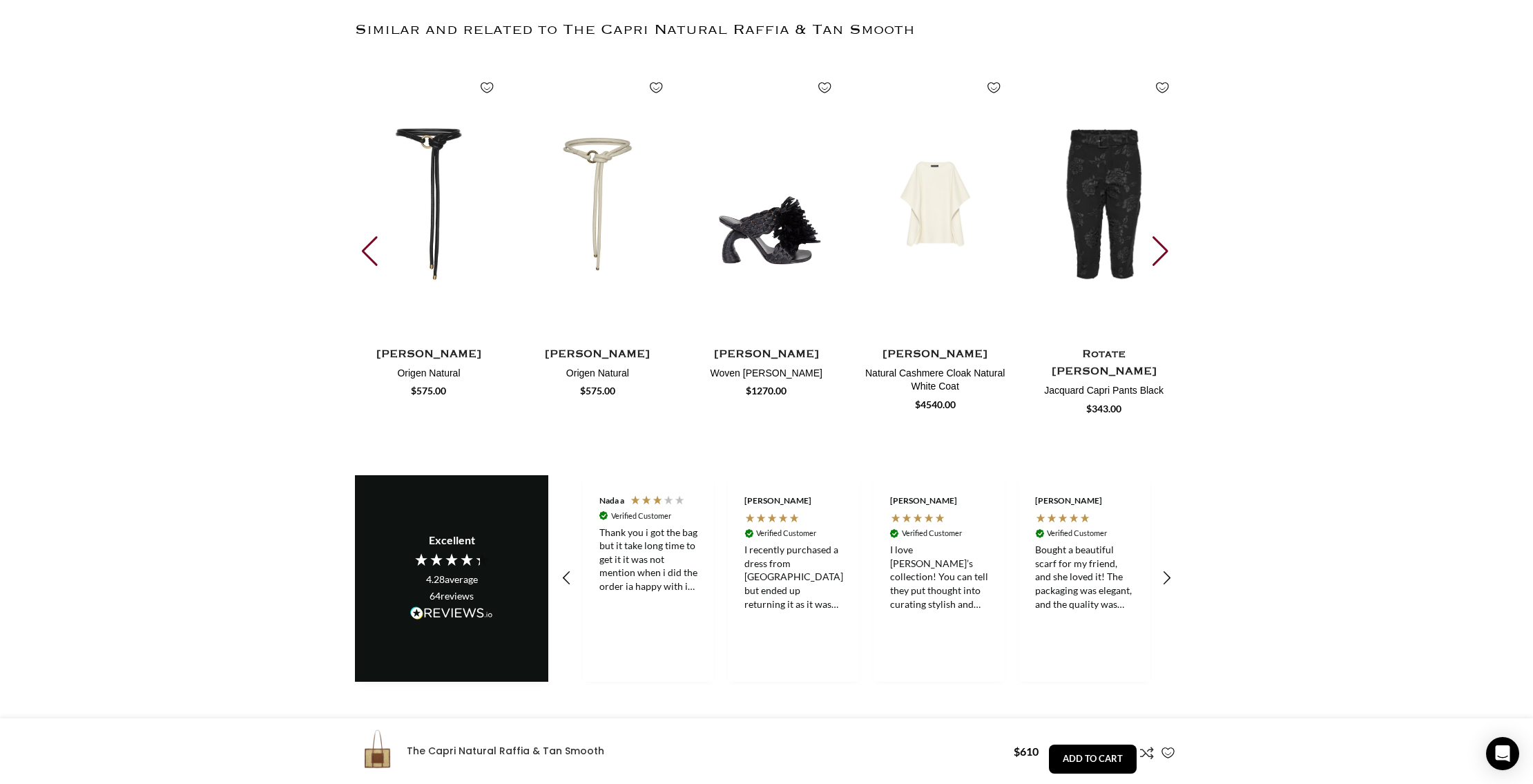
click at [1163, 236] on div "Next slide" at bounding box center [1162, 252] width 18 height 31
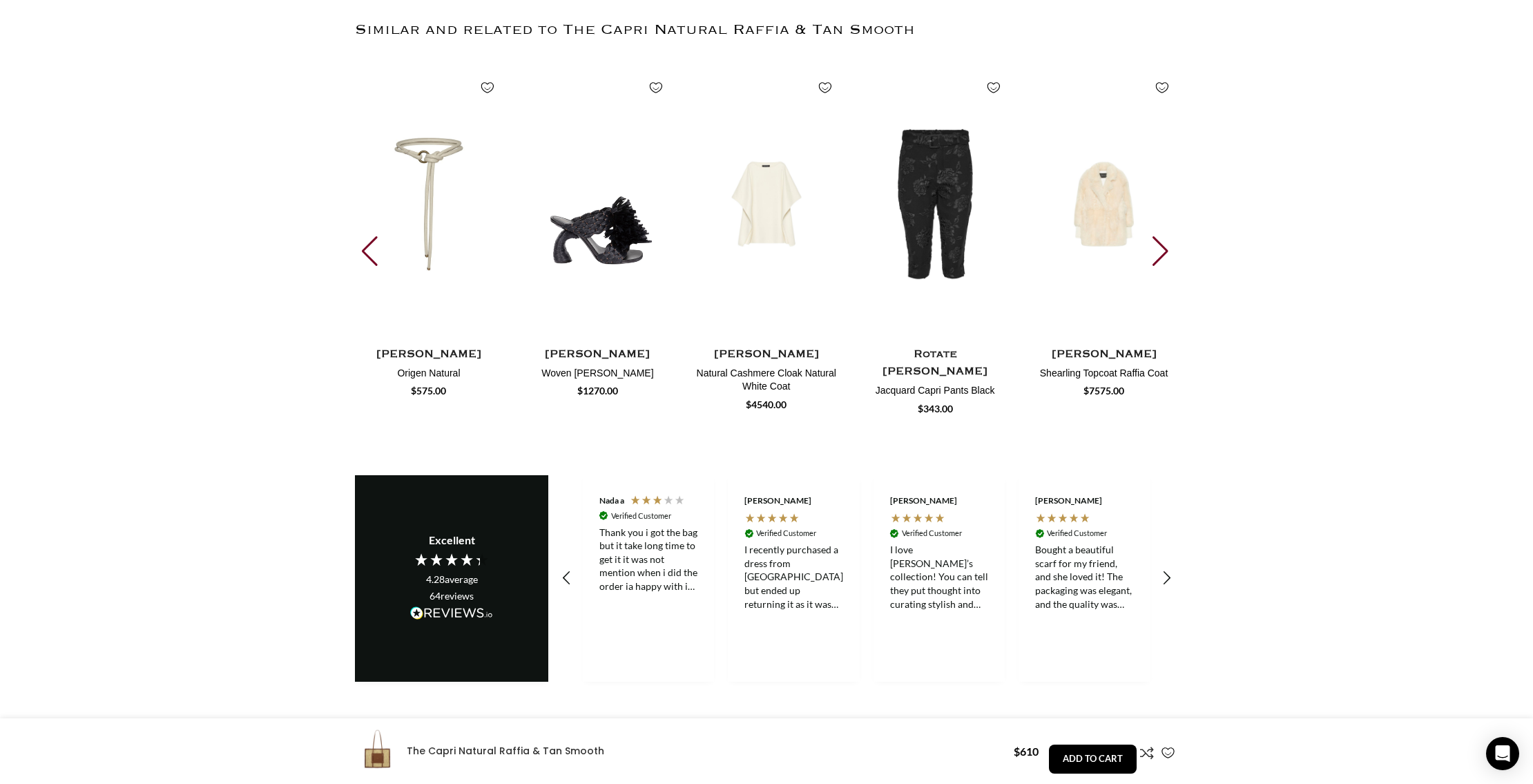
click at [1163, 236] on div "Next slide" at bounding box center [1162, 252] width 18 height 31
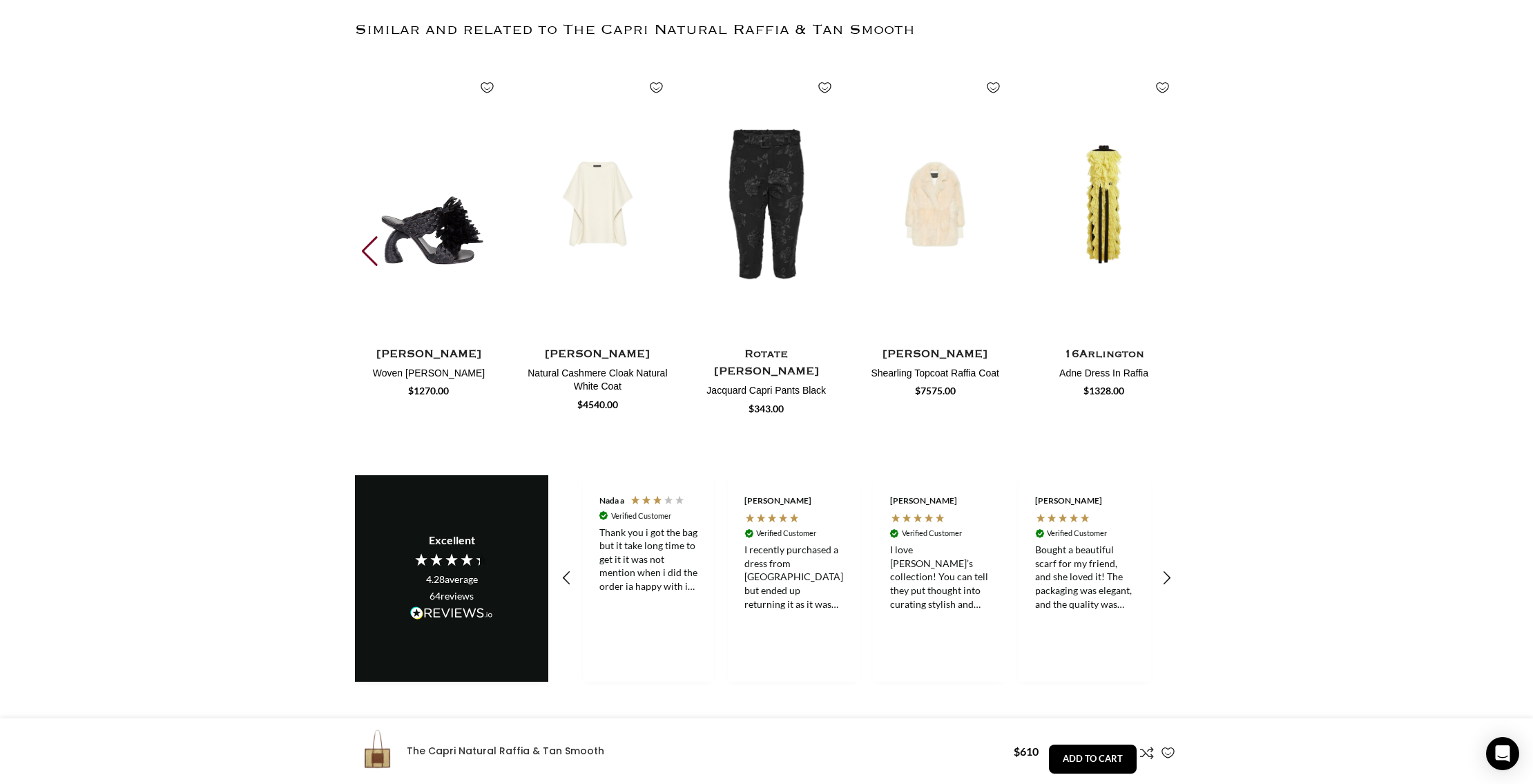
click at [1163, 219] on img "30 / 30" at bounding box center [1104, 204] width 148 height 276
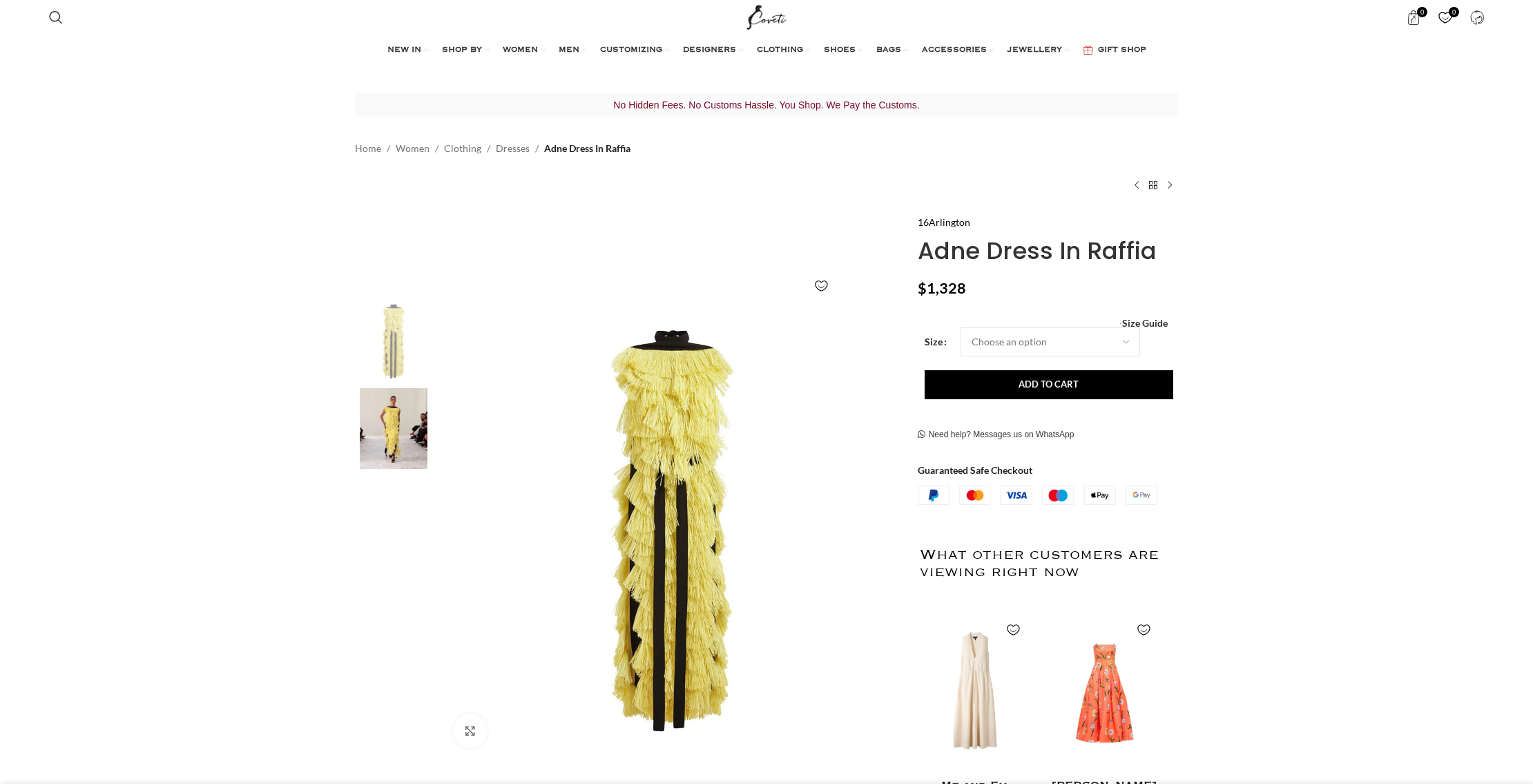
click at [82, 15] on div "Search Search" at bounding box center [389, 17] width 695 height 34
click at [59, 18] on span "Search" at bounding box center [56, 18] width 14 height 14
click at [85, 14] on div "Search Search" at bounding box center [389, 17] width 695 height 34
click at [63, 69] on input "Search" at bounding box center [146, 65] width 207 height 48
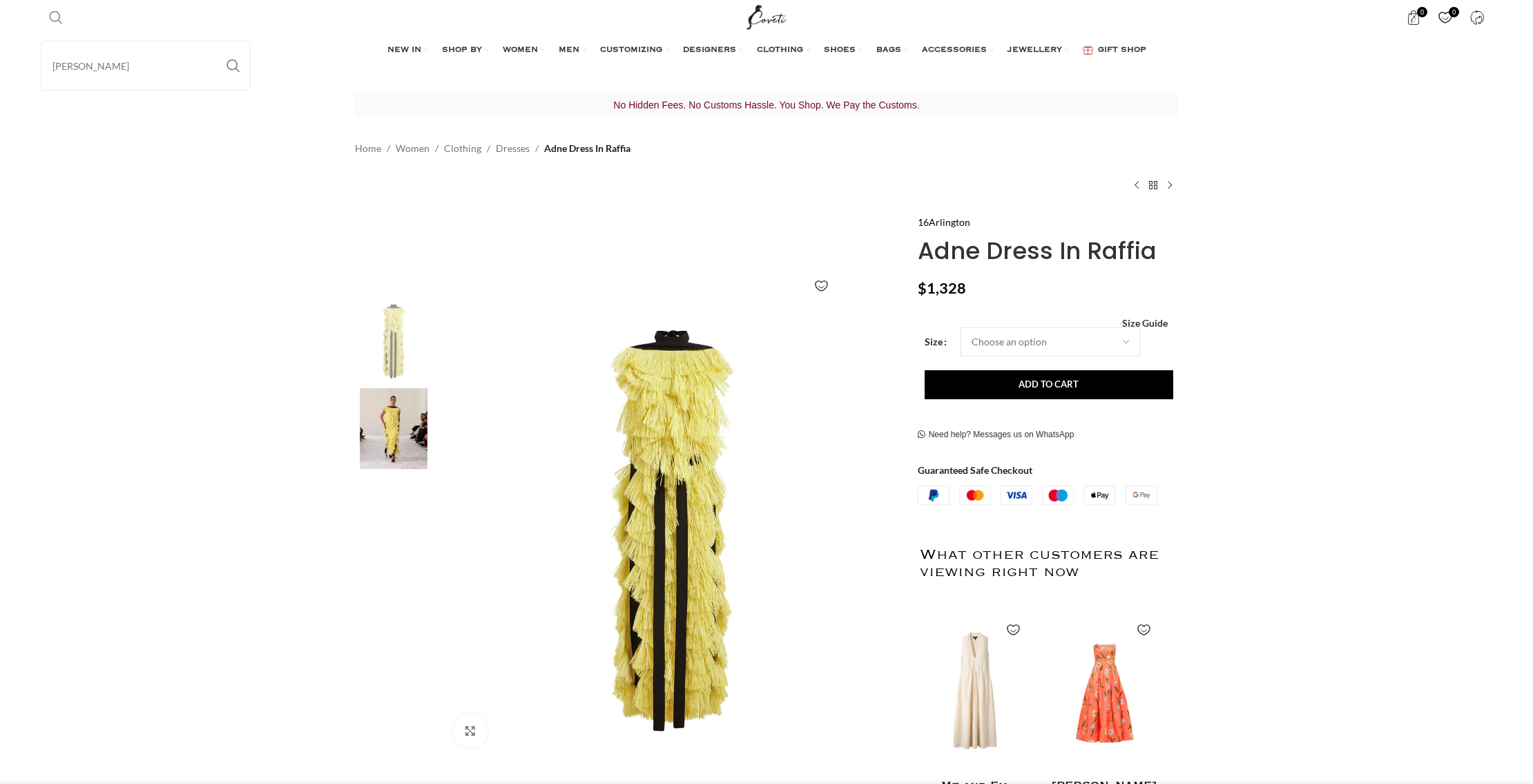
scroll to position [0, 291]
type input "Straw bag"
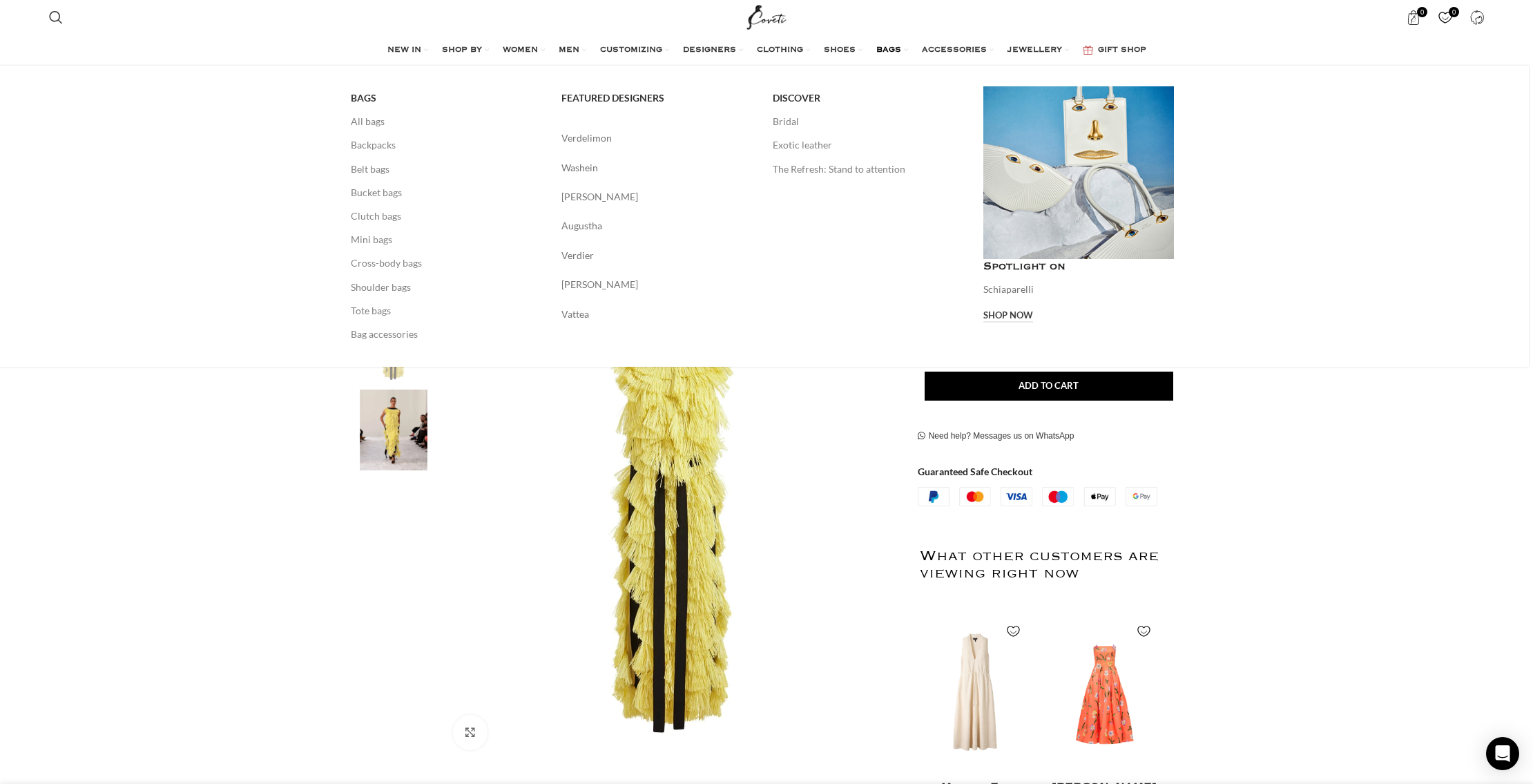
click at [892, 47] on span "BAGS" at bounding box center [889, 50] width 25 height 11
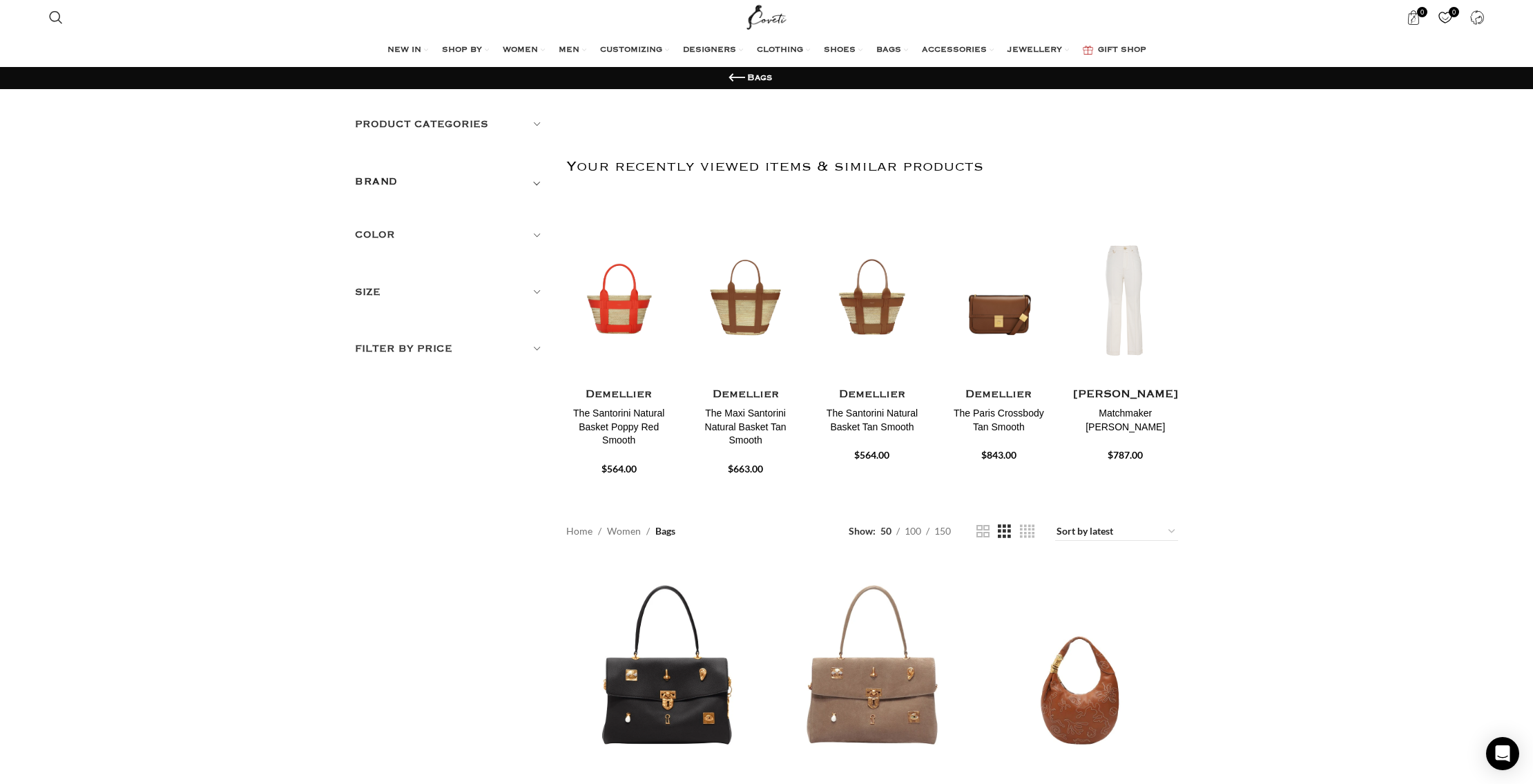
click at [406, 342] on h5 "Filter by price" at bounding box center [450, 349] width 191 height 15
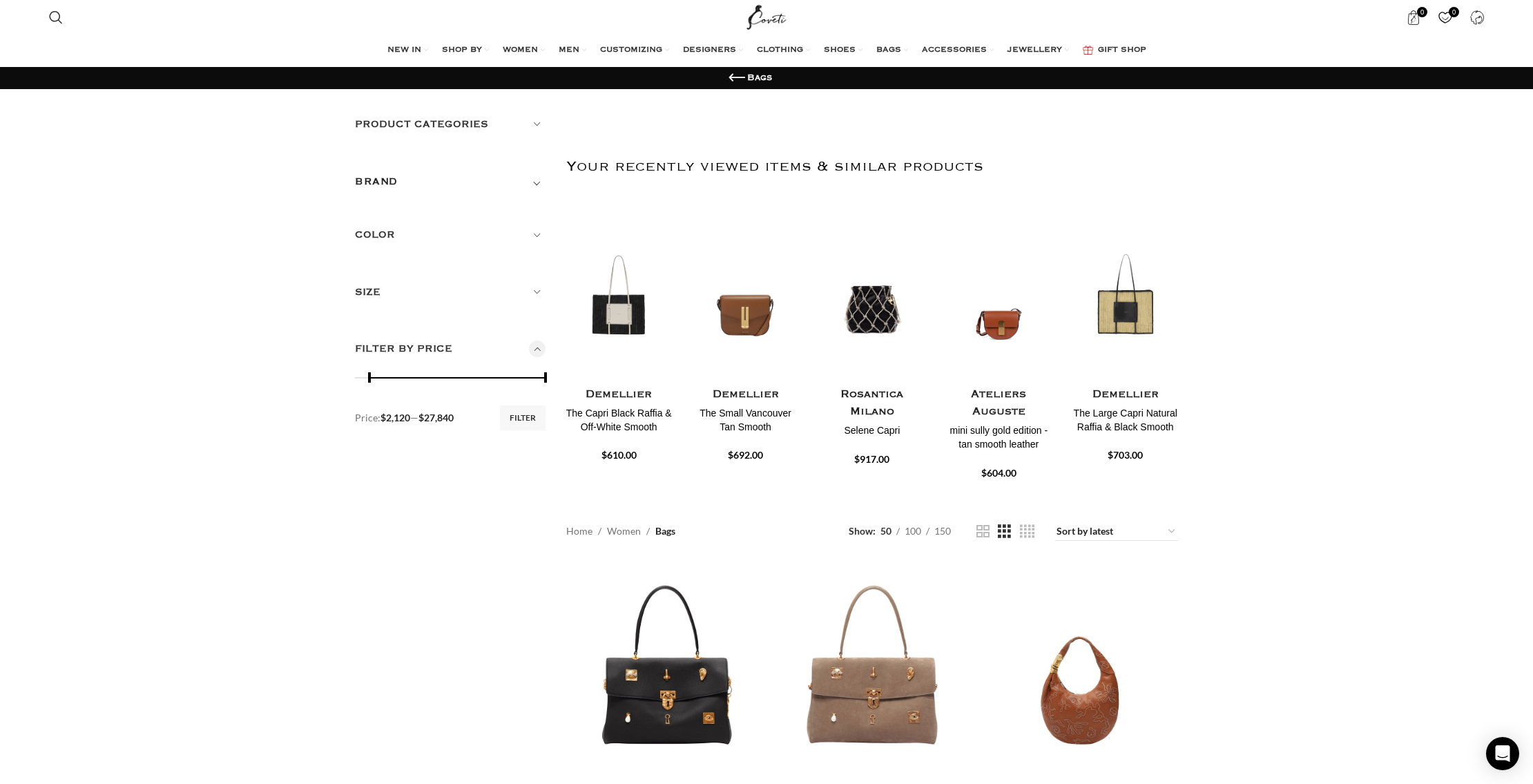
drag, startPoint x: 360, startPoint y: 377, endPoint x: 374, endPoint y: 384, distance: 15.7
click at [374, 384] on span at bounding box center [369, 378] width 21 height 21
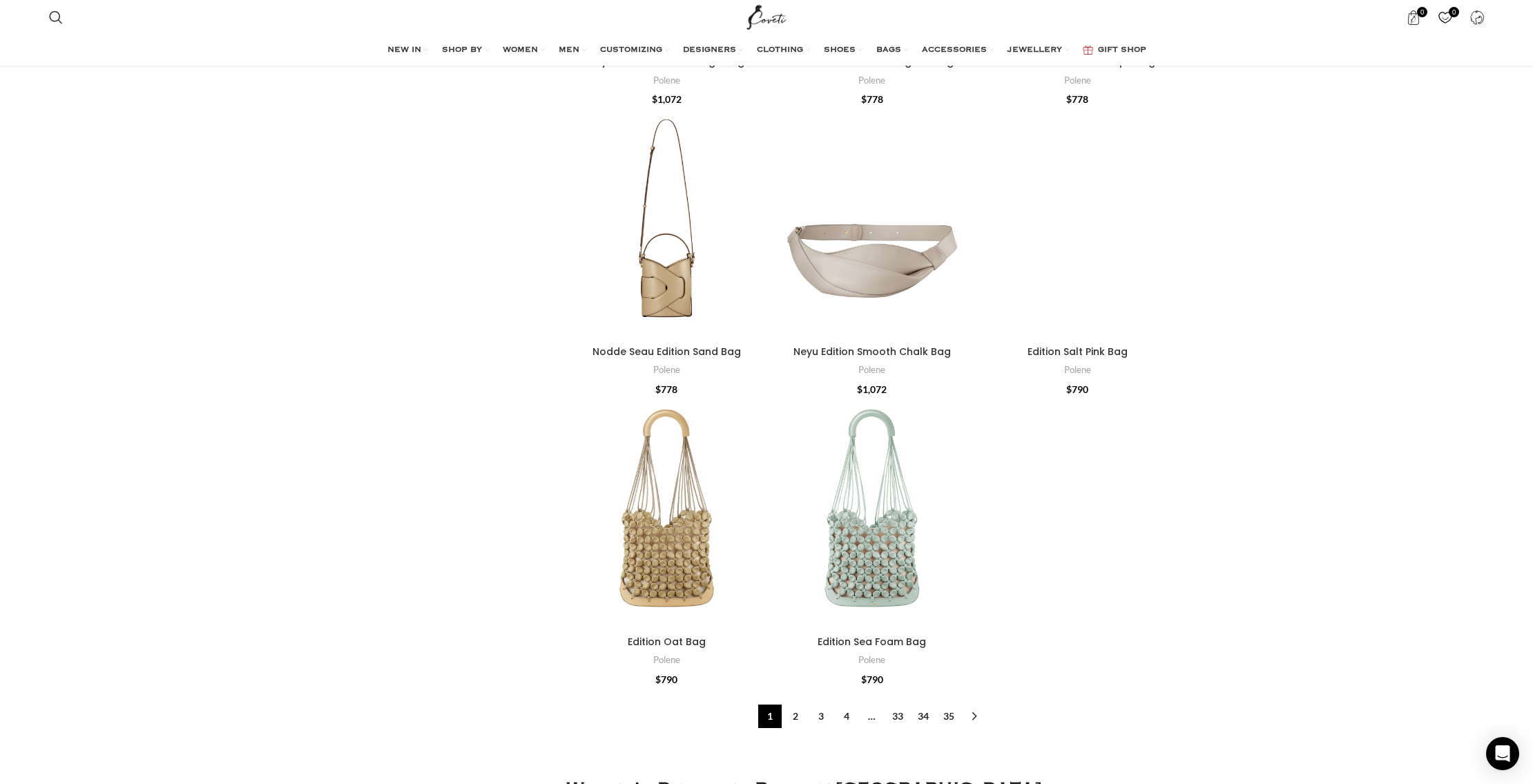
scroll to position [4893, 0]
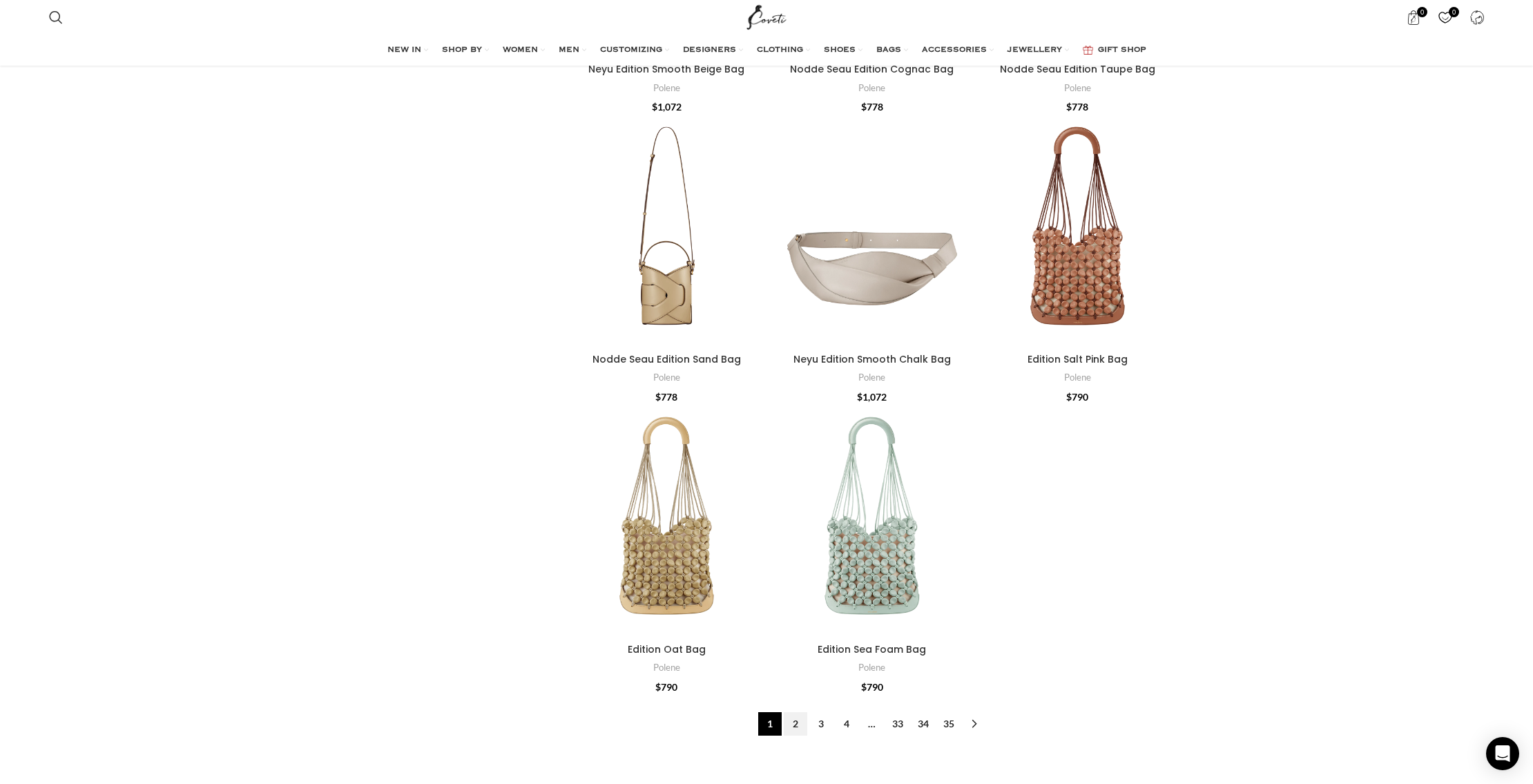
click at [799, 712] on link "2" at bounding box center [795, 724] width 24 height 24
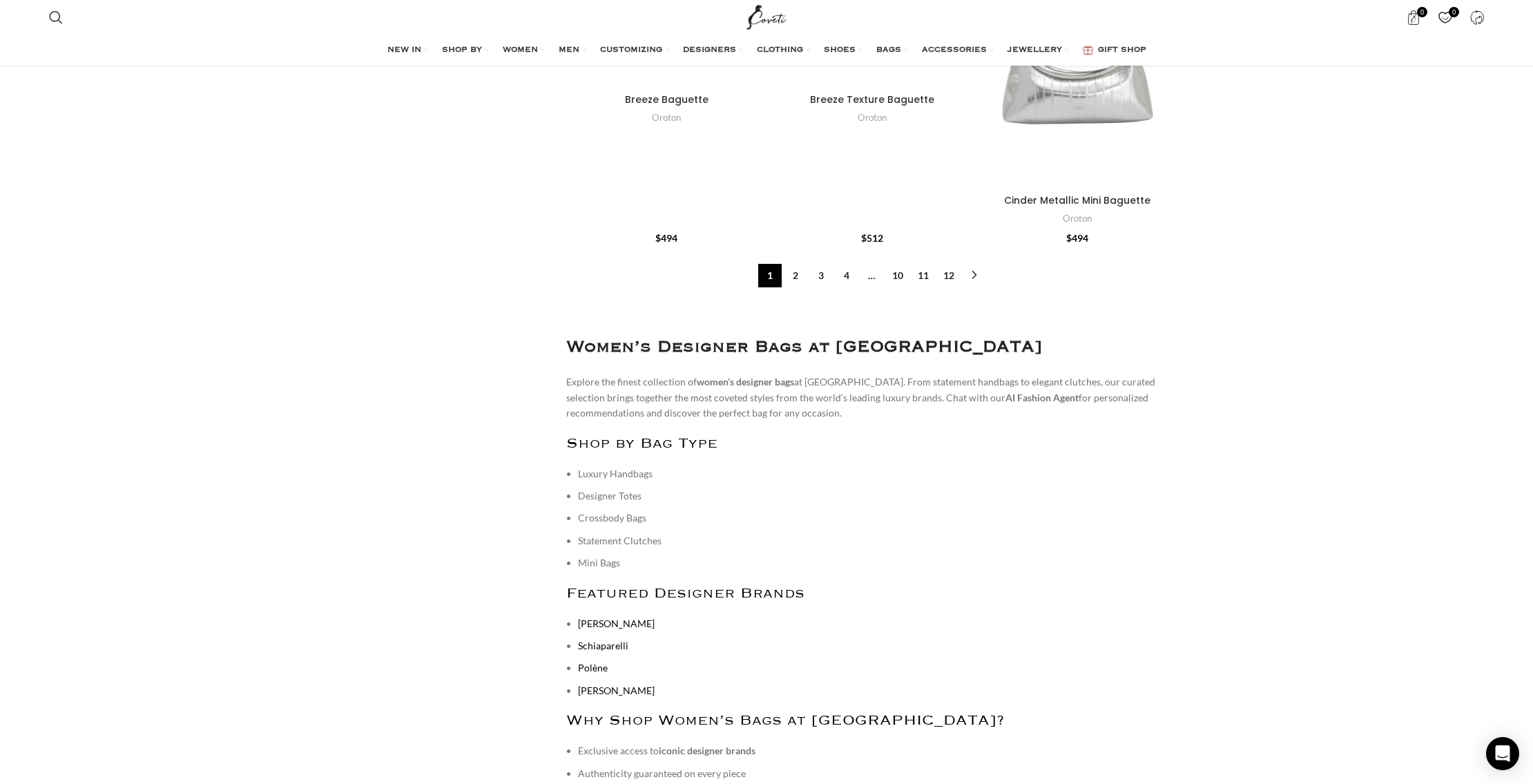
scroll to position [15309, 0]
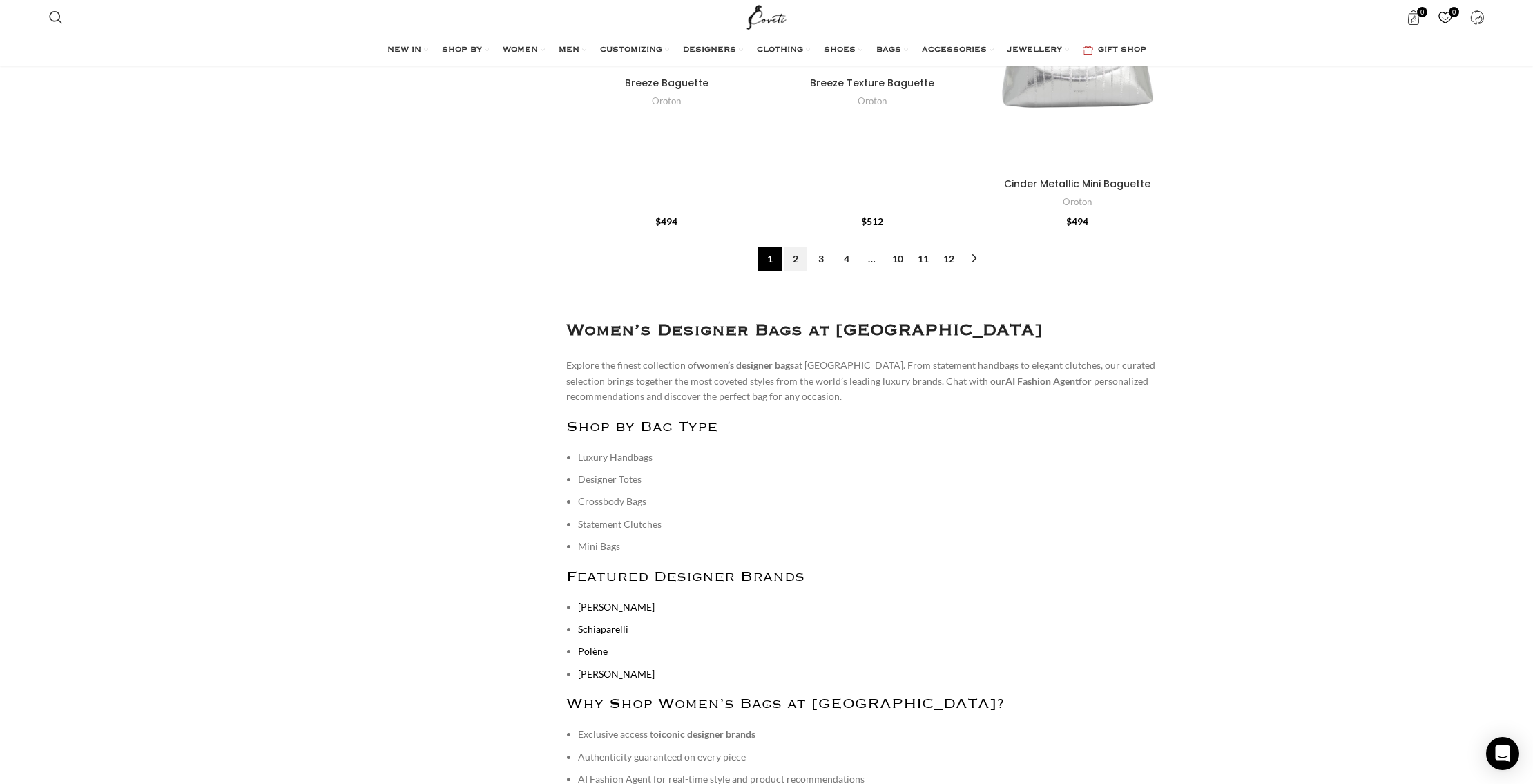
click at [795, 247] on link "2" at bounding box center [795, 259] width 24 height 24
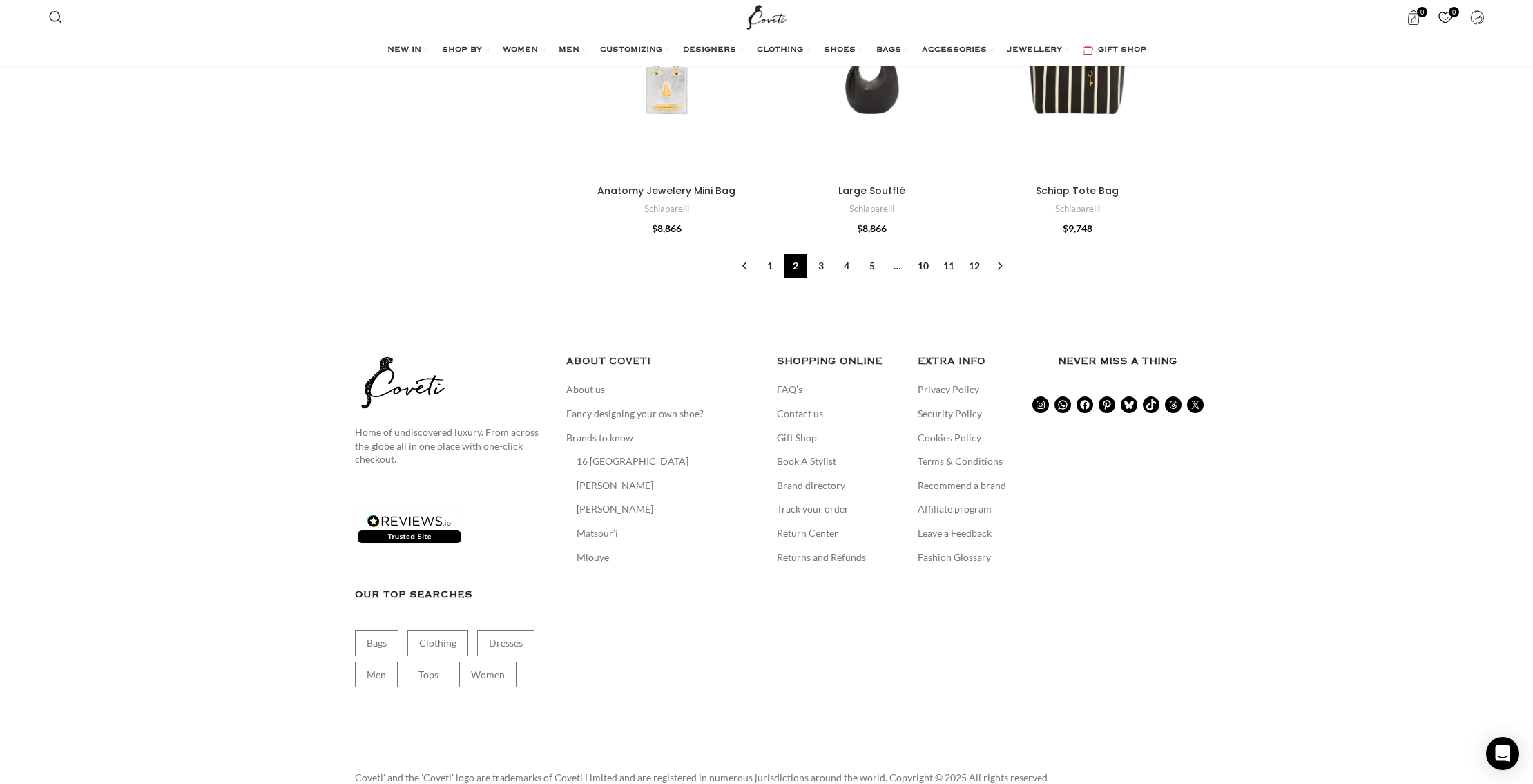
scroll to position [13587, 0]
click at [822, 255] on link "3" at bounding box center [821, 266] width 24 height 24
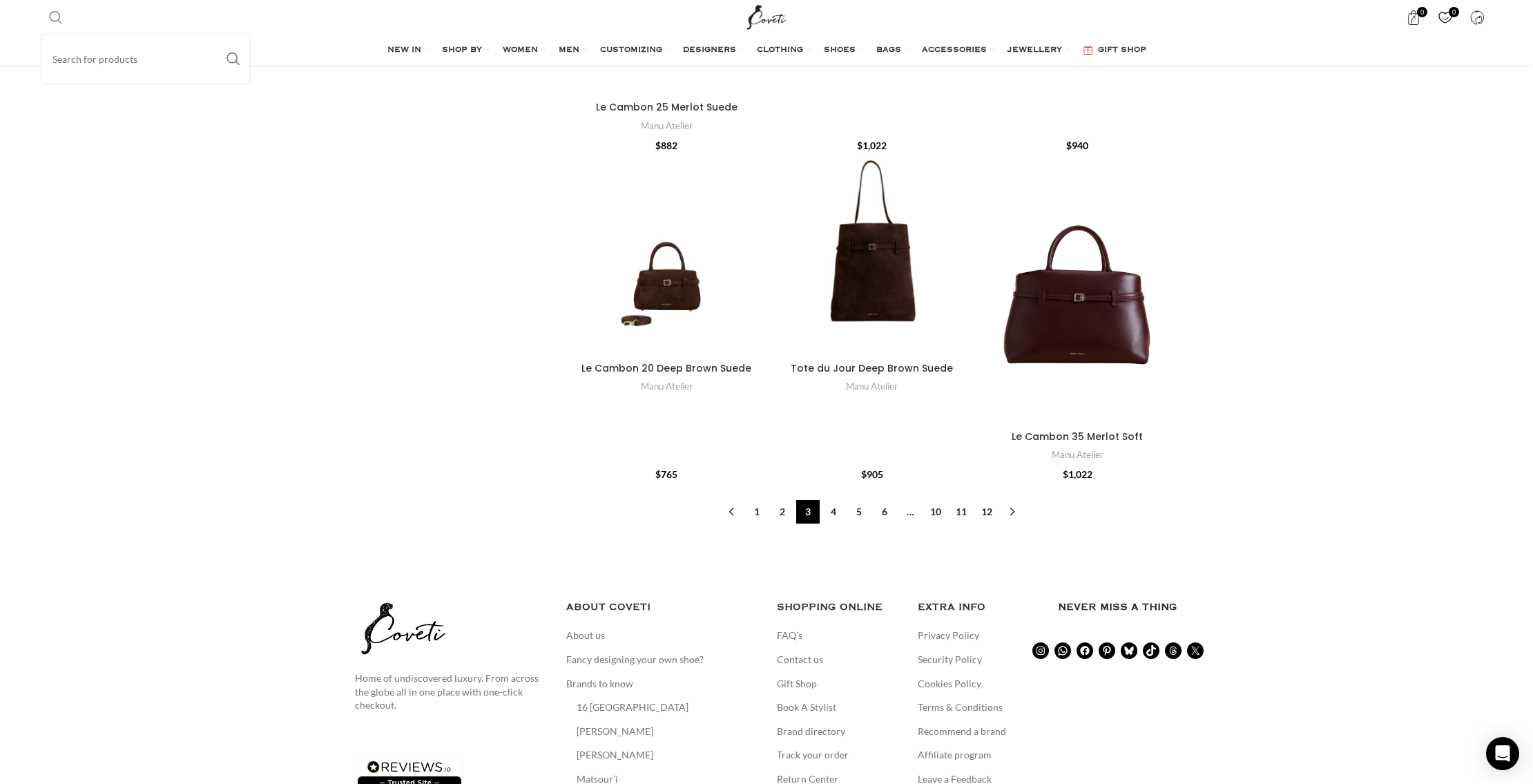
click at [57, 16] on span "Search" at bounding box center [56, 18] width 14 height 14
click at [92, 16] on div "Search Search" at bounding box center [389, 17] width 695 height 34
click at [77, 56] on div "NEW IN WHAT'S NEW New this week New in clothing New in [GEOGRAPHIC_DATA] New in…" at bounding box center [766, 50] width 1450 height 27
click at [62, 63] on input "Search" at bounding box center [146, 58] width 207 height 48
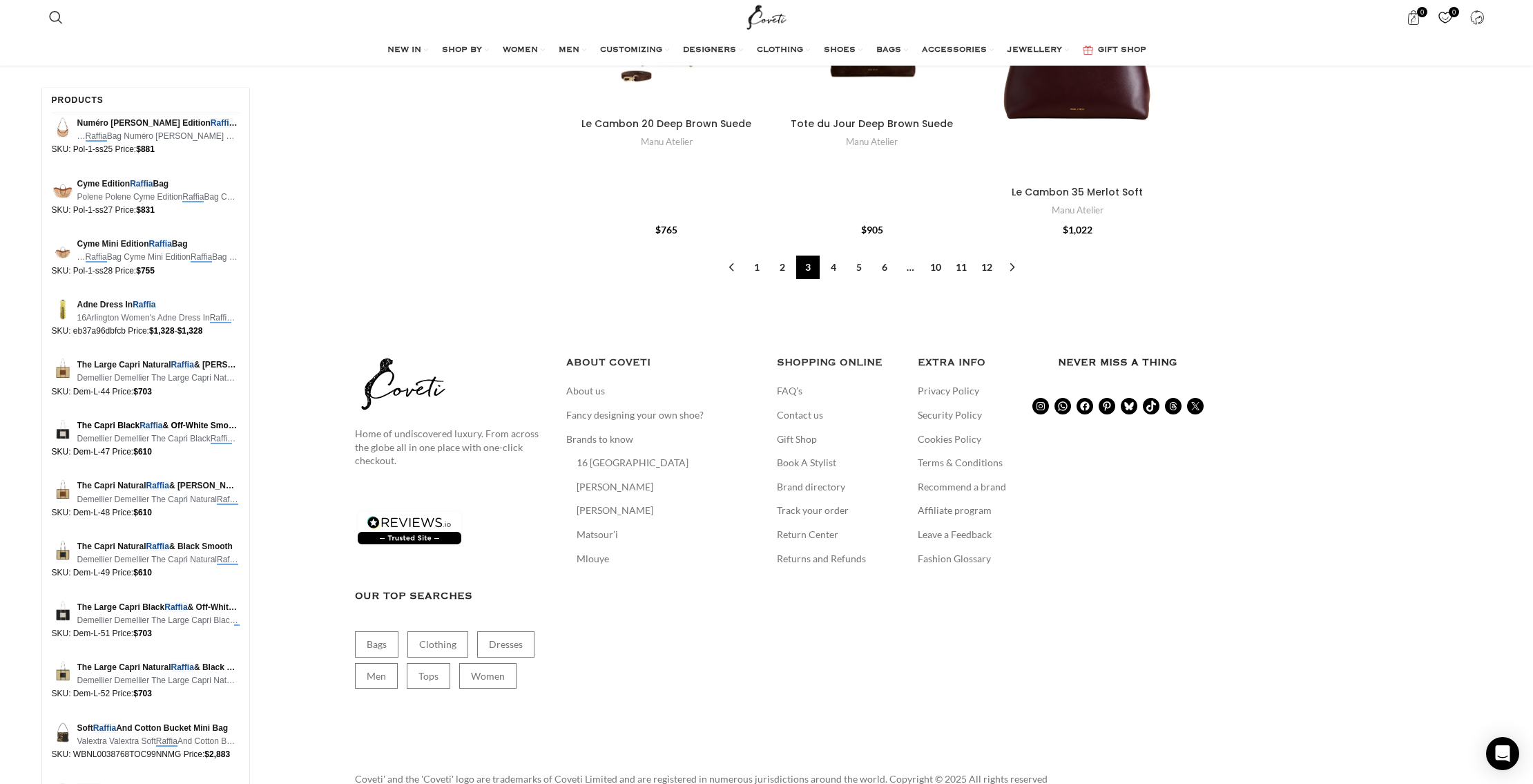
scroll to position [13826, 0]
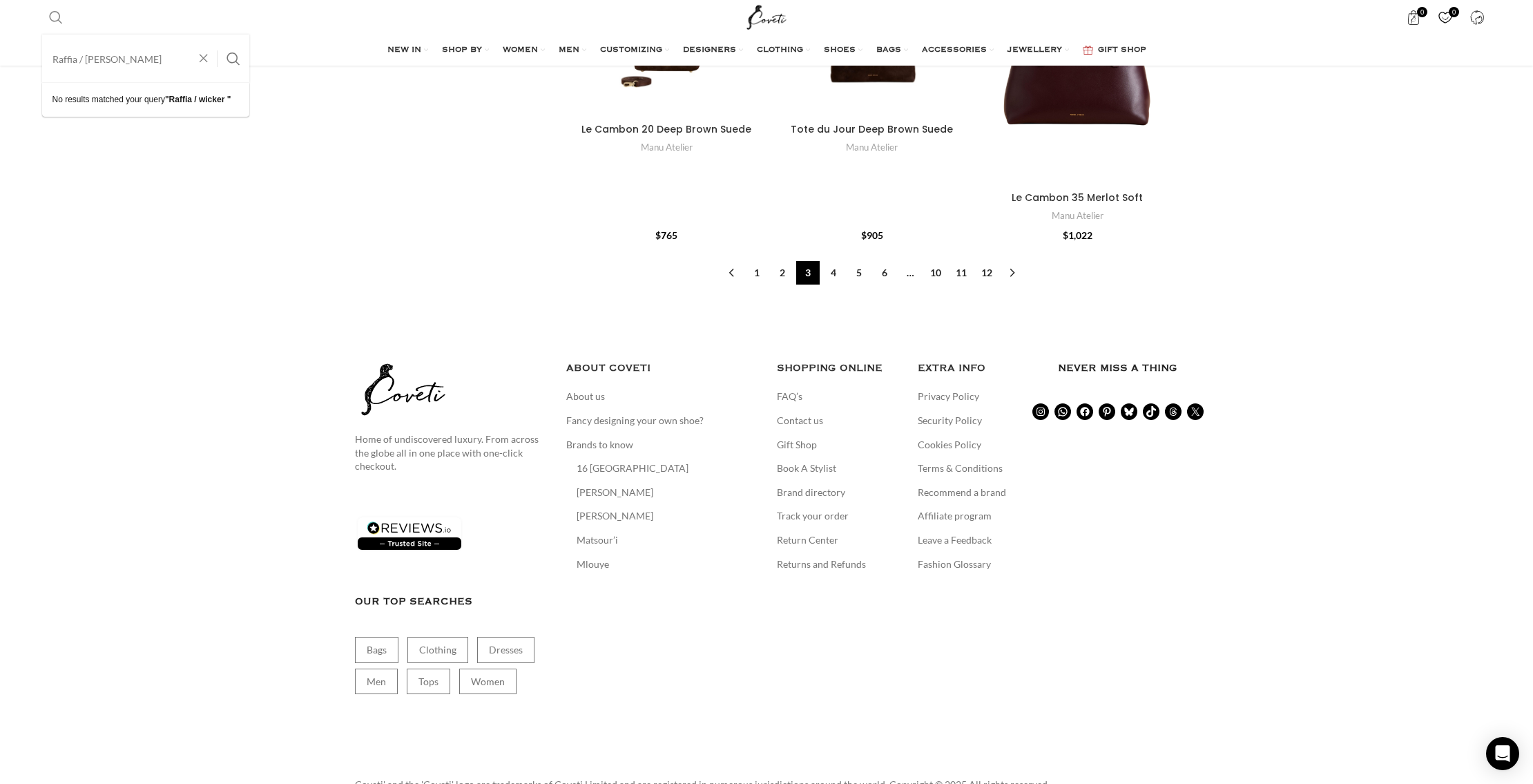
type input "Raffia / wicker bag"
drag, startPoint x: 53, startPoint y: 114, endPoint x: 151, endPoint y: 88, distance: 101.4
click at [53, 114] on span ""Raffia / wicker bag"" at bounding box center [139, 106] width 172 height 23
click at [230, 95] on div "No results matched your query "Raffia / wicker bag"" at bounding box center [146, 107] width 207 height 47
drag, startPoint x: 229, startPoint y: 98, endPoint x: 201, endPoint y: 95, distance: 28.2
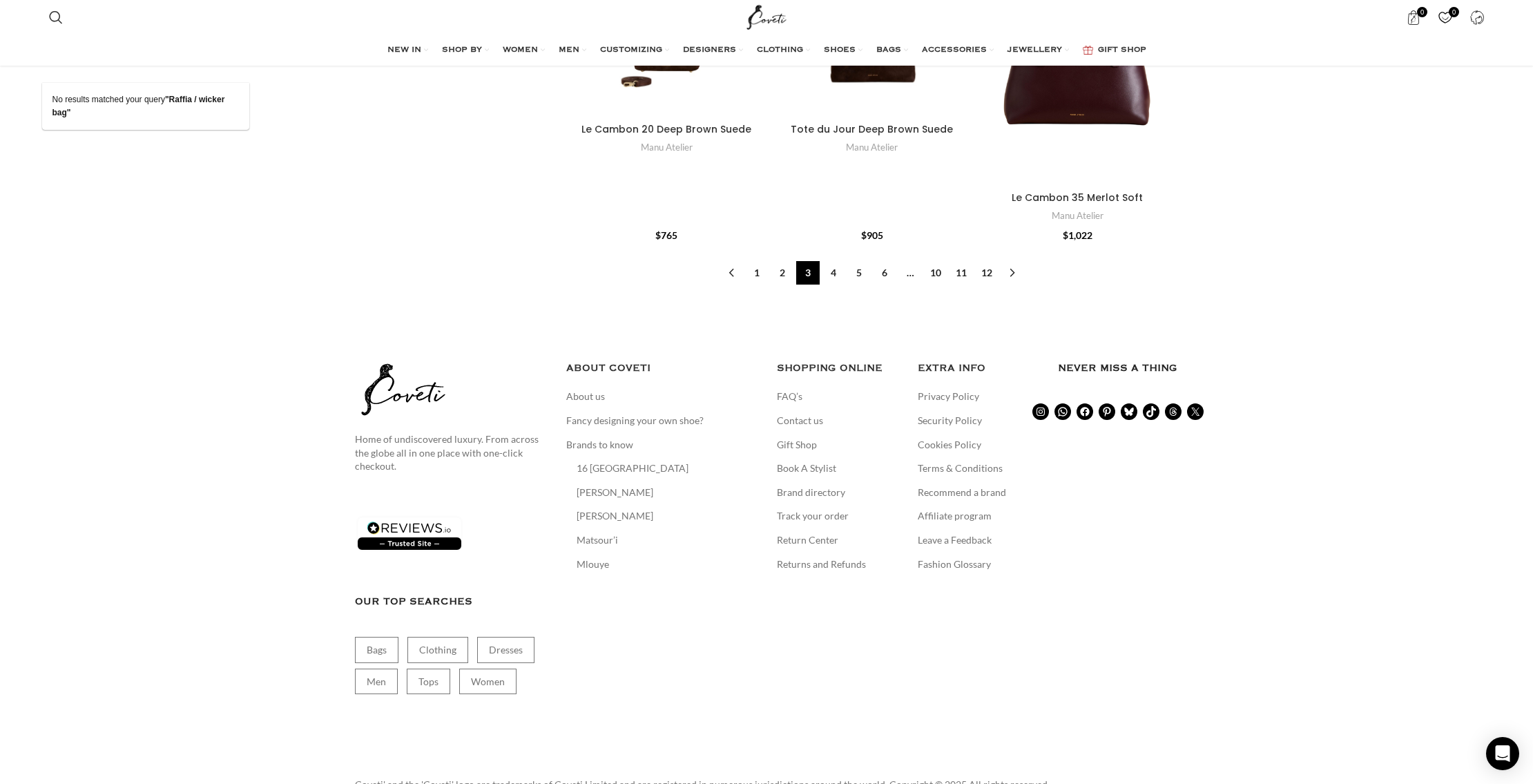
click at [201, 95] on div "No results matched your query "Raffia / wicker bag"" at bounding box center [146, 107] width 207 height 47
drag, startPoint x: 194, startPoint y: 95, endPoint x: 233, endPoint y: 98, distance: 39.1
click at [236, 99] on div "No results matched your query "Raffia / wicker bag"" at bounding box center [146, 107] width 207 height 47
drag, startPoint x: 232, startPoint y: 98, endPoint x: 190, endPoint y: 98, distance: 42.0
click at [232, 98] on div "No results matched your query "Raffia / wicker bag"" at bounding box center [146, 107] width 207 height 47
